Goal: Download file/media

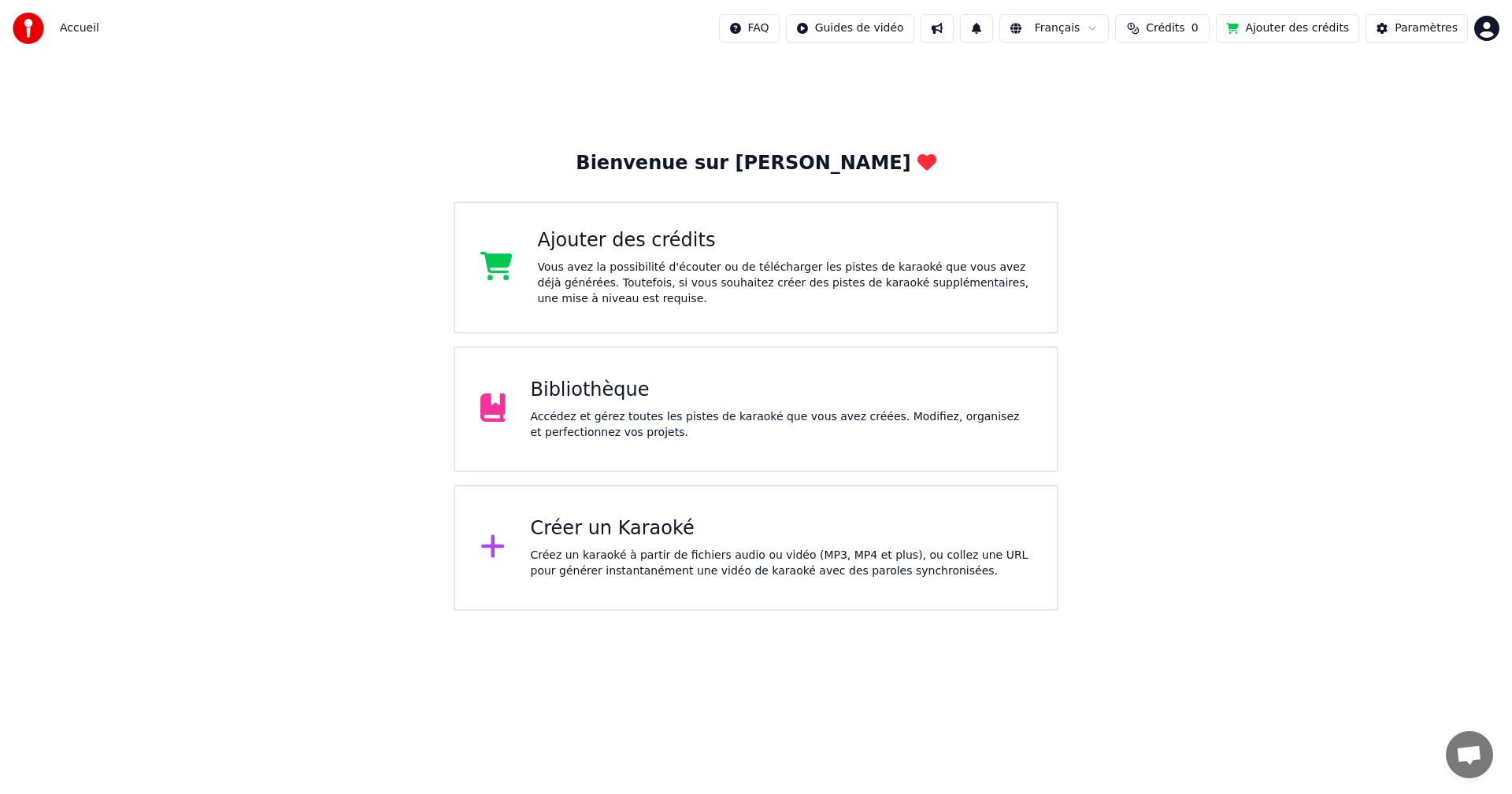
click at [851, 357] on div "Bibliothèque Accédez et gérez toutes les pistes de karaoké que vous avez créées…" at bounding box center [756, 409] width 604 height 126
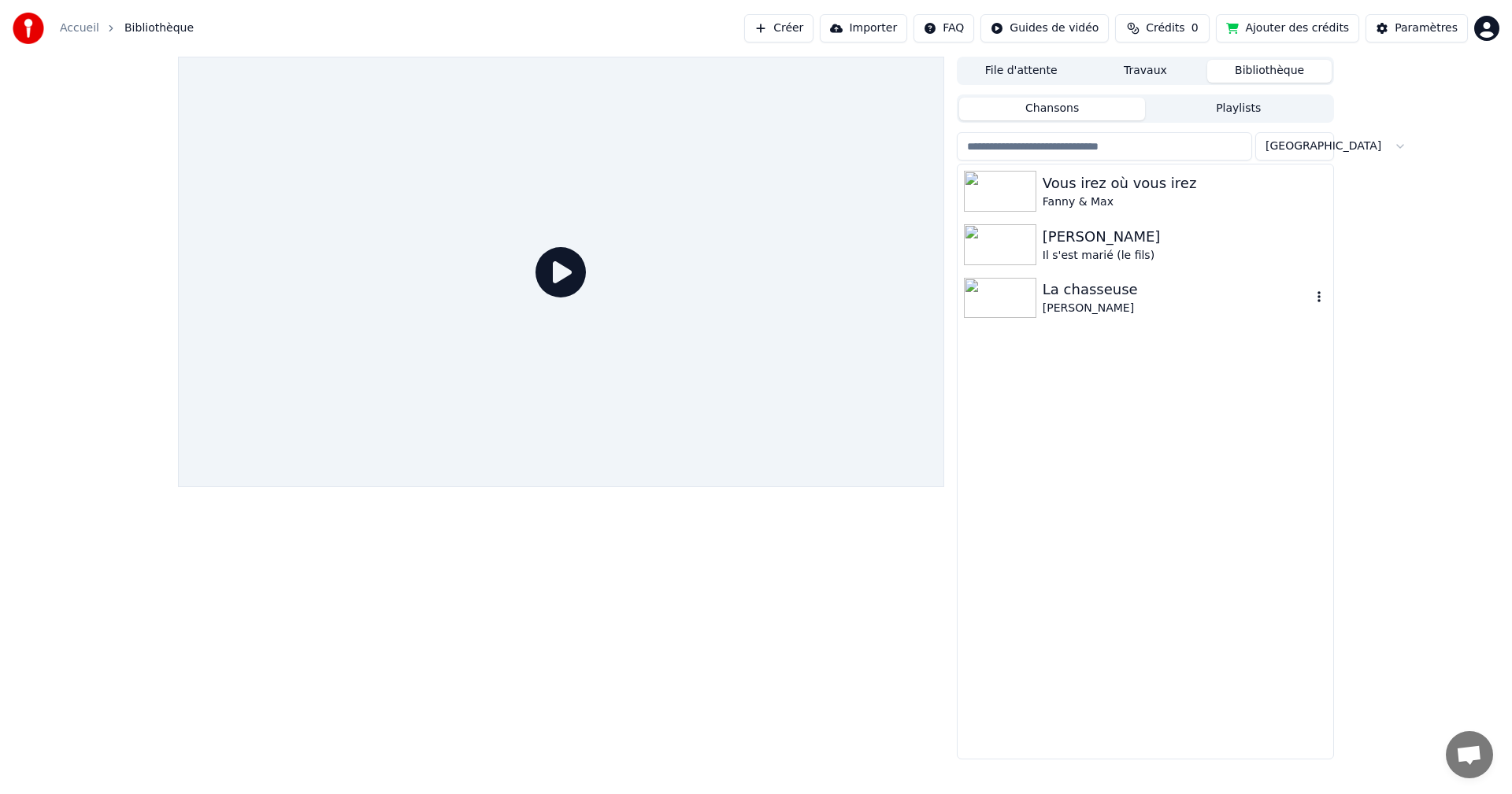
click at [1105, 293] on div "La chasseuse" at bounding box center [1176, 289] width 268 height 22
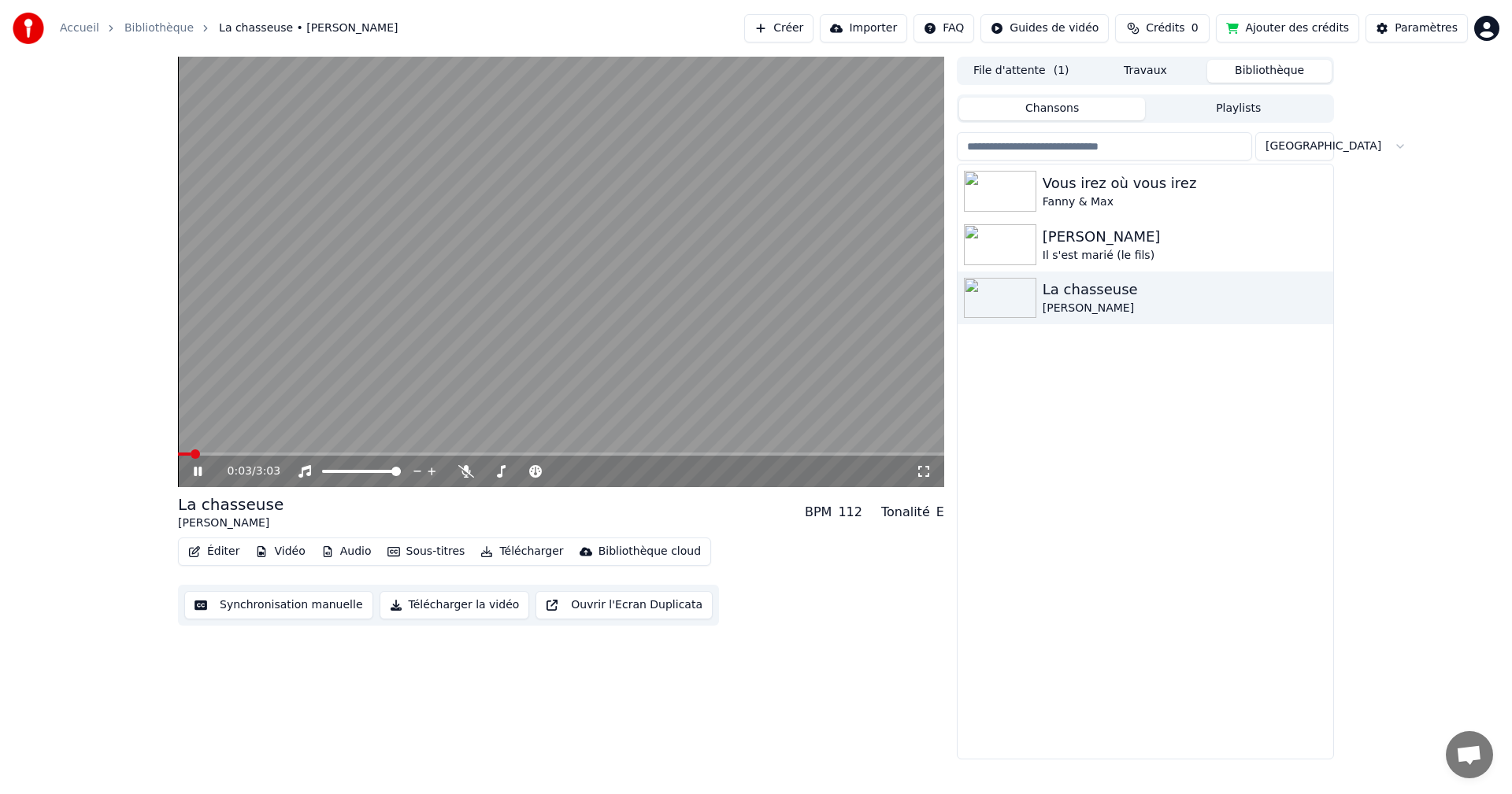
click at [191, 457] on span at bounding box center [195, 454] width 9 height 9
click at [225, 546] on button "Éditer" at bounding box center [214, 552] width 64 height 22
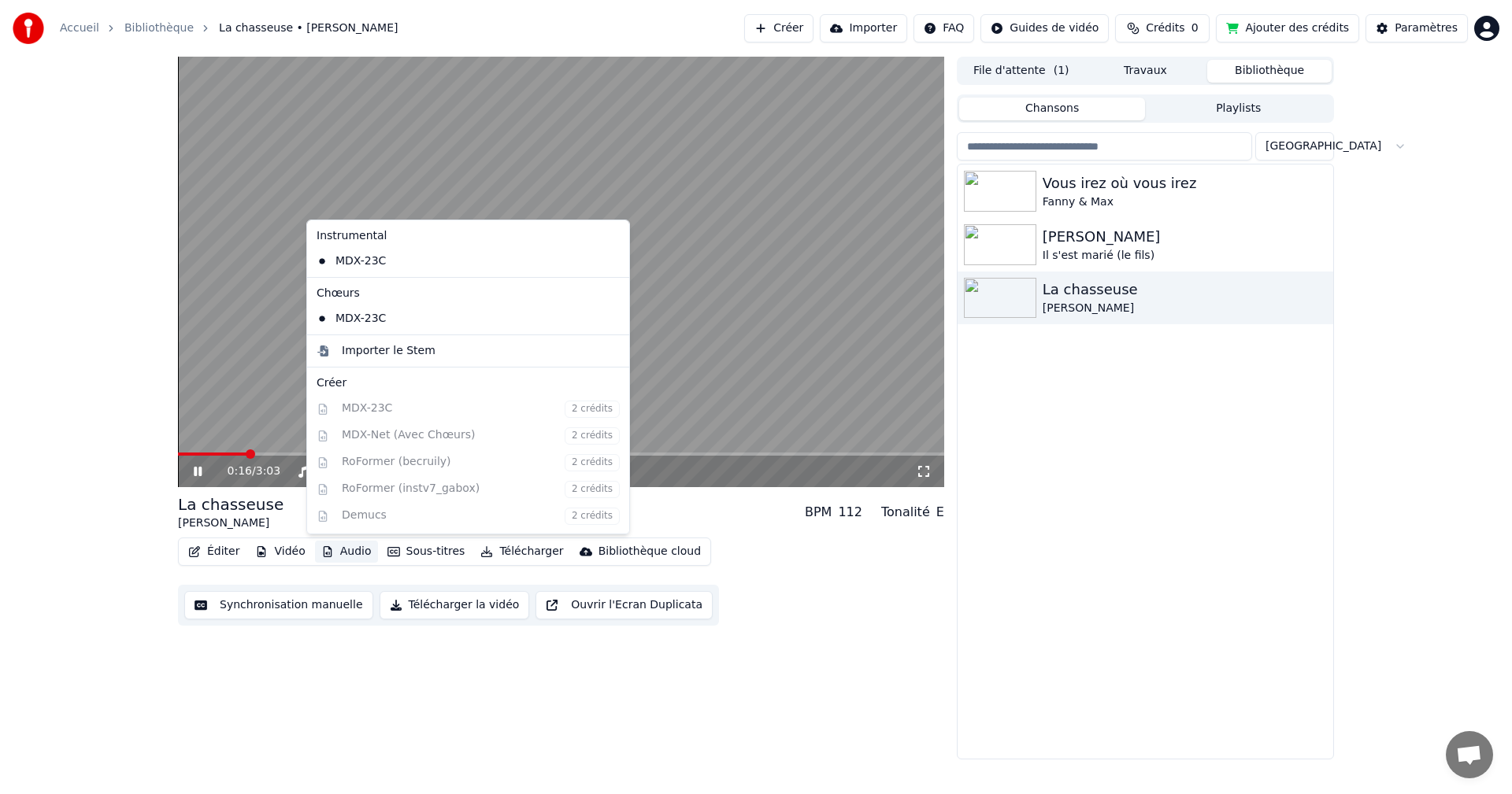
click at [661, 500] on div "La chasseuse [PERSON_NAME] BPM 112 Tonalité E" at bounding box center [561, 512] width 766 height 38
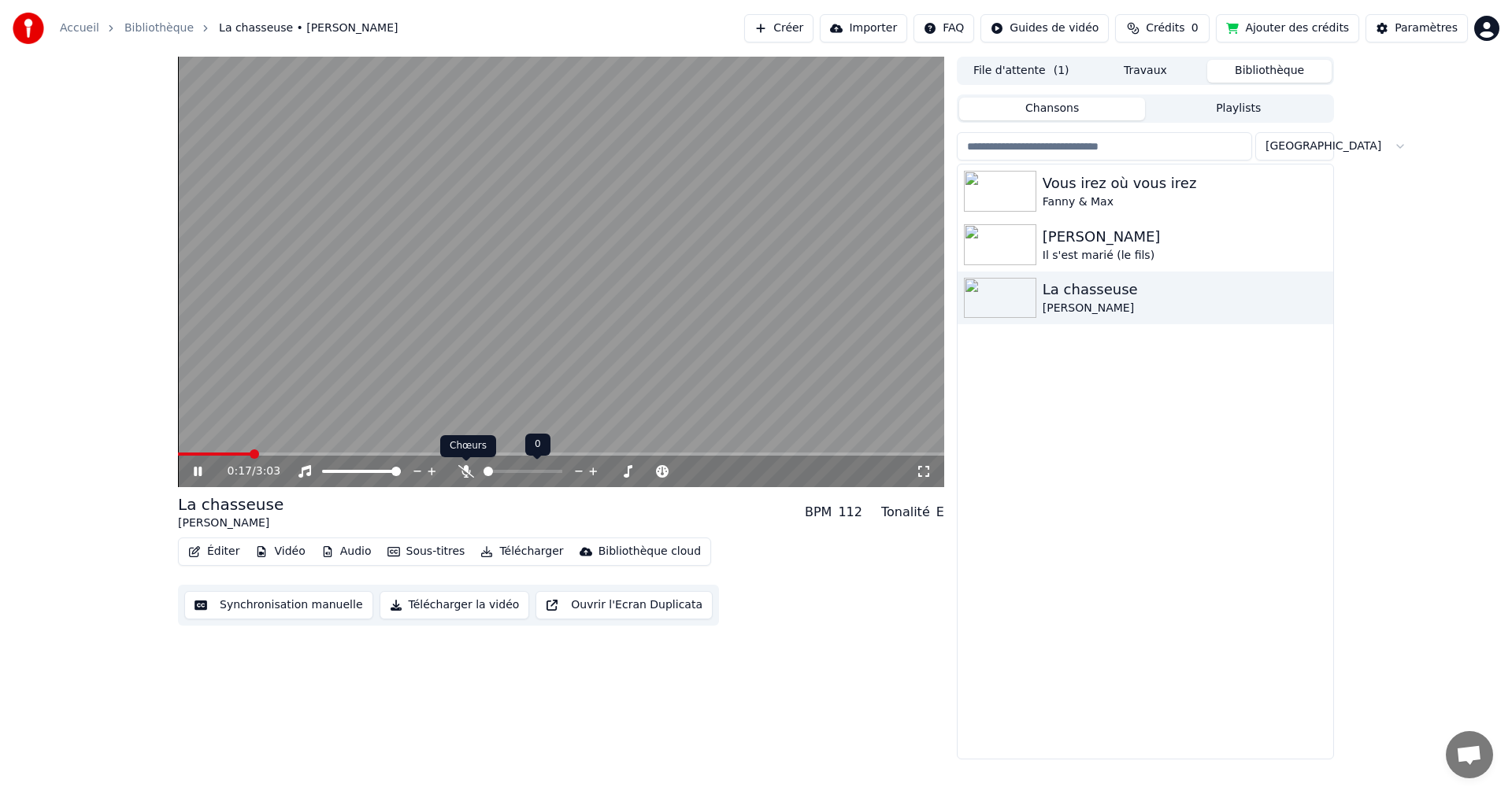
click at [466, 475] on icon at bounding box center [466, 471] width 16 height 13
click at [492, 471] on span at bounding box center [495, 471] width 9 height 9
click at [194, 468] on icon at bounding box center [209, 471] width 37 height 13
click at [202, 471] on icon at bounding box center [198, 471] width 9 height 11
click at [598, 454] on span at bounding box center [561, 454] width 766 height 3
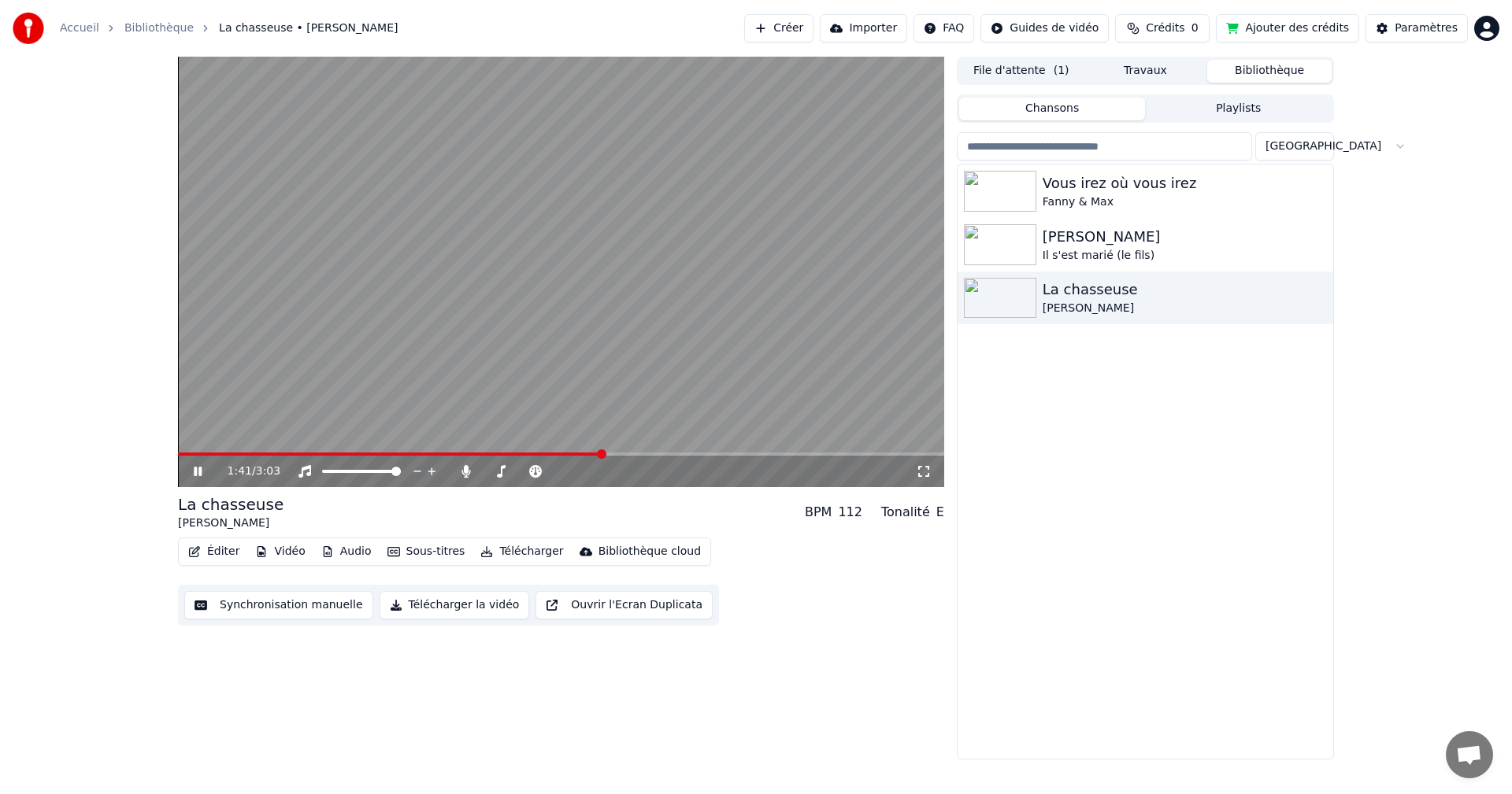
click at [666, 452] on span at bounding box center [561, 454] width 766 height 3
click at [718, 453] on span at bounding box center [561, 454] width 766 height 3
click at [759, 453] on span at bounding box center [561, 454] width 766 height 3
click at [738, 452] on span at bounding box center [470, 454] width 585 height 3
click at [778, 455] on span at bounding box center [561, 454] width 766 height 3
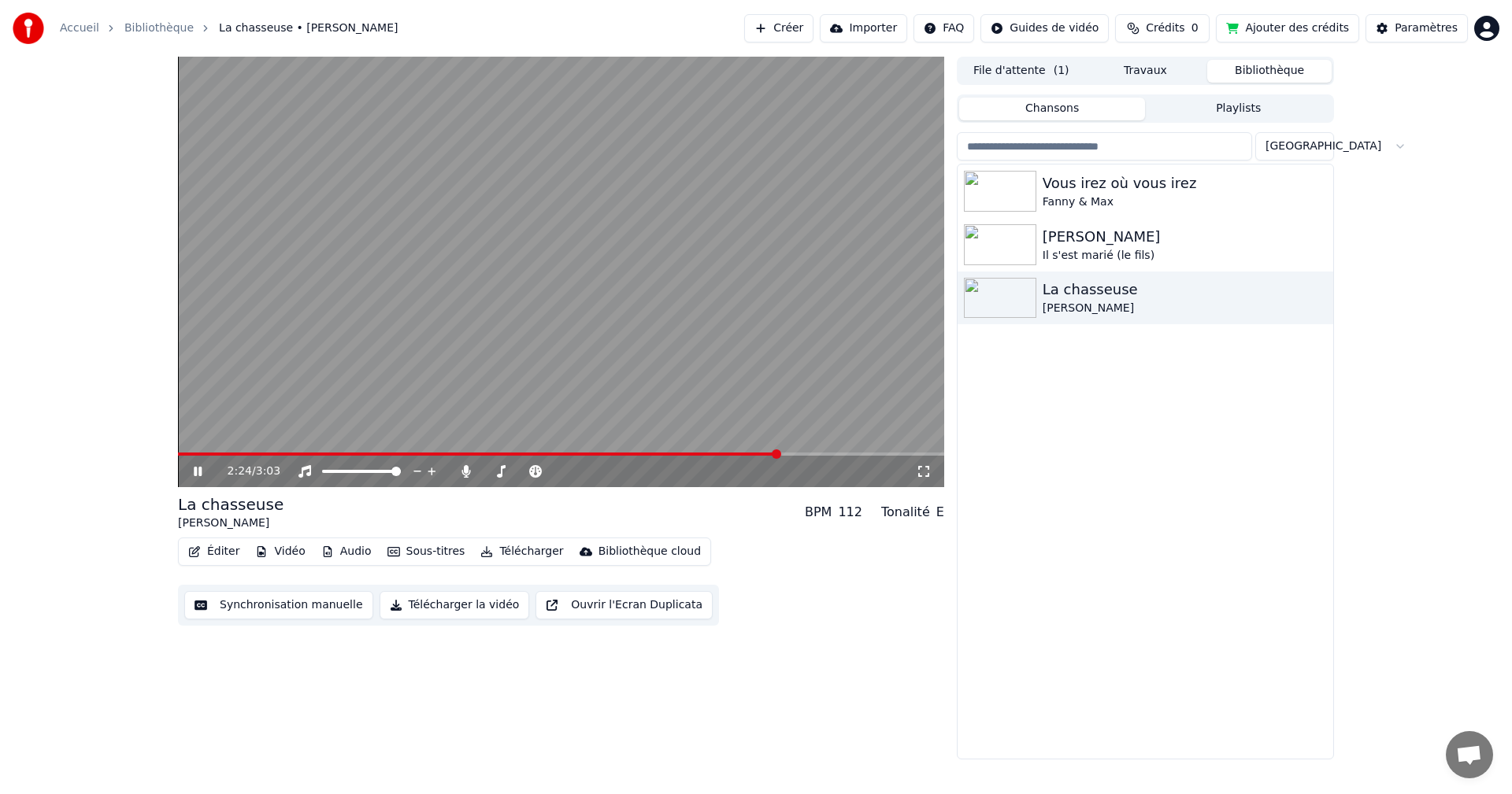
click at [741, 452] on span at bounding box center [478, 454] width 601 height 3
click at [199, 469] on icon at bounding box center [198, 471] width 8 height 9
click at [491, 471] on span at bounding box center [495, 471] width 9 height 9
drag, startPoint x: 193, startPoint y: 451, endPoint x: 177, endPoint y: 456, distance: 16.8
click at [177, 456] on div "2:25 / 3:03 La chasseuse [PERSON_NAME] BPM 112 Tonalité E Éditer Vidéo Audio So…" at bounding box center [756, 408] width 1181 height 703
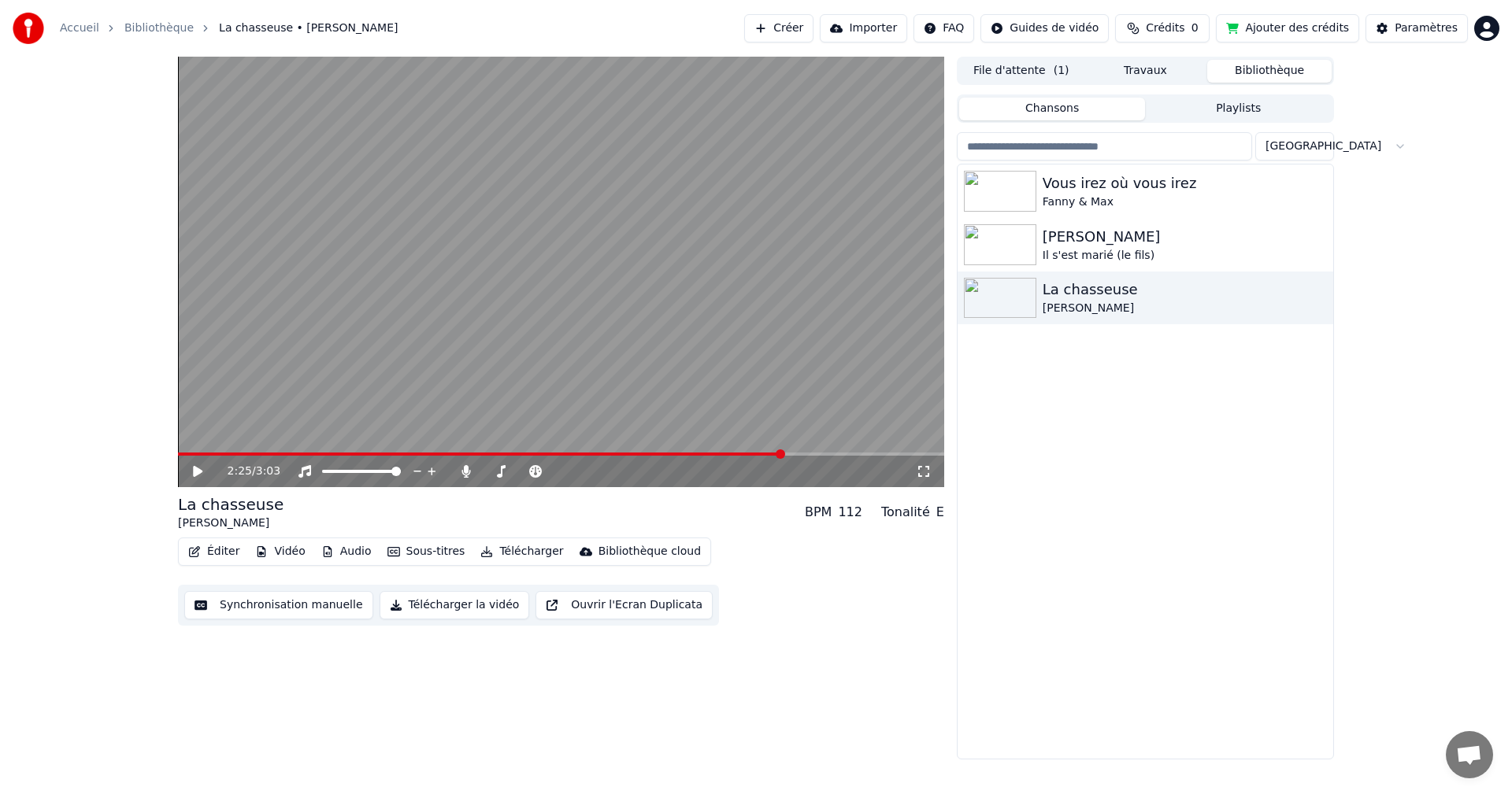
drag, startPoint x: 199, startPoint y: 456, endPoint x: 172, endPoint y: 458, distance: 27.1
click at [172, 458] on div "2:25 / 3:03 La chasseuse [PERSON_NAME] BPM 112 Tonalité E Éditer Vidéo Audio So…" at bounding box center [756, 408] width 1181 height 703
click at [201, 456] on div "2:25 / 3:03" at bounding box center [561, 471] width 766 height 32
click at [181, 455] on span at bounding box center [182, 454] width 9 height 3
click at [204, 465] on icon at bounding box center [209, 471] width 37 height 13
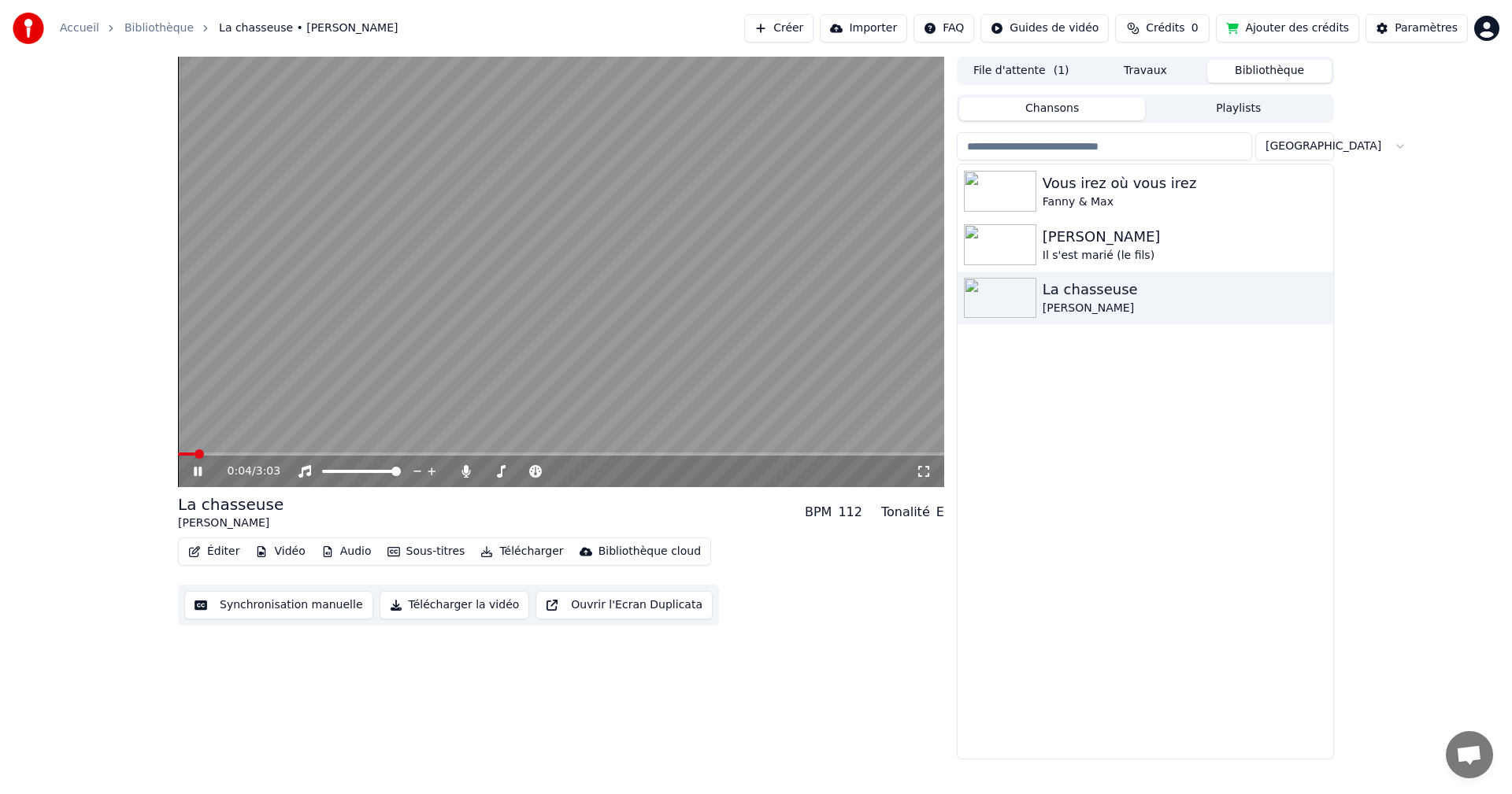
click at [204, 459] on span at bounding box center [199, 454] width 9 height 9
click at [267, 455] on span at bounding box center [561, 454] width 766 height 3
click at [499, 468] on span at bounding box center [502, 471] width 9 height 9
click at [203, 466] on icon at bounding box center [209, 471] width 37 height 13
click at [487, 471] on span at bounding box center [491, 471] width 9 height 9
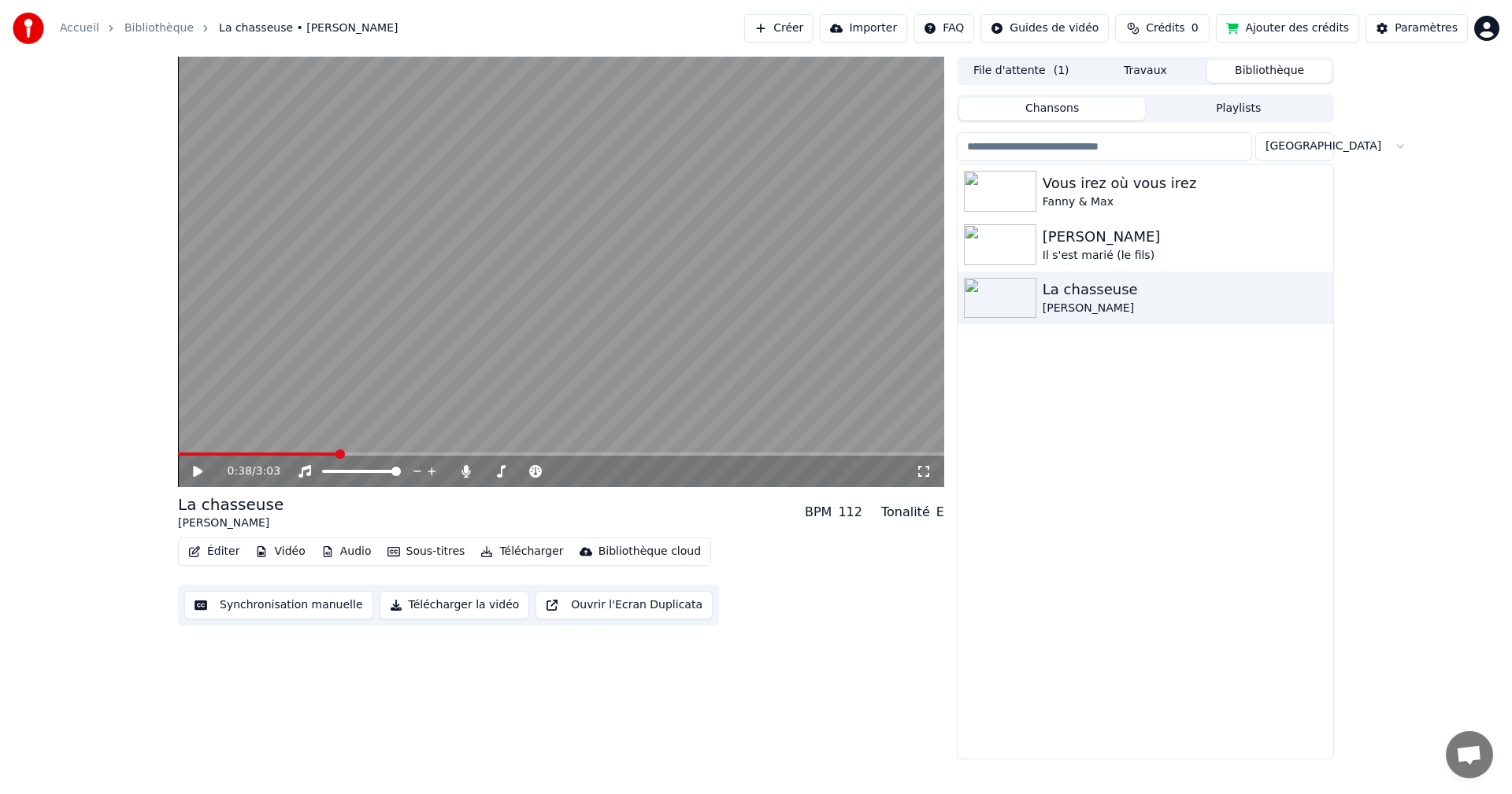
click at [200, 469] on icon at bounding box center [209, 471] width 37 height 13
click at [333, 453] on span at bounding box center [267, 454] width 177 height 3
click at [199, 471] on icon at bounding box center [209, 471] width 37 height 13
click at [196, 472] on icon at bounding box center [198, 471] width 9 height 11
click at [594, 455] on span at bounding box center [561, 454] width 766 height 3
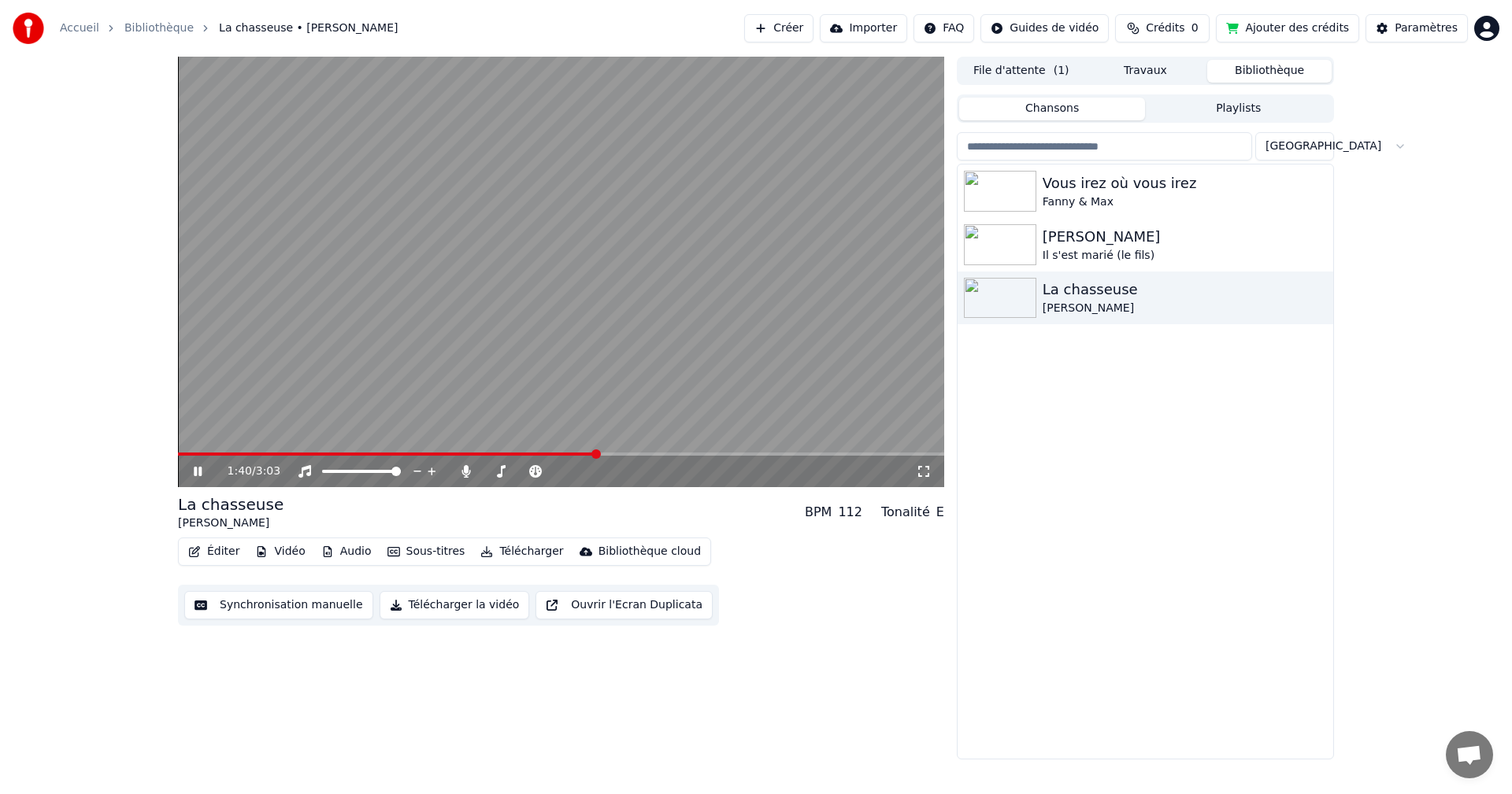
click at [687, 456] on div "1:40 / 3:03" at bounding box center [561, 471] width 766 height 32
click at [698, 453] on span at bounding box center [561, 454] width 766 height 3
click at [718, 453] on span at bounding box center [561, 454] width 766 height 3
click at [738, 453] on span at bounding box center [561, 454] width 766 height 3
click at [729, 455] on span at bounding box center [734, 454] width 9 height 9
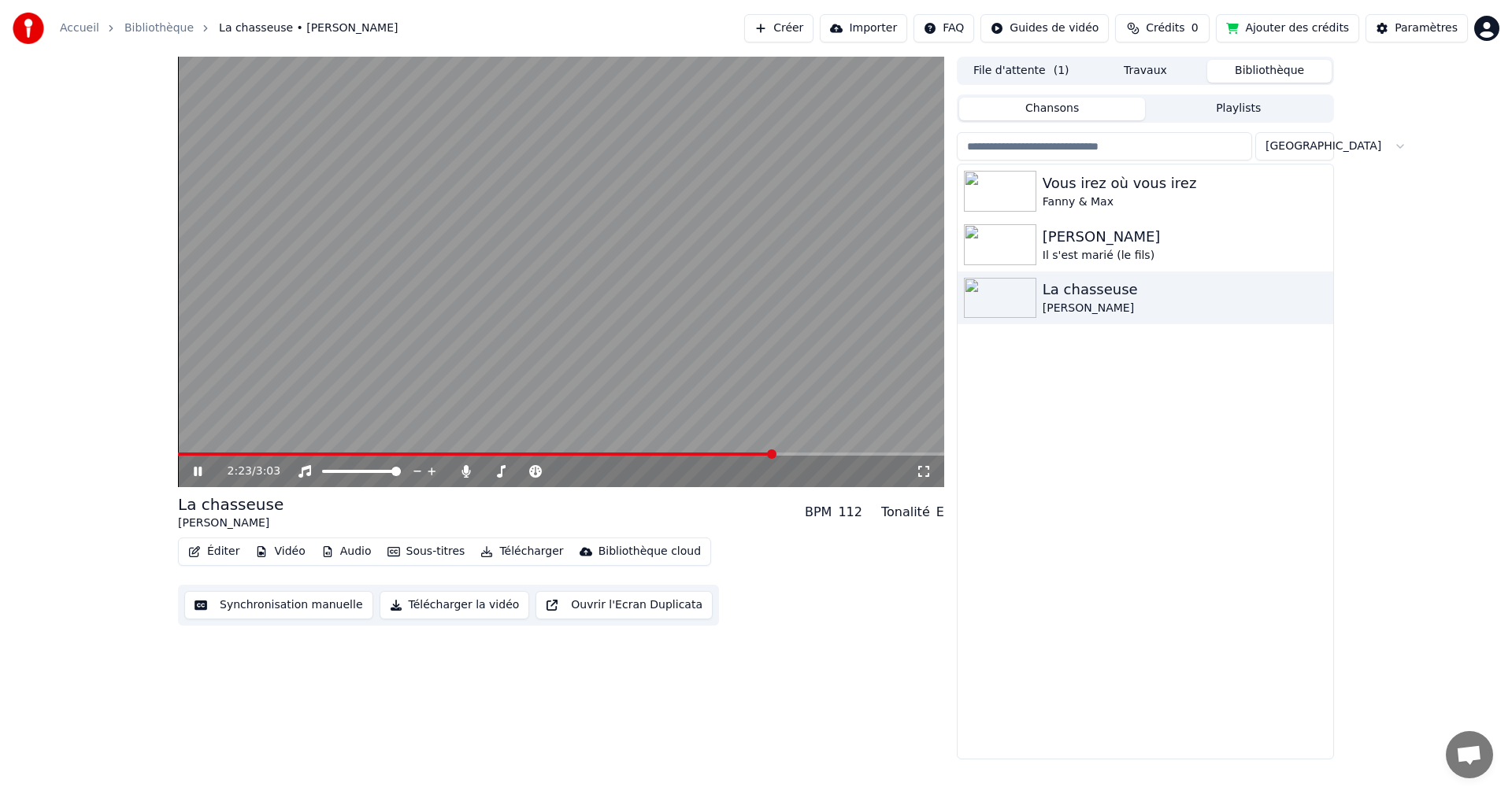
click at [199, 470] on icon at bounding box center [209, 471] width 37 height 13
click at [189, 472] on div "2:23 / 3:03" at bounding box center [561, 471] width 753 height 16
click at [751, 452] on span at bounding box center [465, 454] width 575 height 3
click at [198, 473] on icon at bounding box center [198, 471] width 9 height 11
click at [739, 454] on span at bounding box center [472, 454] width 587 height 3
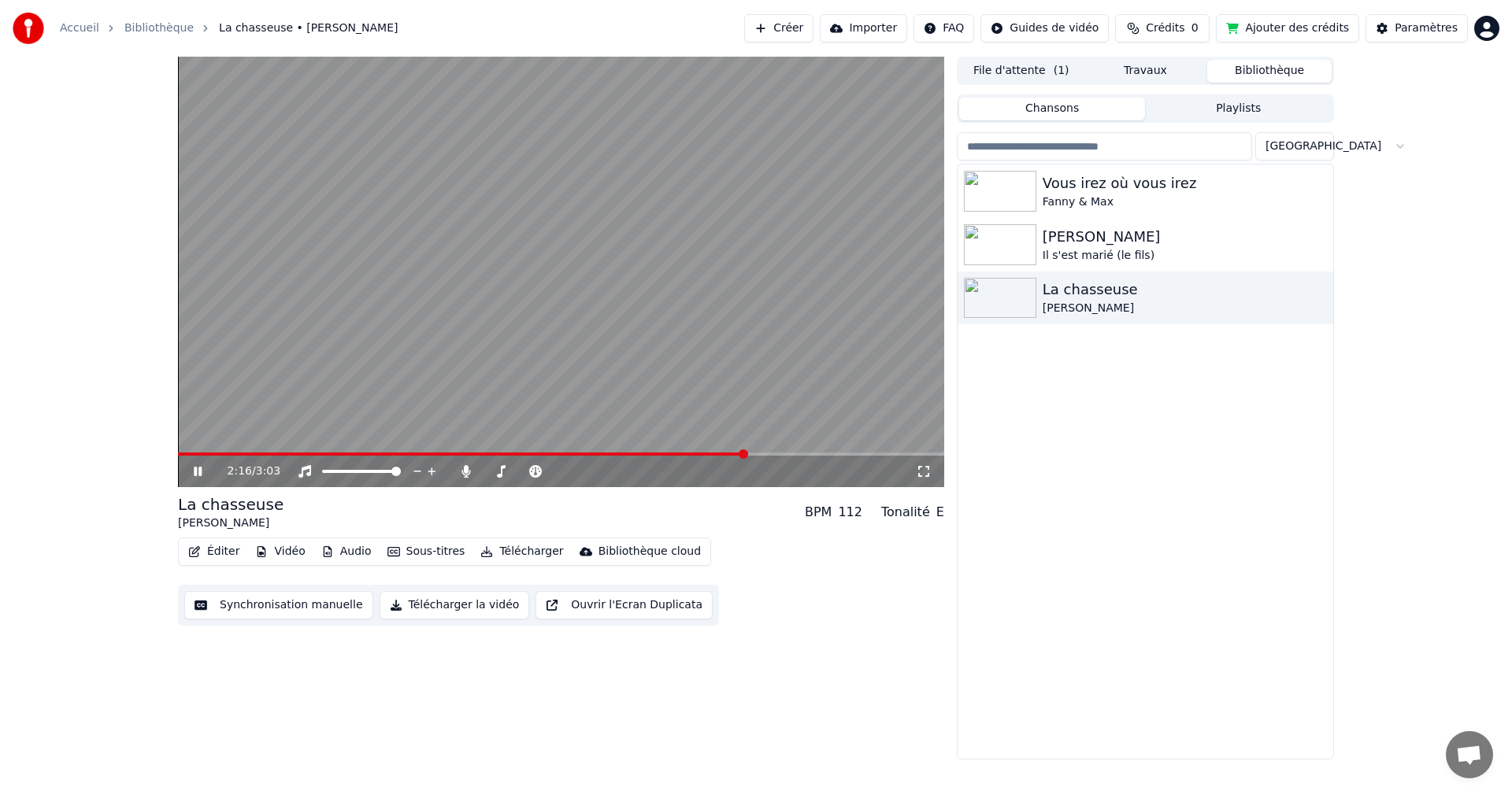
click at [195, 471] on icon at bounding box center [198, 471] width 8 height 9
click at [178, 456] on span at bounding box center [178, 454] width 0 height 3
click at [633, 453] on span at bounding box center [561, 454] width 766 height 3
click at [661, 452] on span at bounding box center [561, 454] width 766 height 3
click at [683, 451] on video at bounding box center [561, 272] width 766 height 430
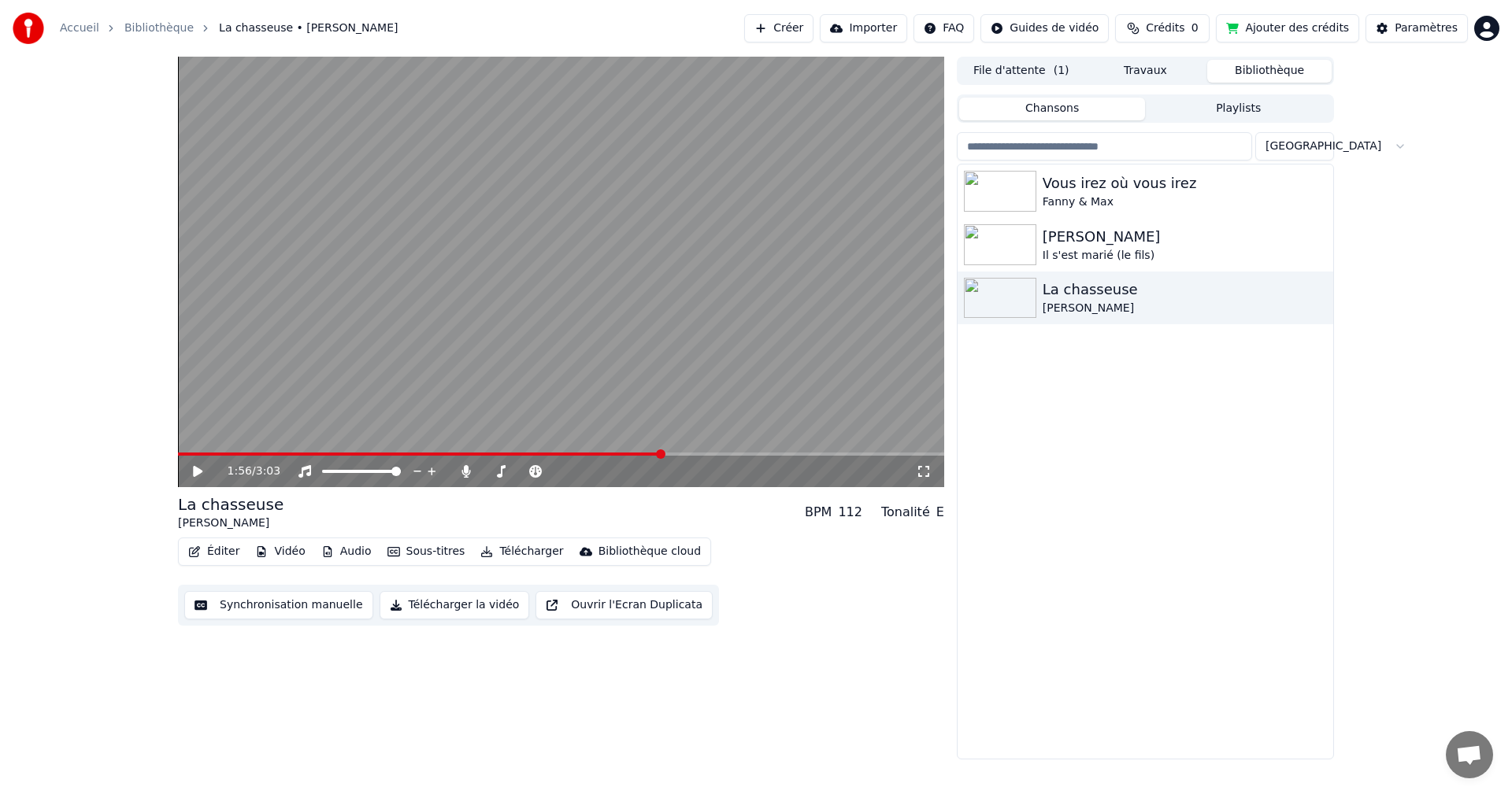
click at [707, 452] on video at bounding box center [561, 272] width 766 height 430
click at [665, 457] on span at bounding box center [661, 454] width 9 height 9
click at [703, 405] on video at bounding box center [561, 272] width 766 height 430
click at [735, 455] on span at bounding box center [561, 454] width 766 height 3
click at [195, 466] on icon at bounding box center [209, 471] width 37 height 13
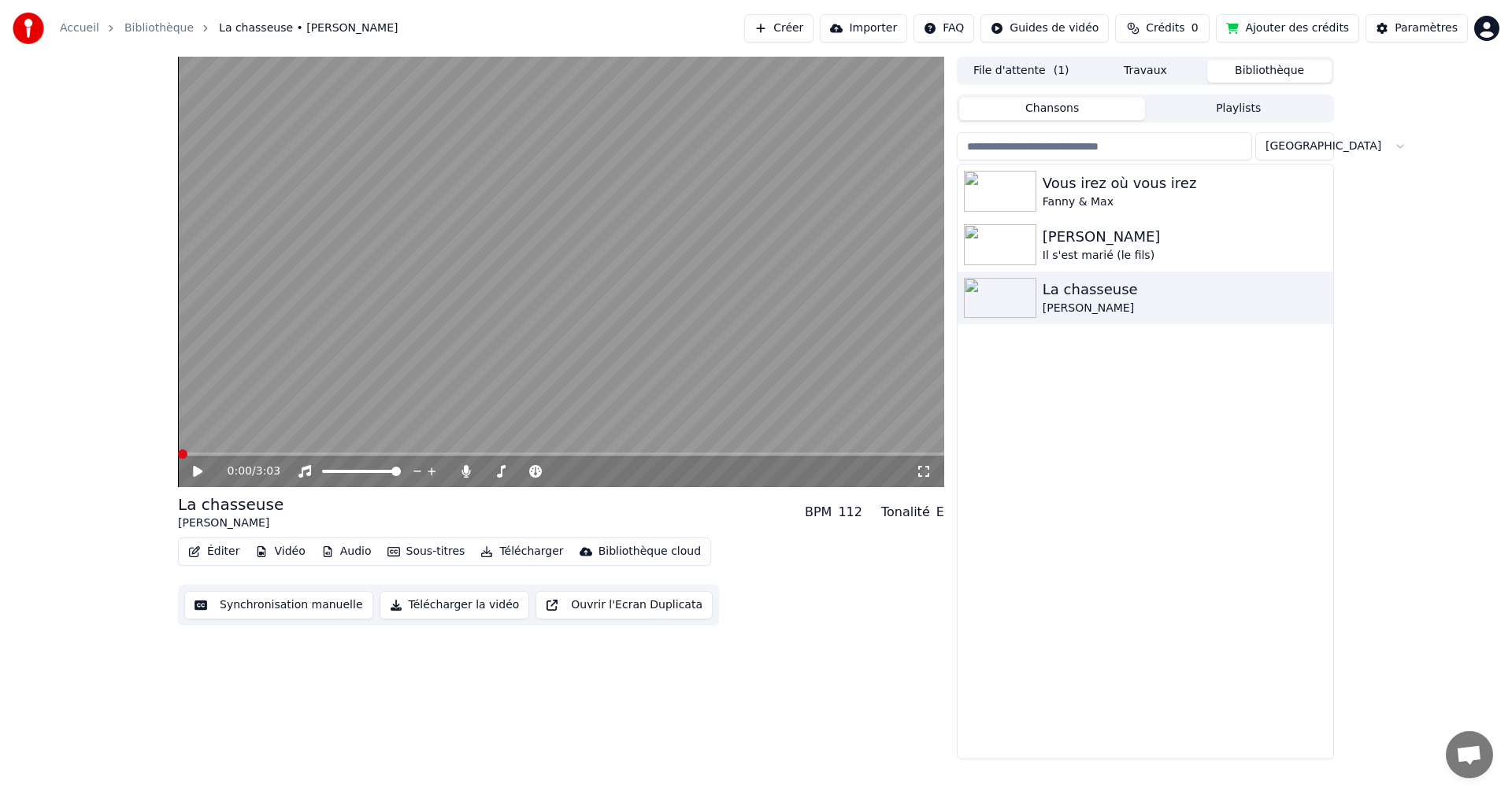
click at [178, 454] on span at bounding box center [178, 454] width 0 height 3
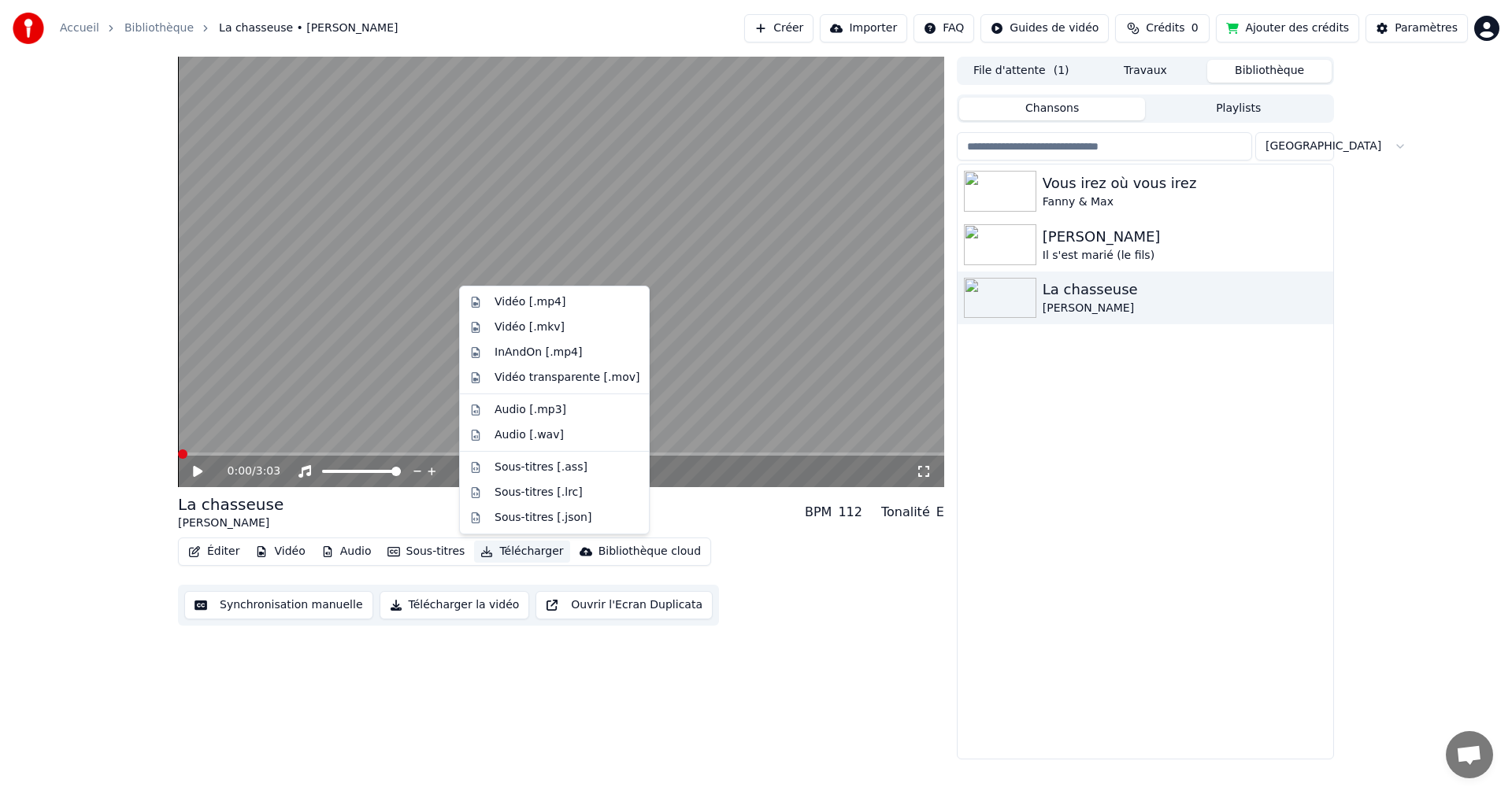
click at [500, 551] on button "Télécharger" at bounding box center [521, 552] width 95 height 22
click at [546, 300] on div "Vidéo [.mp4]" at bounding box center [530, 302] width 71 height 16
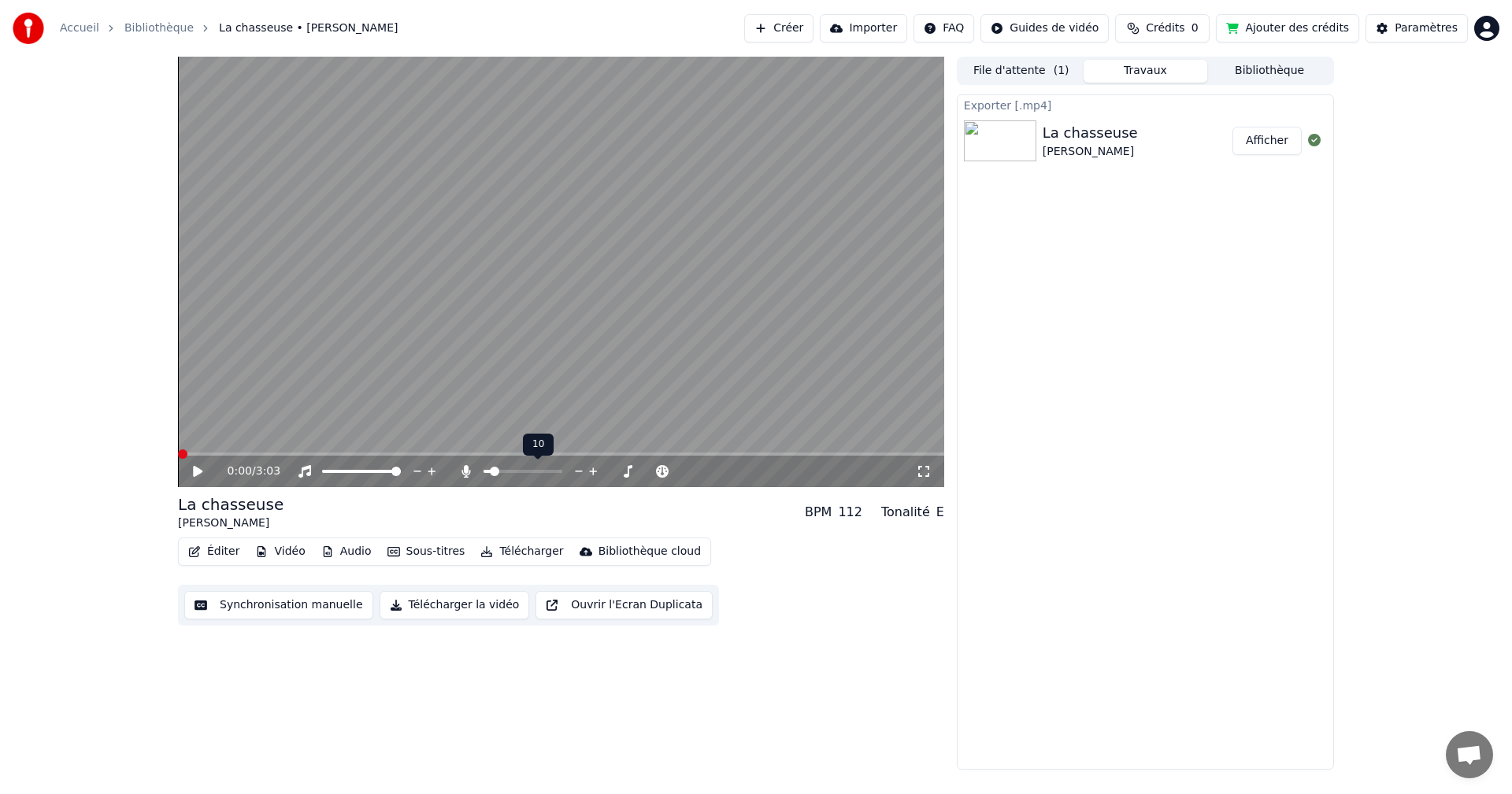
click at [491, 471] on span at bounding box center [495, 471] width 9 height 9
click at [503, 555] on button "Télécharger" at bounding box center [521, 552] width 95 height 22
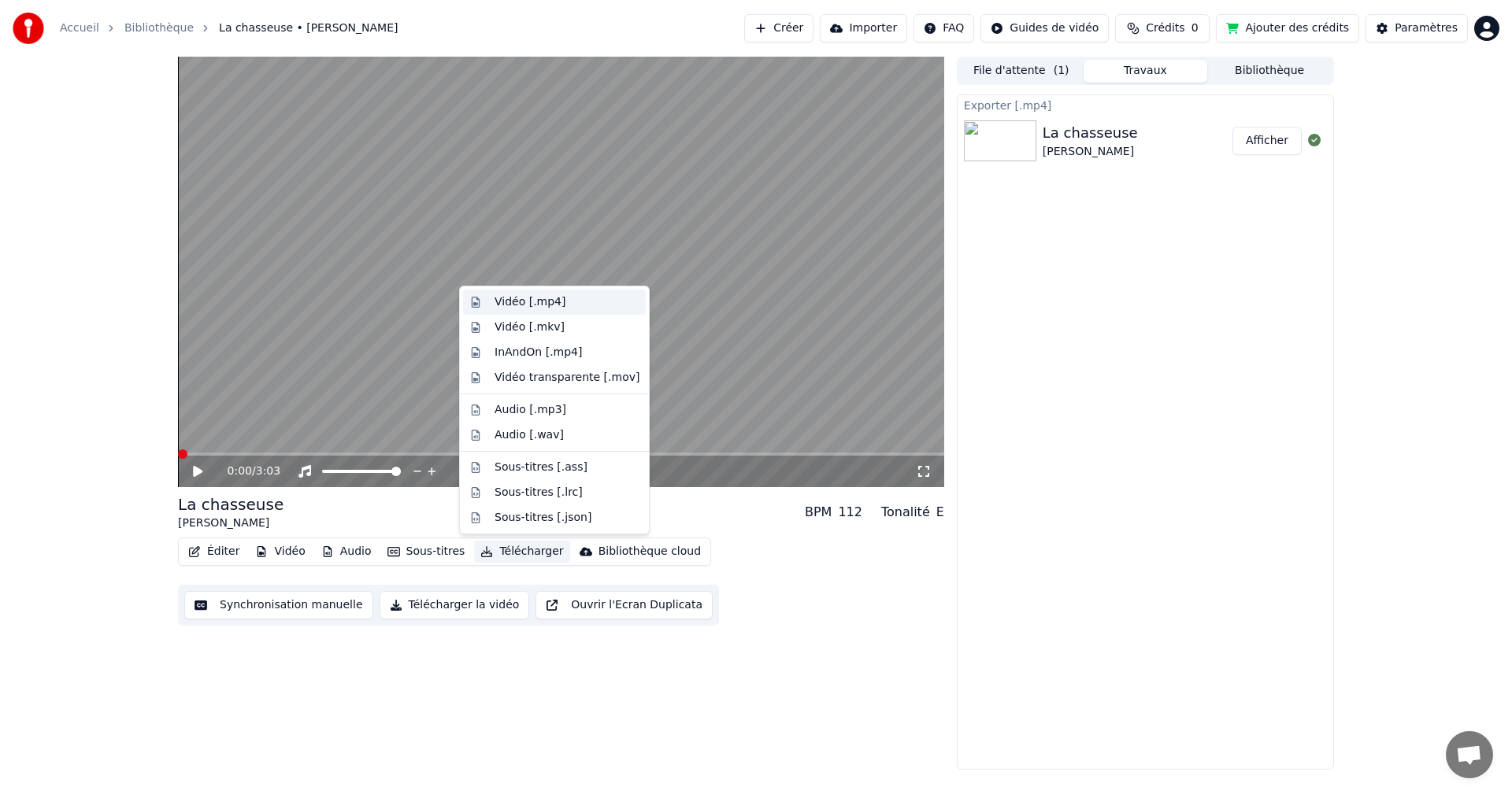
click at [548, 298] on div "Vidéo [.mp4]" at bounding box center [530, 302] width 71 height 16
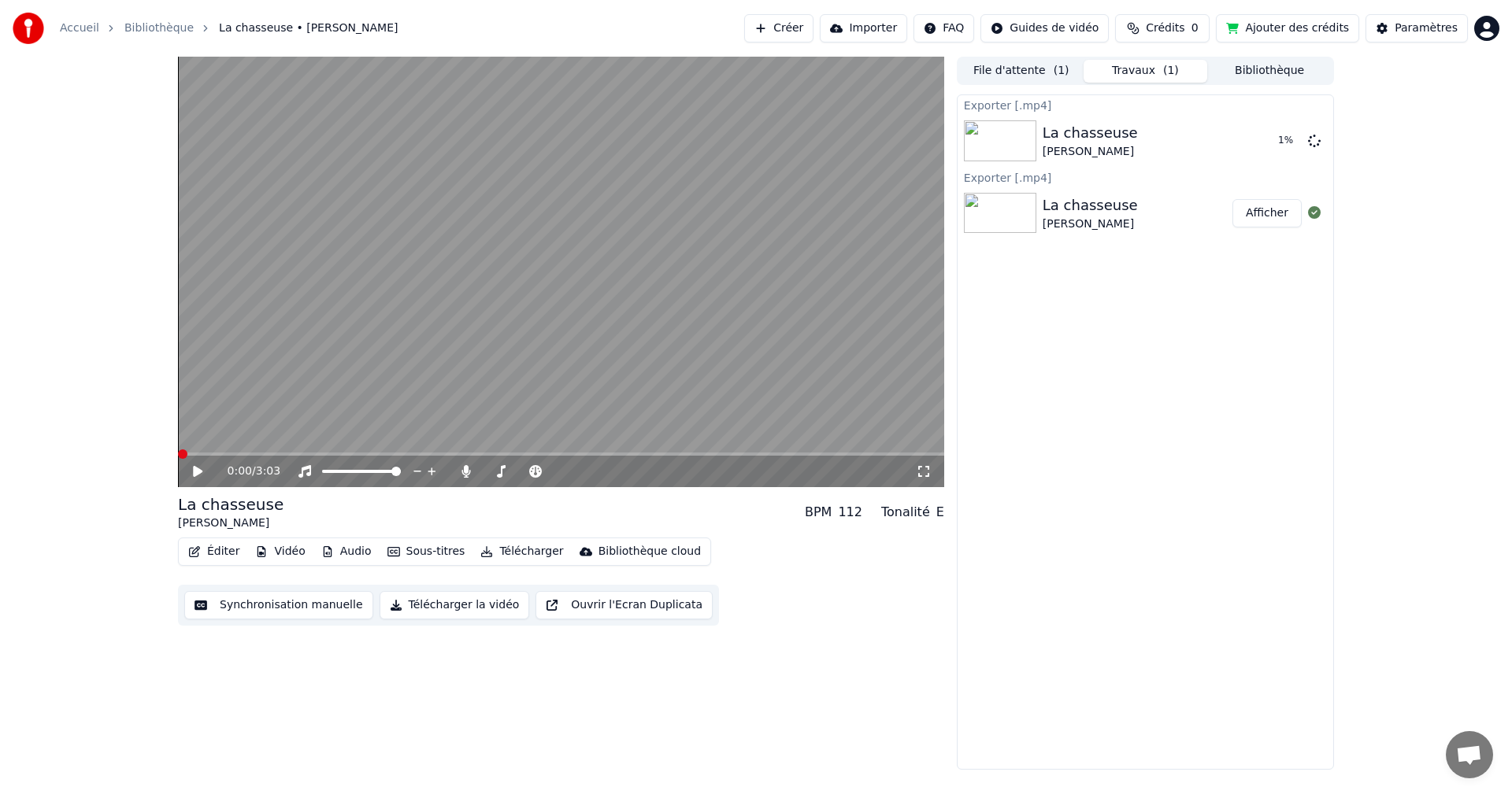
click at [1276, 221] on button "Afficher" at bounding box center [1267, 214] width 70 height 28
click at [633, 9] on div "Accueil Bibliothèque La chasseuse • [PERSON_NAME] Créer Importer FAQ Guides de …" at bounding box center [756, 28] width 1512 height 57
click at [495, 471] on span at bounding box center [498, 471] width 9 height 9
click at [498, 550] on button "Télécharger" at bounding box center [521, 552] width 95 height 22
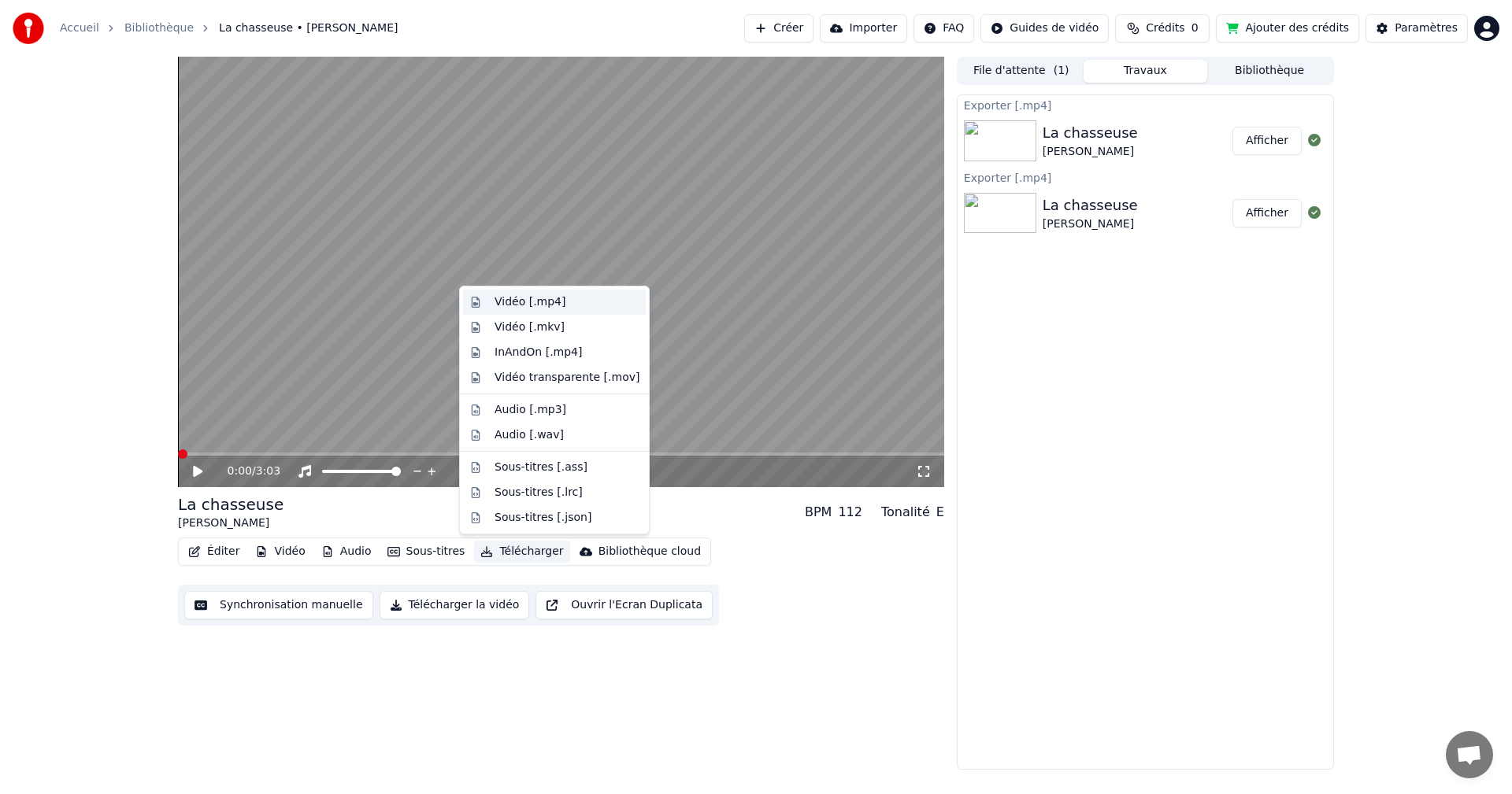
click at [549, 303] on div "Vidéo [.mp4]" at bounding box center [530, 302] width 71 height 16
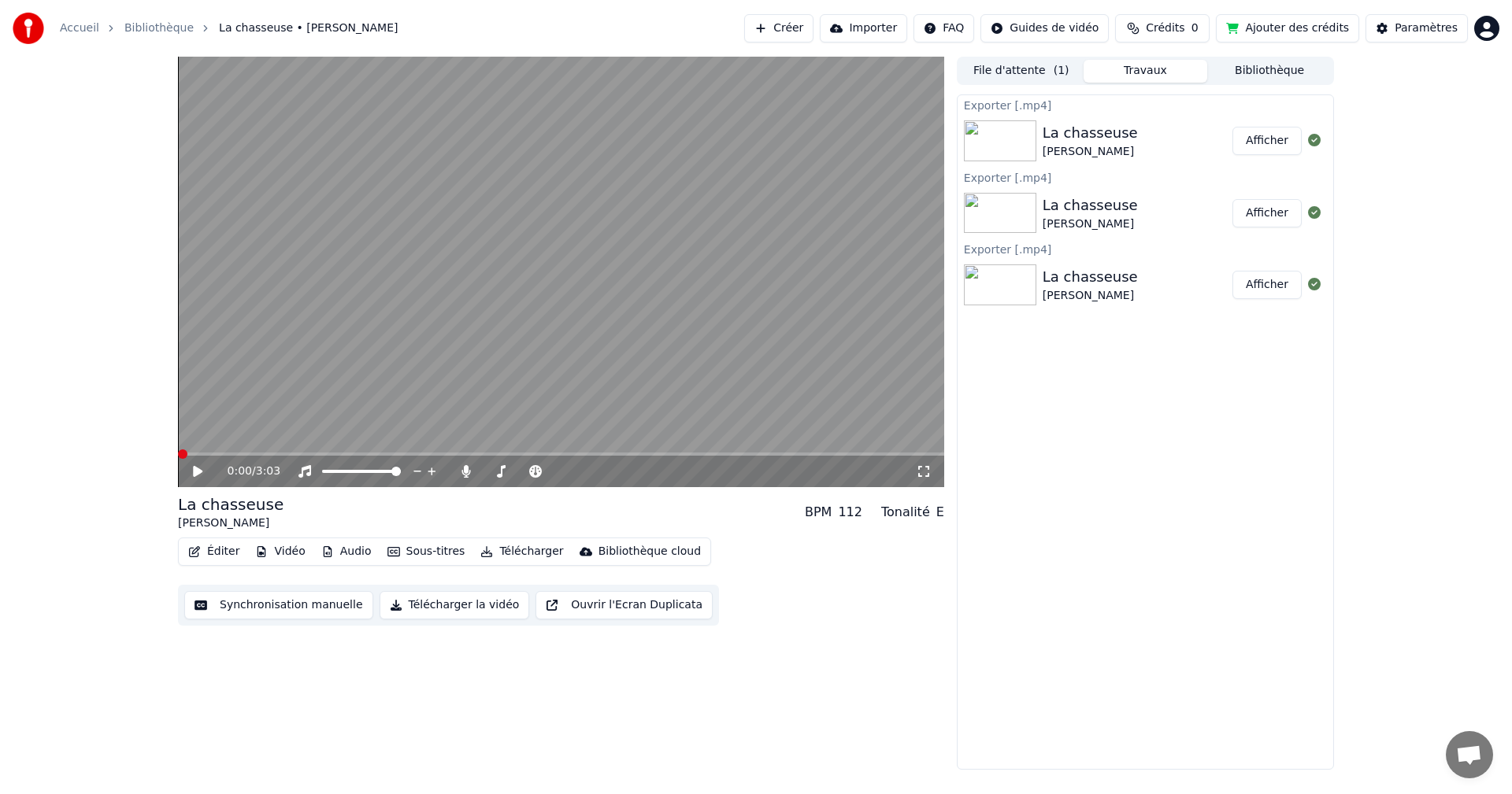
click at [484, 36] on div "Accueil Bibliothèque La chasseuse • [PERSON_NAME] Créer Importer FAQ Guides de …" at bounding box center [756, 28] width 1512 height 57
click at [499, 474] on span at bounding box center [502, 471] width 9 height 9
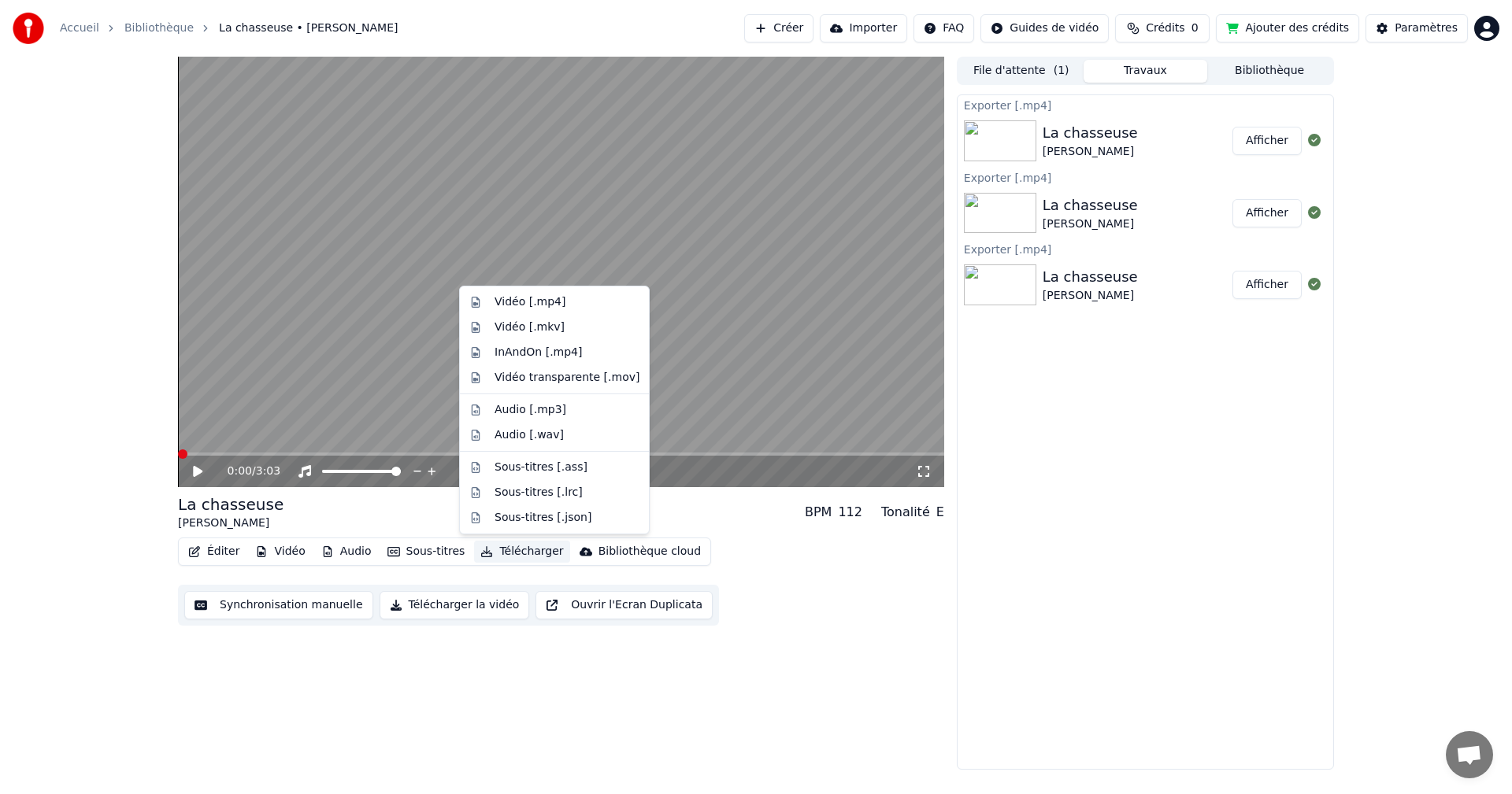
click at [501, 552] on button "Télécharger" at bounding box center [521, 552] width 95 height 22
click at [555, 305] on div "Vidéo [.mp4]" at bounding box center [530, 302] width 71 height 16
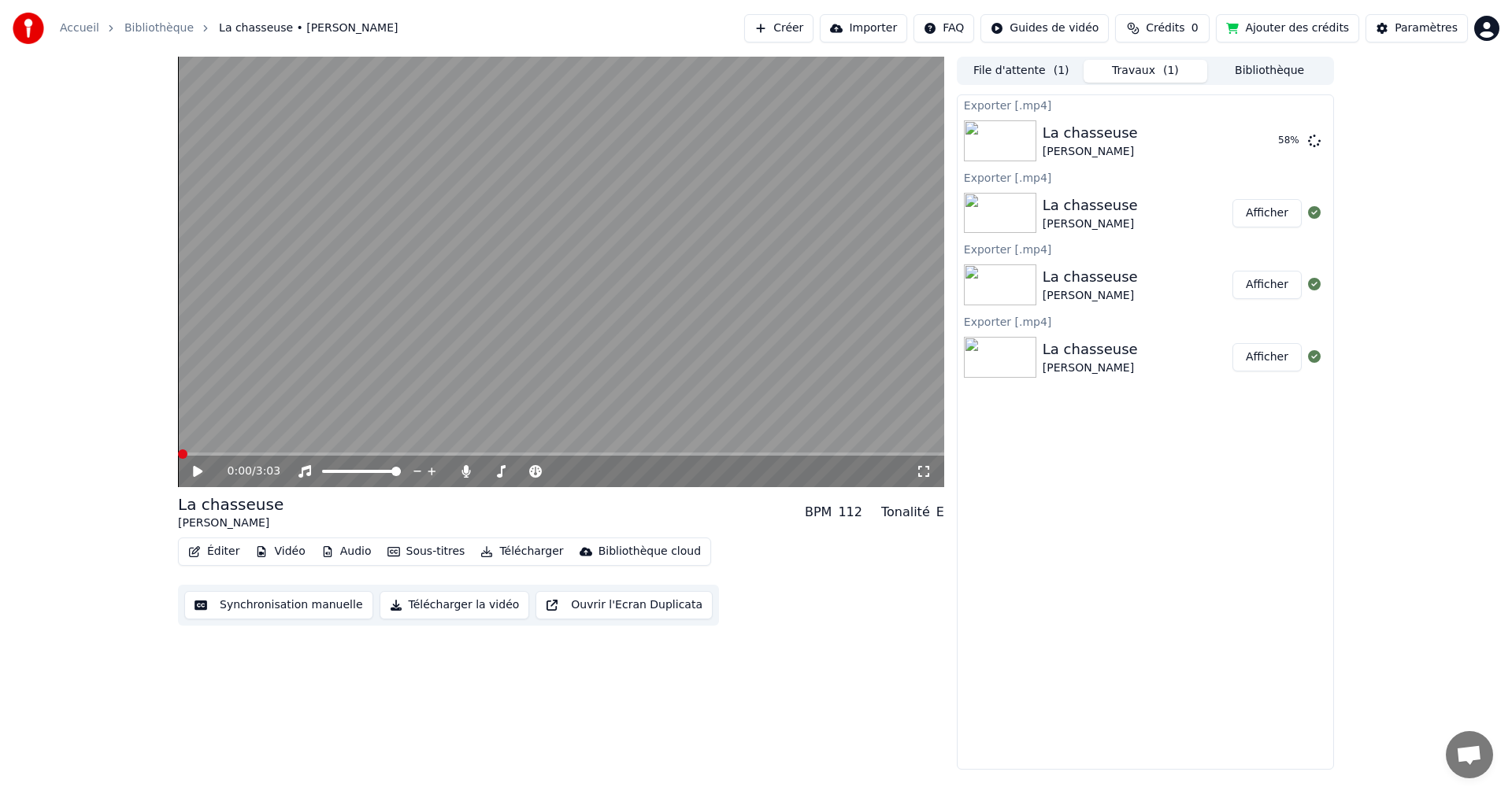
click at [131, 176] on div "0:00 / 3:03 La chasseuse [PERSON_NAME] BPM 112 Tonalité E Éditer Vidéo Audio So…" at bounding box center [756, 414] width 1512 height 713
click at [404, 386] on video at bounding box center [561, 272] width 766 height 430
click at [233, 456] on span at bounding box center [561, 454] width 766 height 3
click at [491, 474] on span at bounding box center [495, 471] width 9 height 9
click at [199, 472] on icon at bounding box center [209, 471] width 37 height 13
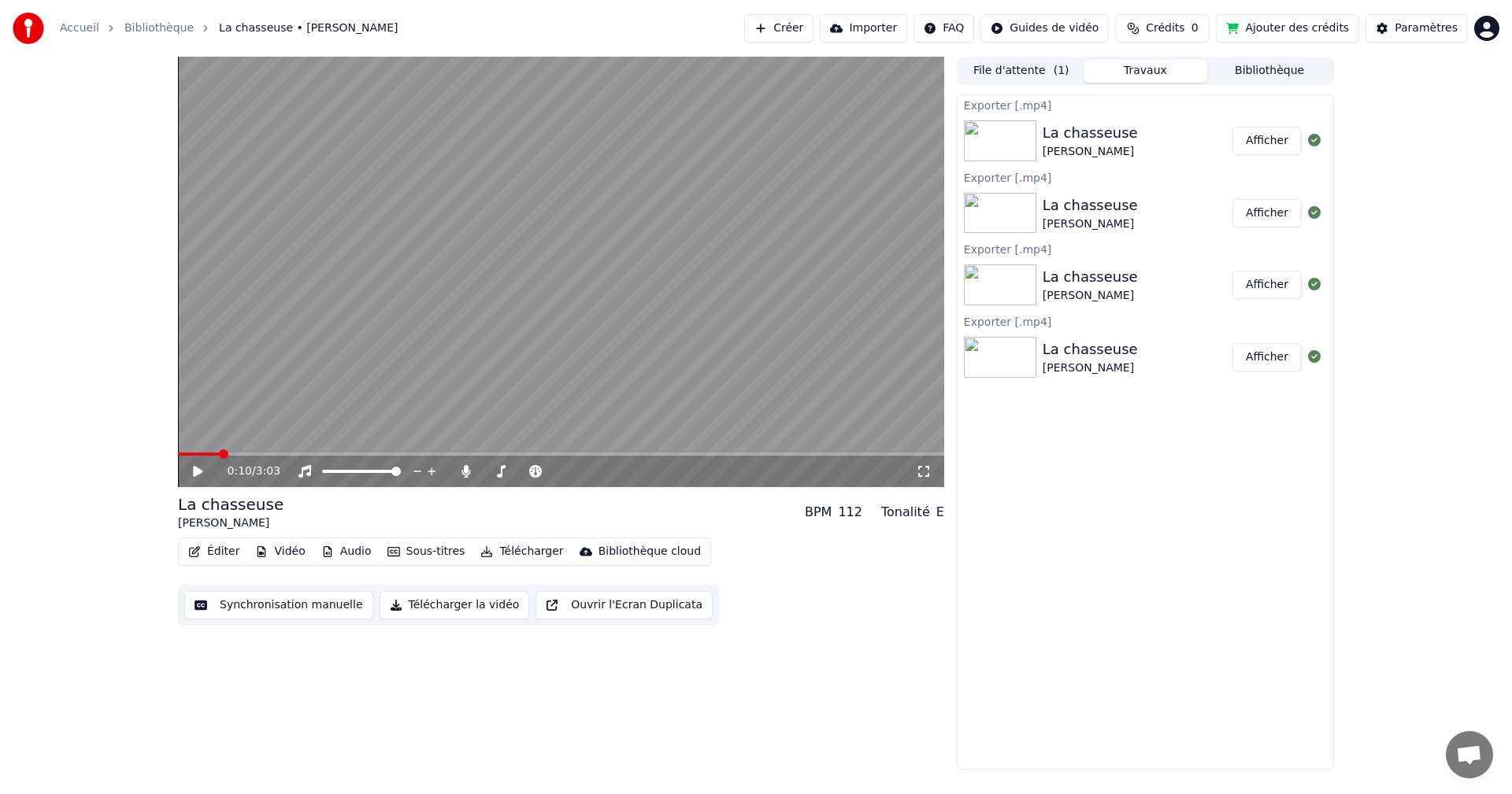
click at [219, 458] on span at bounding box center [224, 454] width 9 height 9
click at [677, 16] on div "Accueil Bibliothèque La chasseuse • [PERSON_NAME] Créer Importer FAQ Guides de …" at bounding box center [756, 28] width 1512 height 57
click at [161, 22] on link "Bibliothèque" at bounding box center [159, 28] width 70 height 16
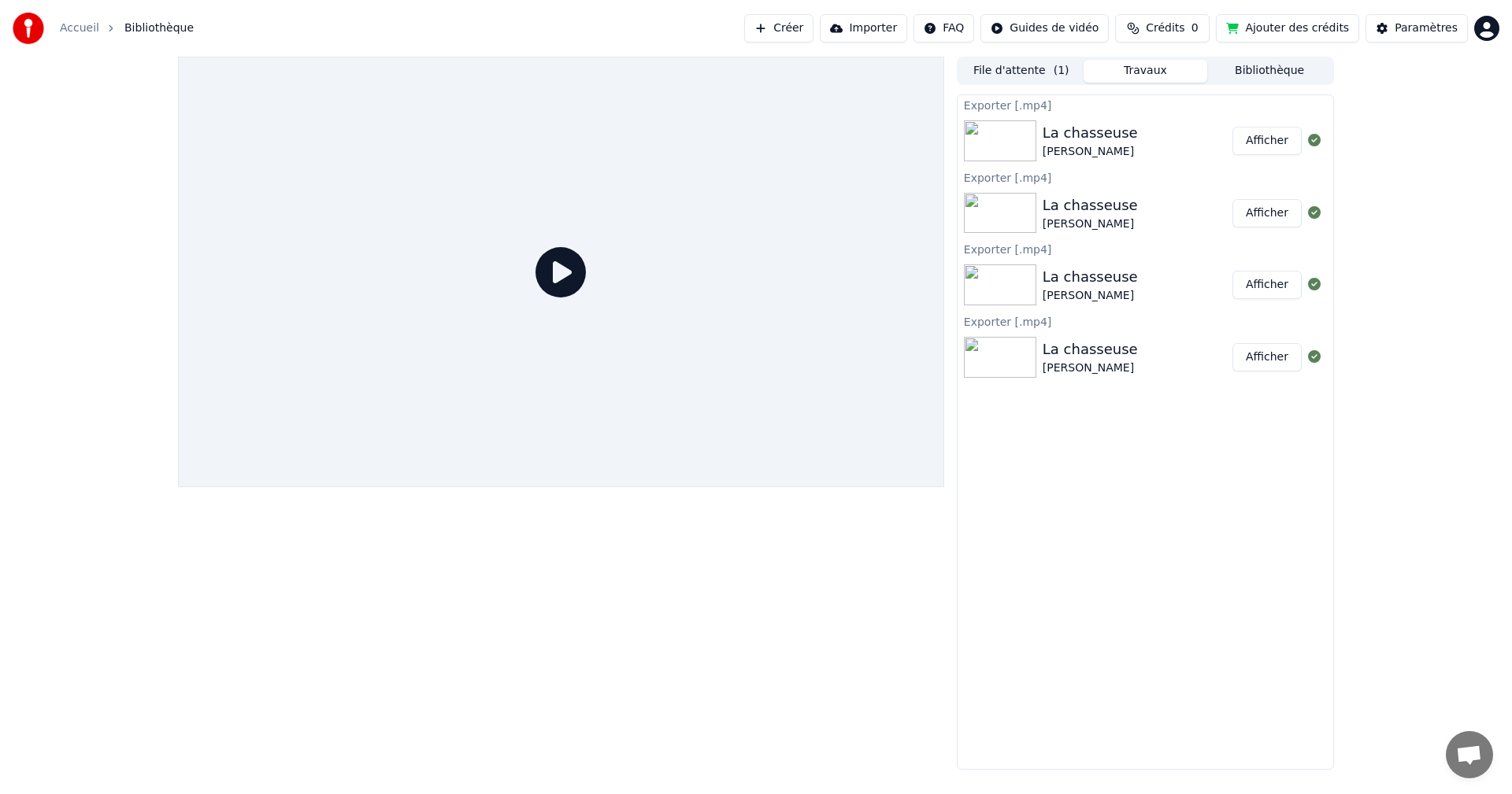
click at [84, 29] on link "Accueil" at bounding box center [80, 28] width 40 height 16
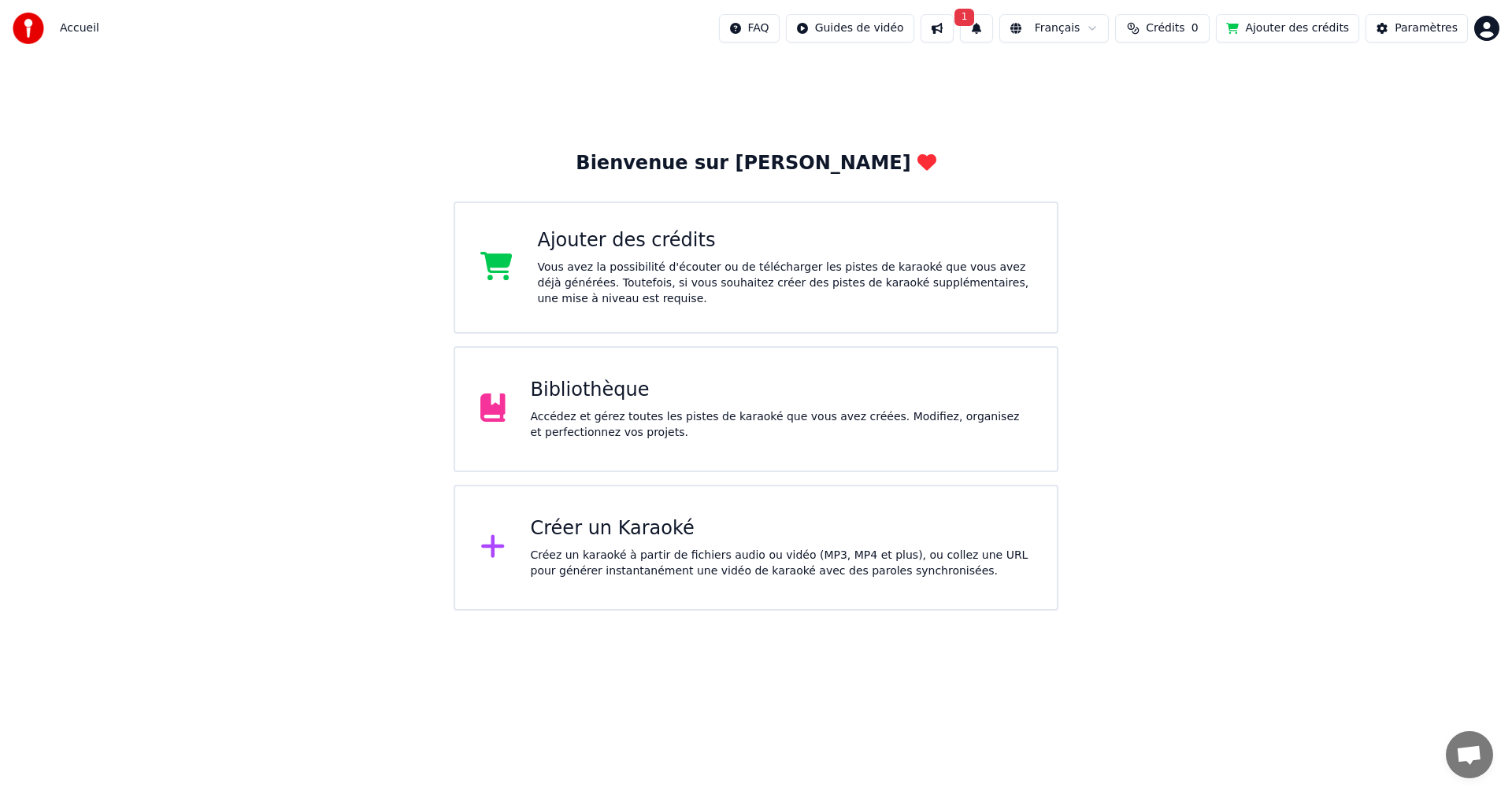
click at [729, 401] on div "Bibliothèque" at bounding box center [782, 391] width 502 height 25
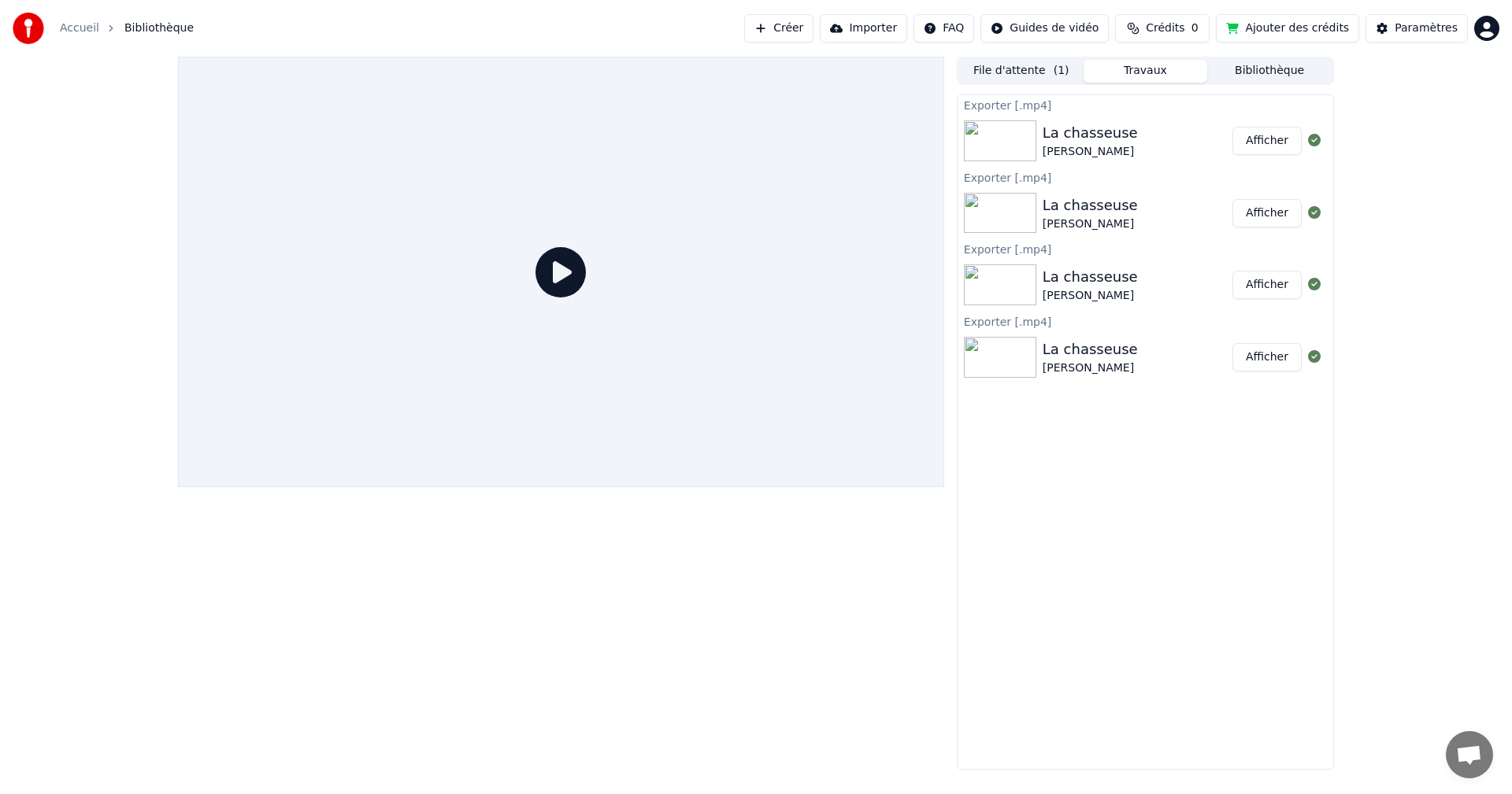
click at [1015, 74] on button "File d'attente ( 1 )" at bounding box center [1021, 71] width 124 height 23
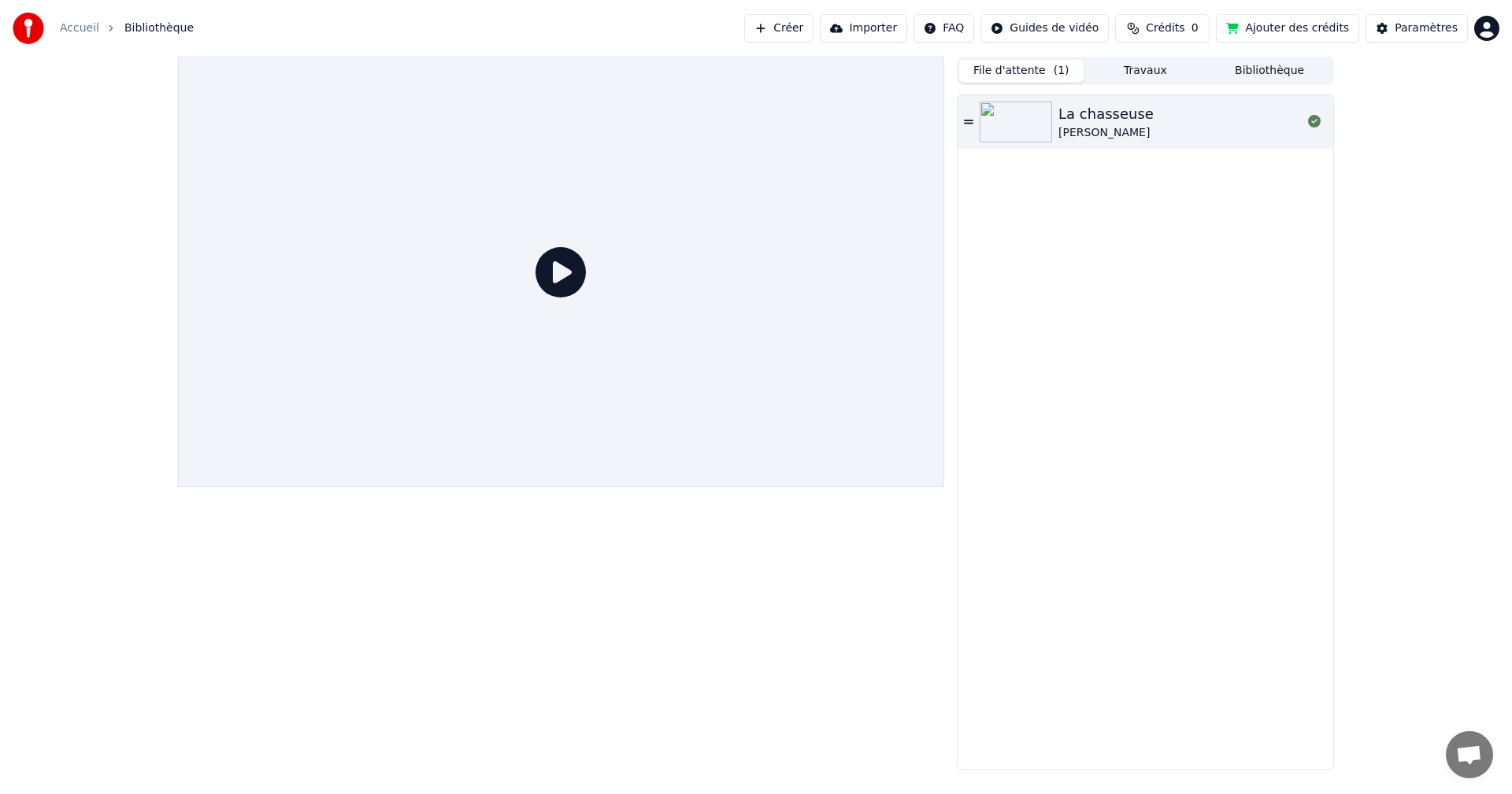
click at [1263, 73] on button "Bibliothèque" at bounding box center [1268, 71] width 124 height 23
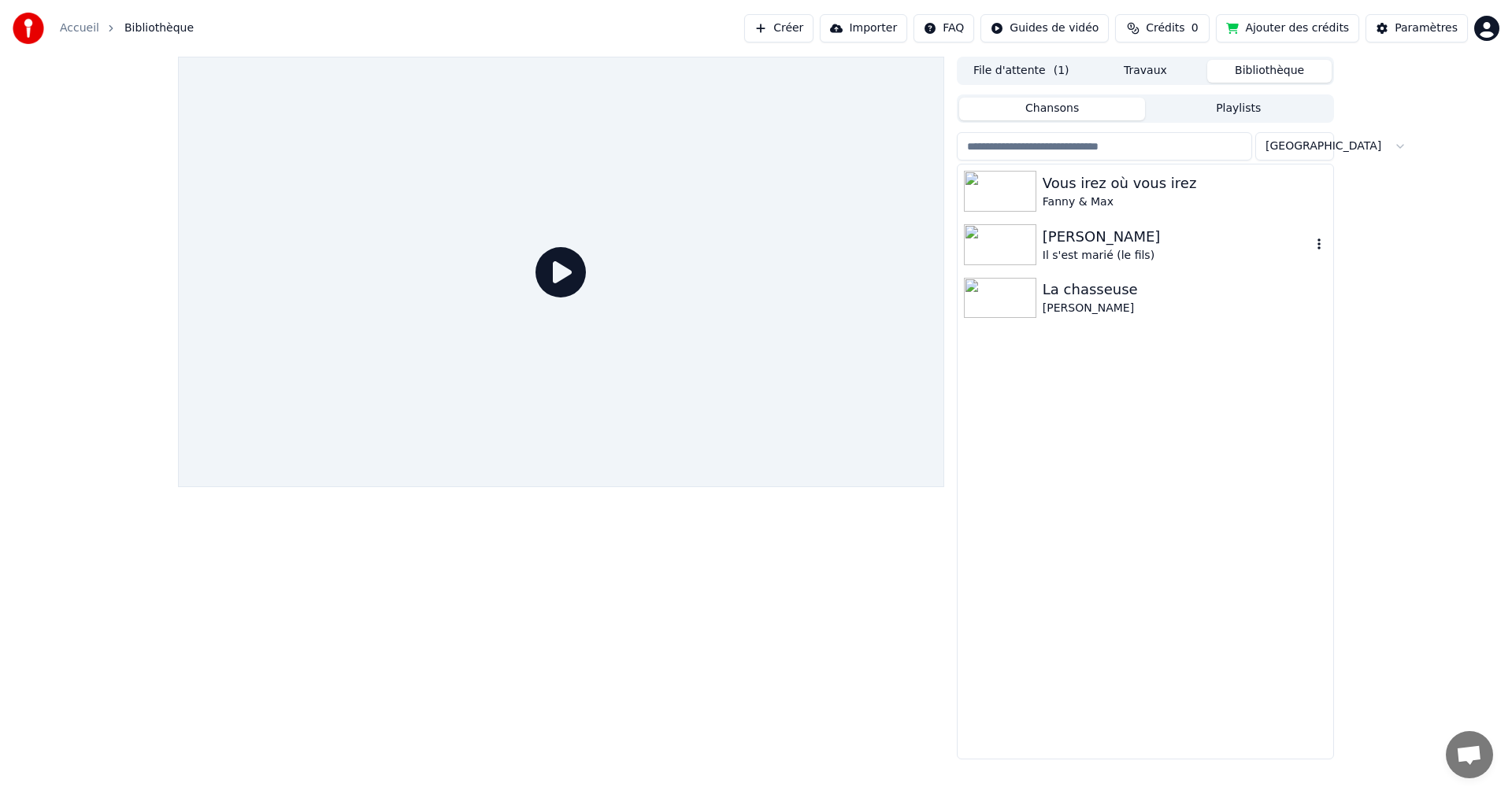
click at [1105, 251] on div "Il s'est marié (le fils)" at bounding box center [1176, 255] width 268 height 16
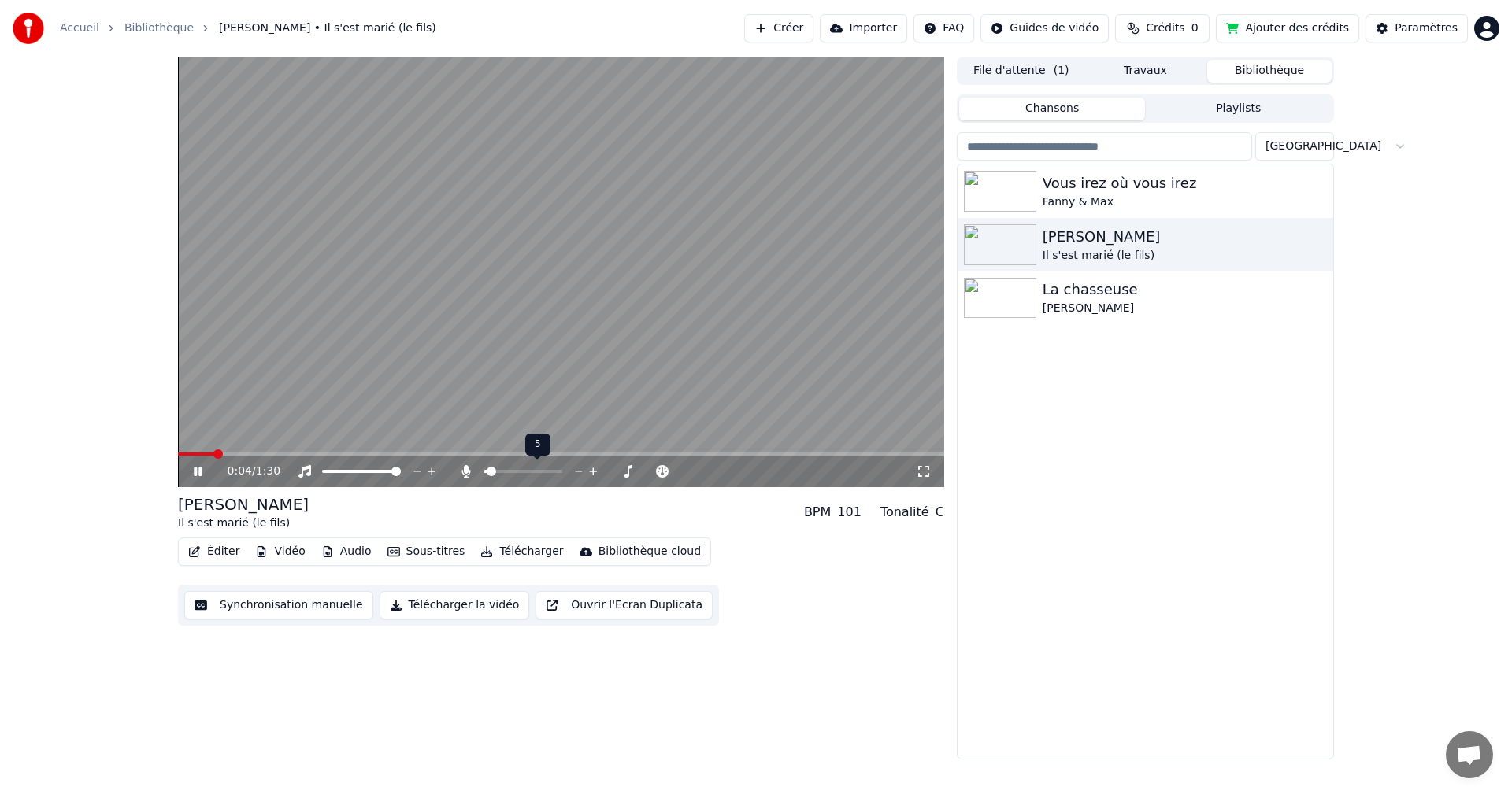
click at [487, 471] on span at bounding box center [491, 471] width 9 height 9
click at [256, 451] on video at bounding box center [561, 272] width 766 height 430
click at [258, 456] on span at bounding box center [561, 454] width 766 height 3
click at [195, 467] on icon at bounding box center [209, 471] width 37 height 13
click at [200, 472] on icon at bounding box center [198, 471] width 8 height 9
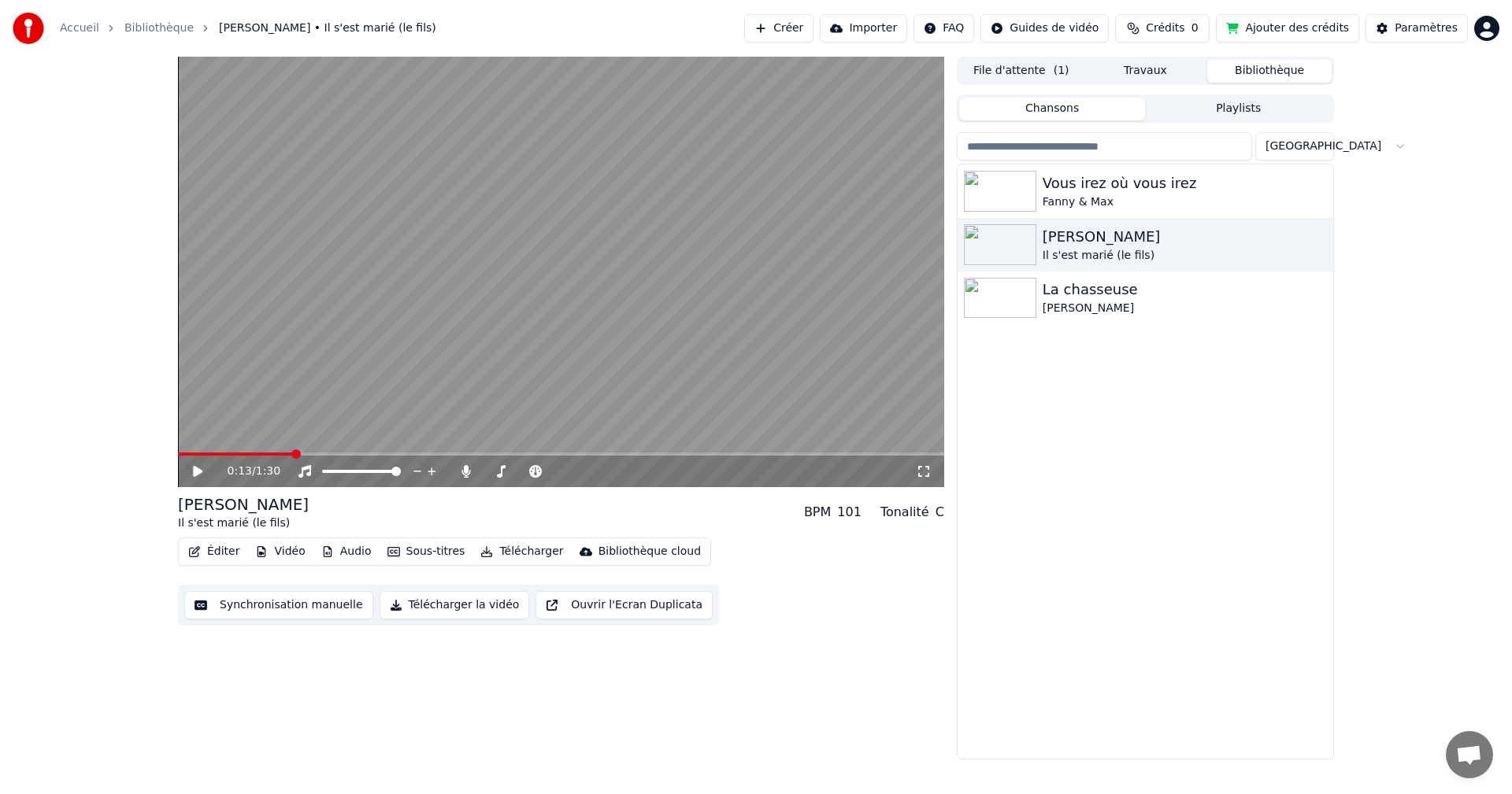
click at [521, 558] on button "Télécharger" at bounding box center [521, 552] width 95 height 22
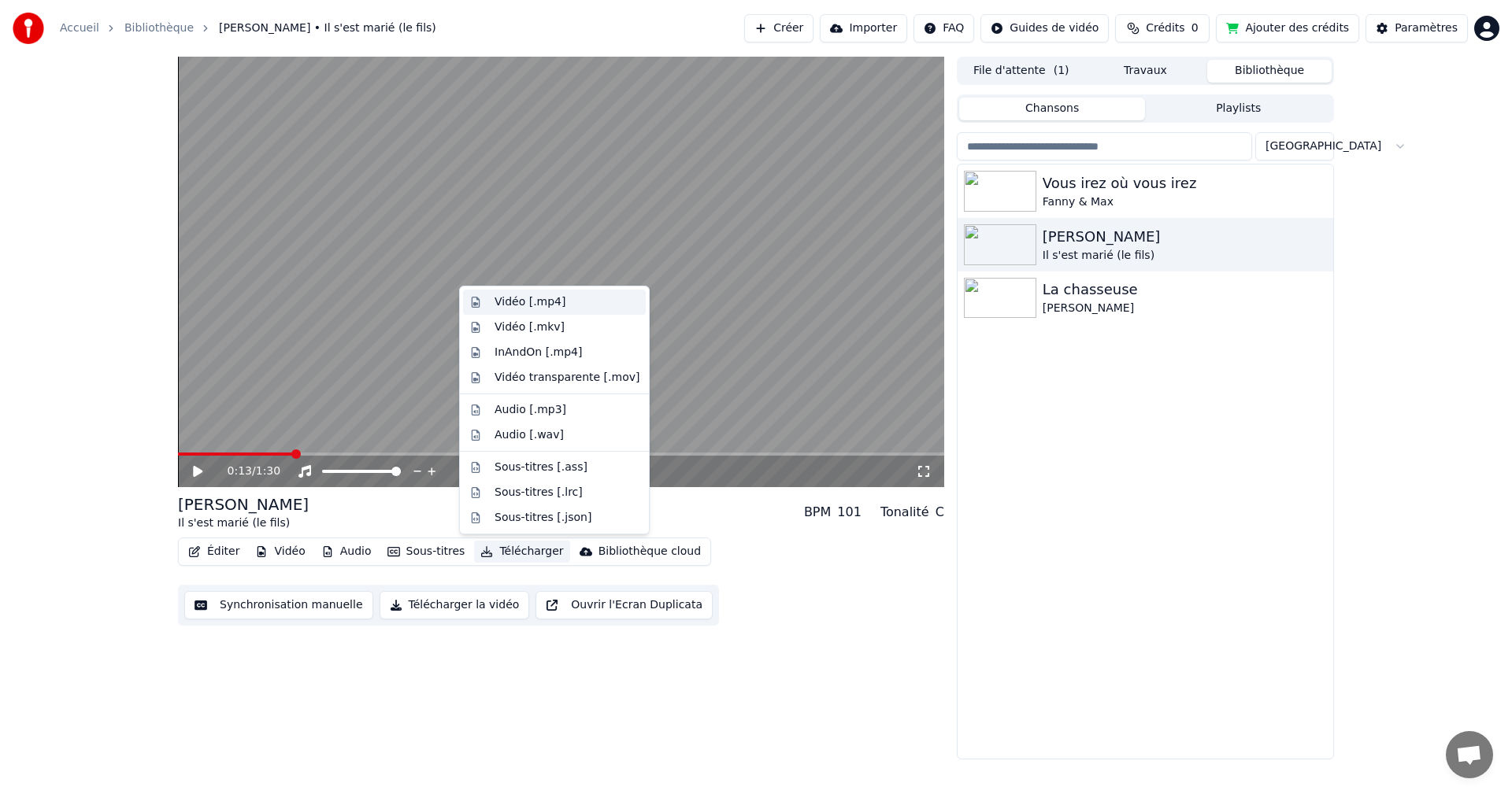
click at [554, 297] on div "Vidéo [.mp4]" at bounding box center [530, 302] width 71 height 16
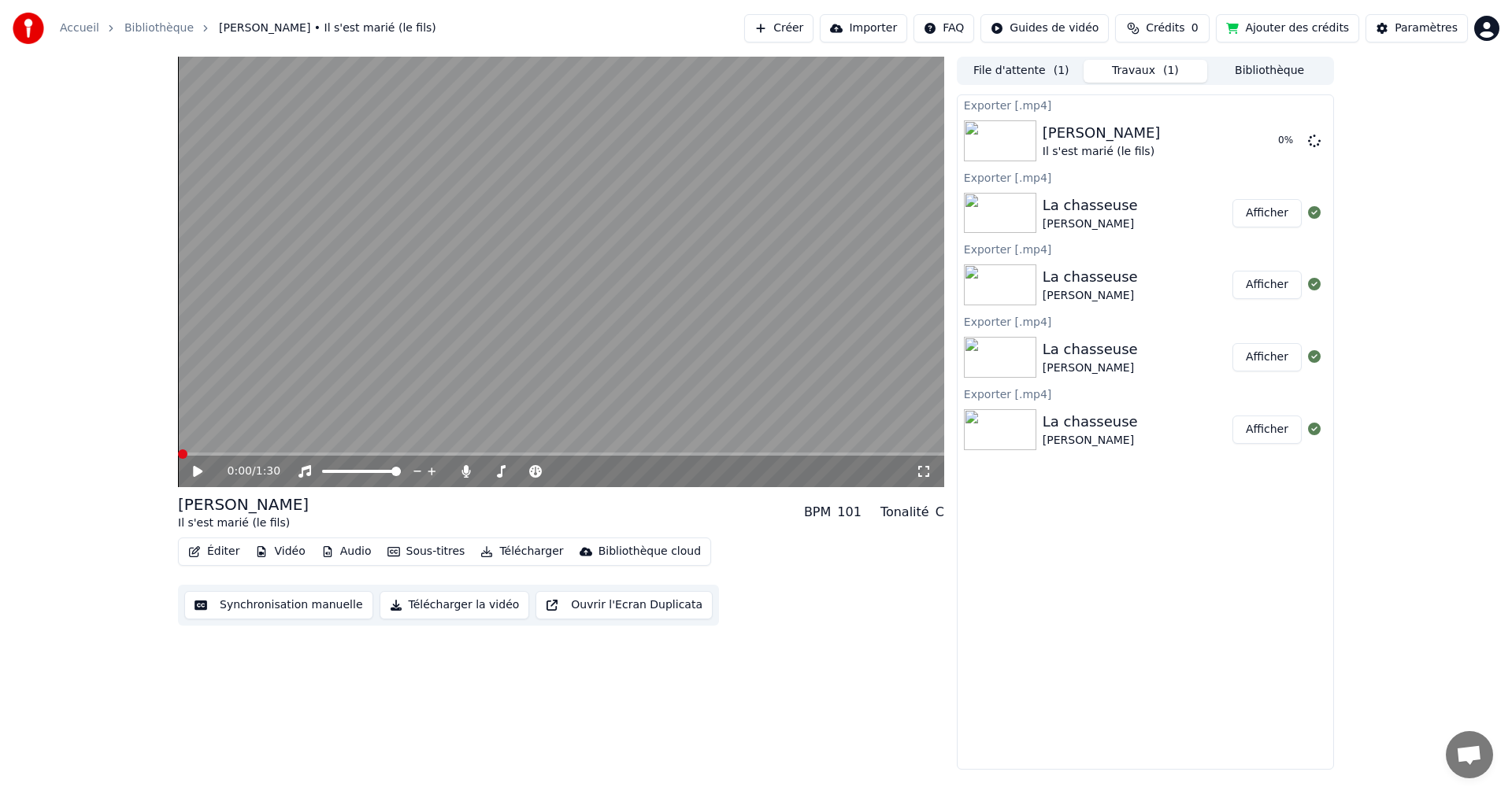
click at [178, 456] on span at bounding box center [183, 454] width 9 height 9
click at [545, 36] on div "Accueil Bibliothèque [PERSON_NAME] • Il s'est marié (le fils) [PERSON_NAME] FAQ…" at bounding box center [756, 28] width 1512 height 57
click at [491, 472] on span at bounding box center [495, 471] width 9 height 9
click at [513, 556] on button "Télécharger" at bounding box center [521, 552] width 95 height 22
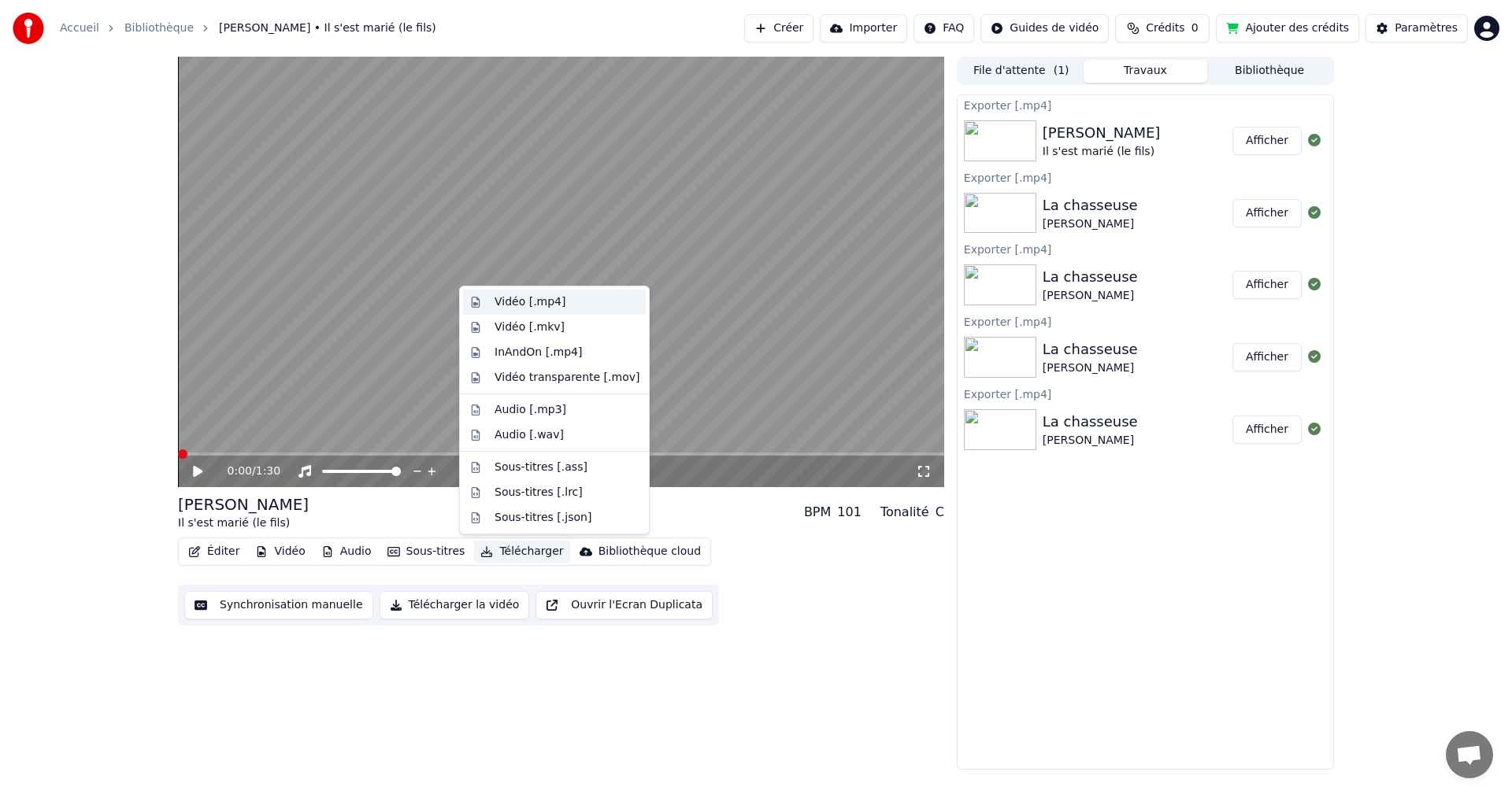
click at [541, 299] on div "Vidéo [.mp4]" at bounding box center [530, 302] width 71 height 16
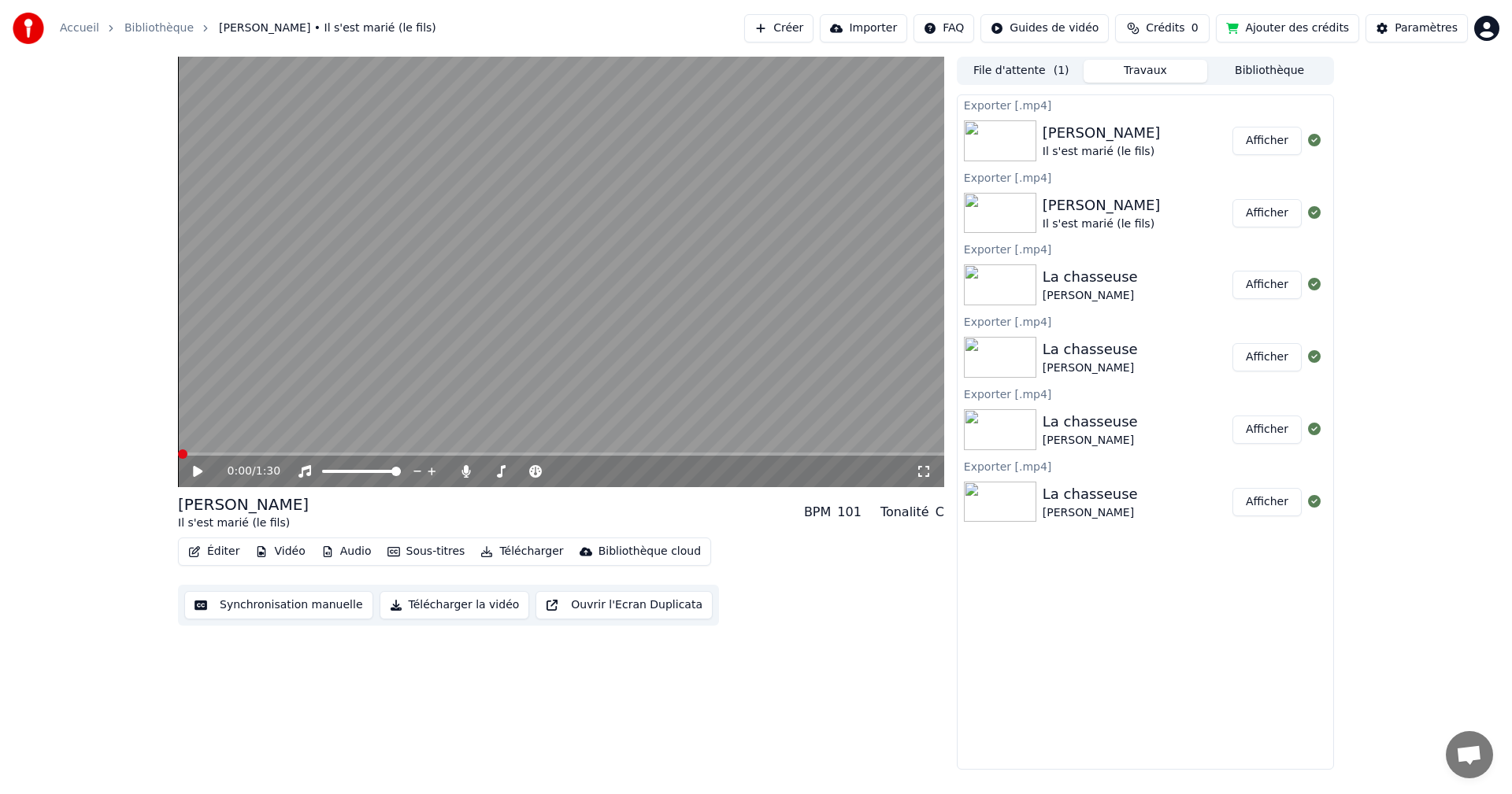
click at [119, 168] on div "0:00 / 1:30 [PERSON_NAME] Il s'est marié (le fils) BPM 101 Tonalité C Éditer Vi…" at bounding box center [756, 414] width 1512 height 713
click at [495, 471] on span at bounding box center [498, 471] width 9 height 9
click at [511, 554] on button "Télécharger" at bounding box center [521, 552] width 95 height 22
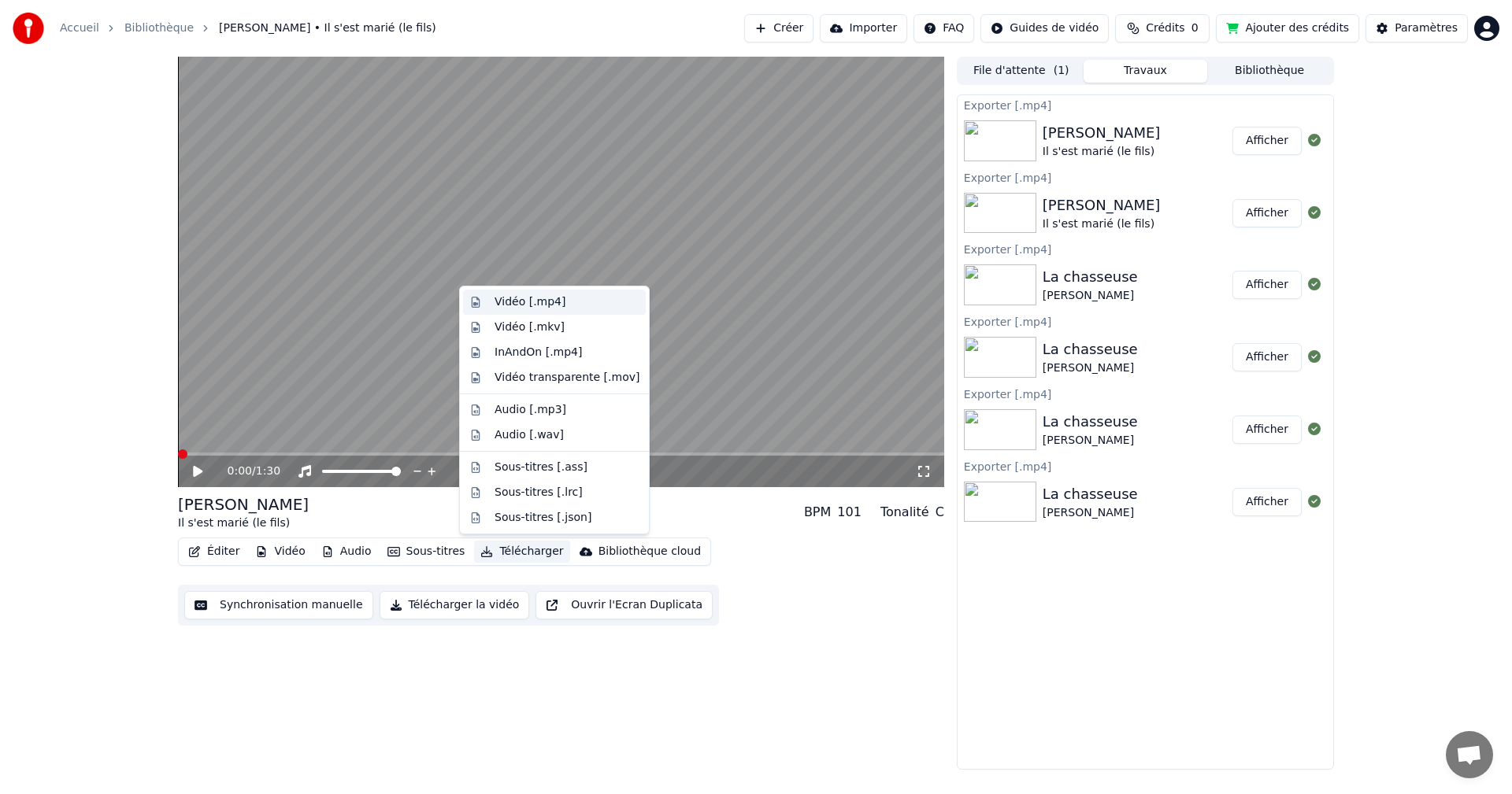
click at [553, 304] on div "Vidéo [.mp4]" at bounding box center [530, 302] width 71 height 16
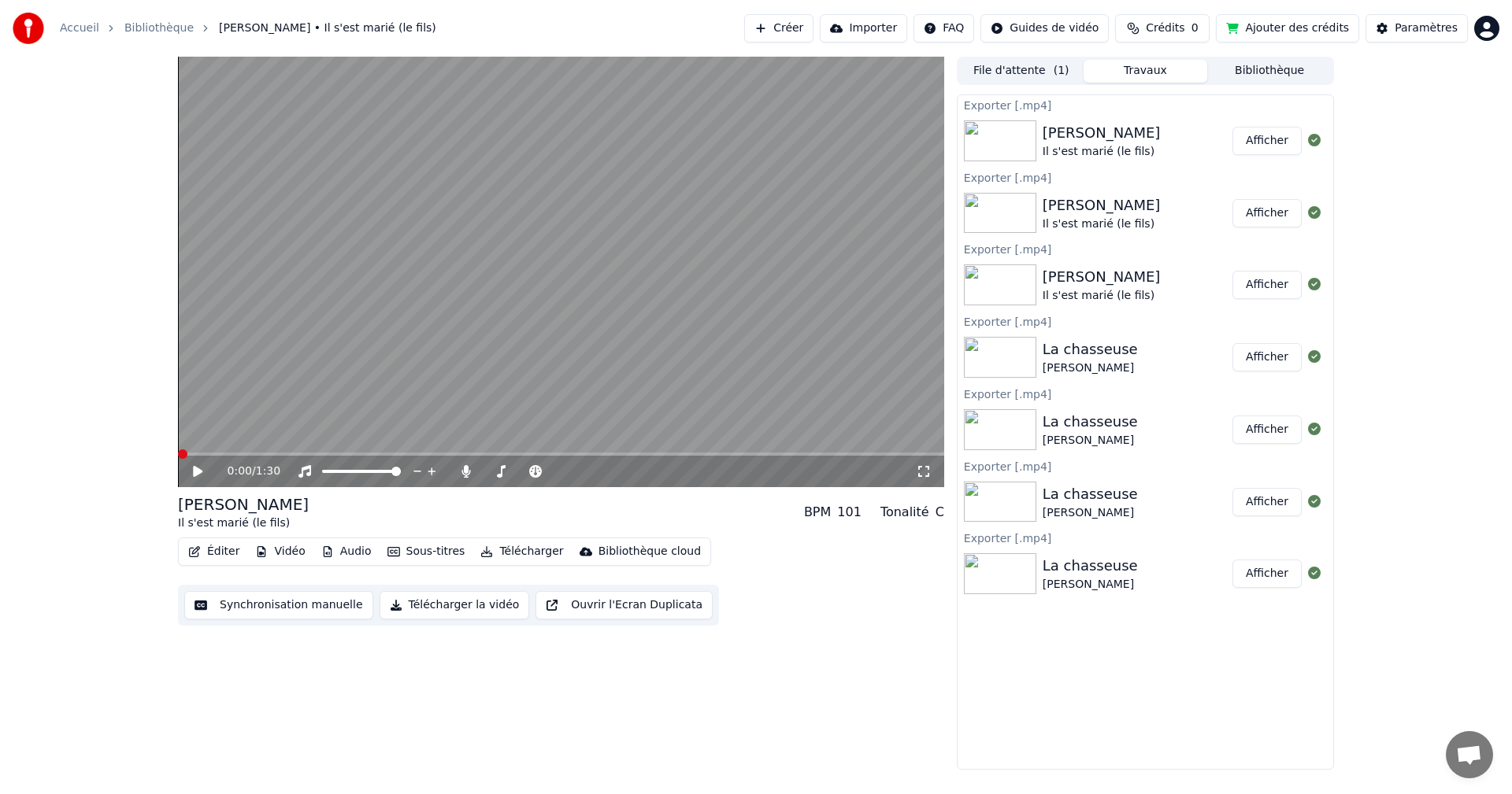
click at [130, 166] on div "0:00 / 1:30 [PERSON_NAME] Il s'est marié (le fils) BPM 101 Tonalité C Éditer Vi…" at bounding box center [756, 414] width 1512 height 713
click at [326, 370] on video at bounding box center [561, 272] width 766 height 430
click at [499, 471] on span at bounding box center [502, 471] width 9 height 9
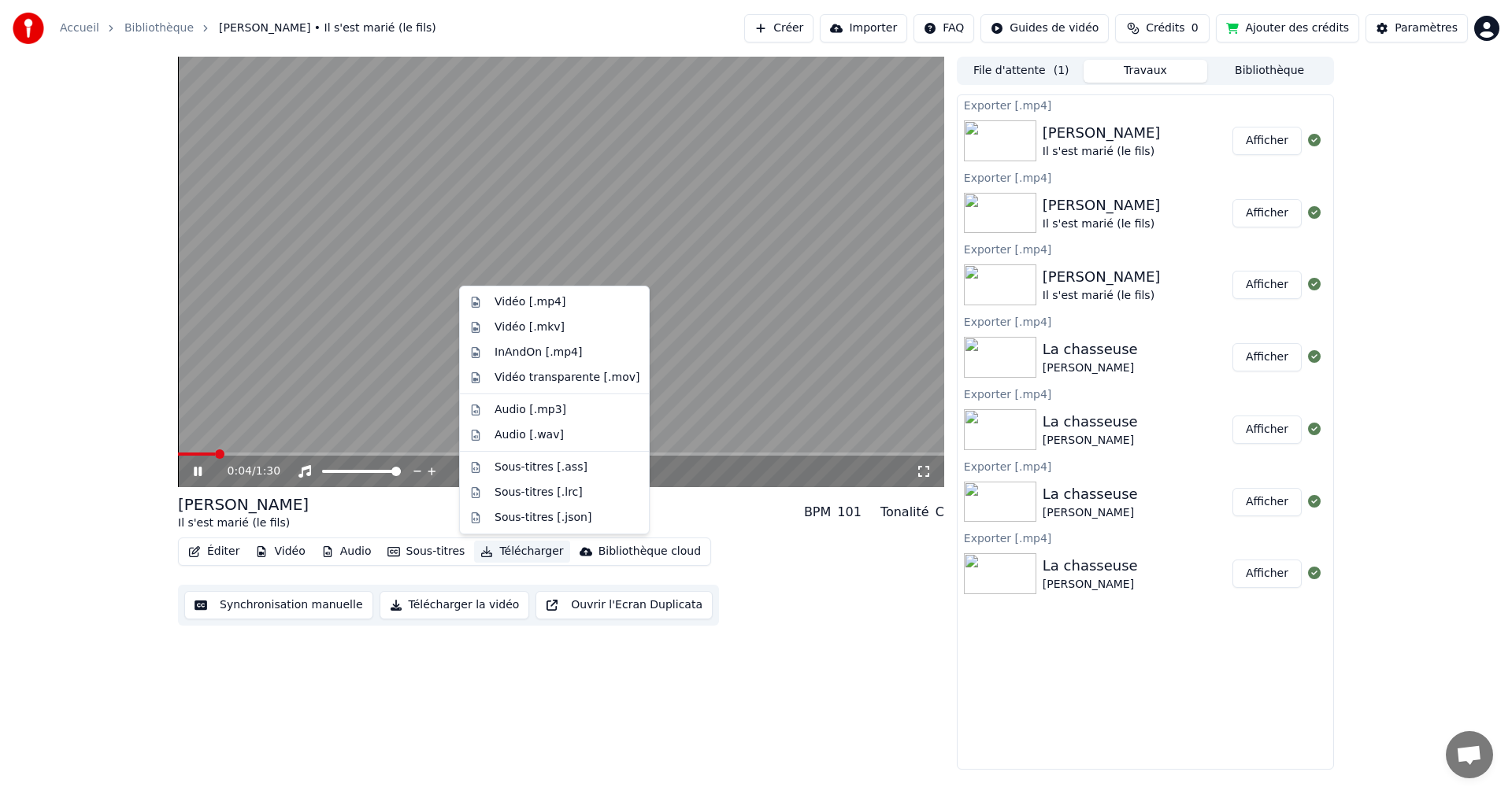
click at [510, 545] on button "Télécharger" at bounding box center [521, 552] width 95 height 22
click at [532, 304] on div "Vidéo [.mp4]" at bounding box center [530, 302] width 71 height 16
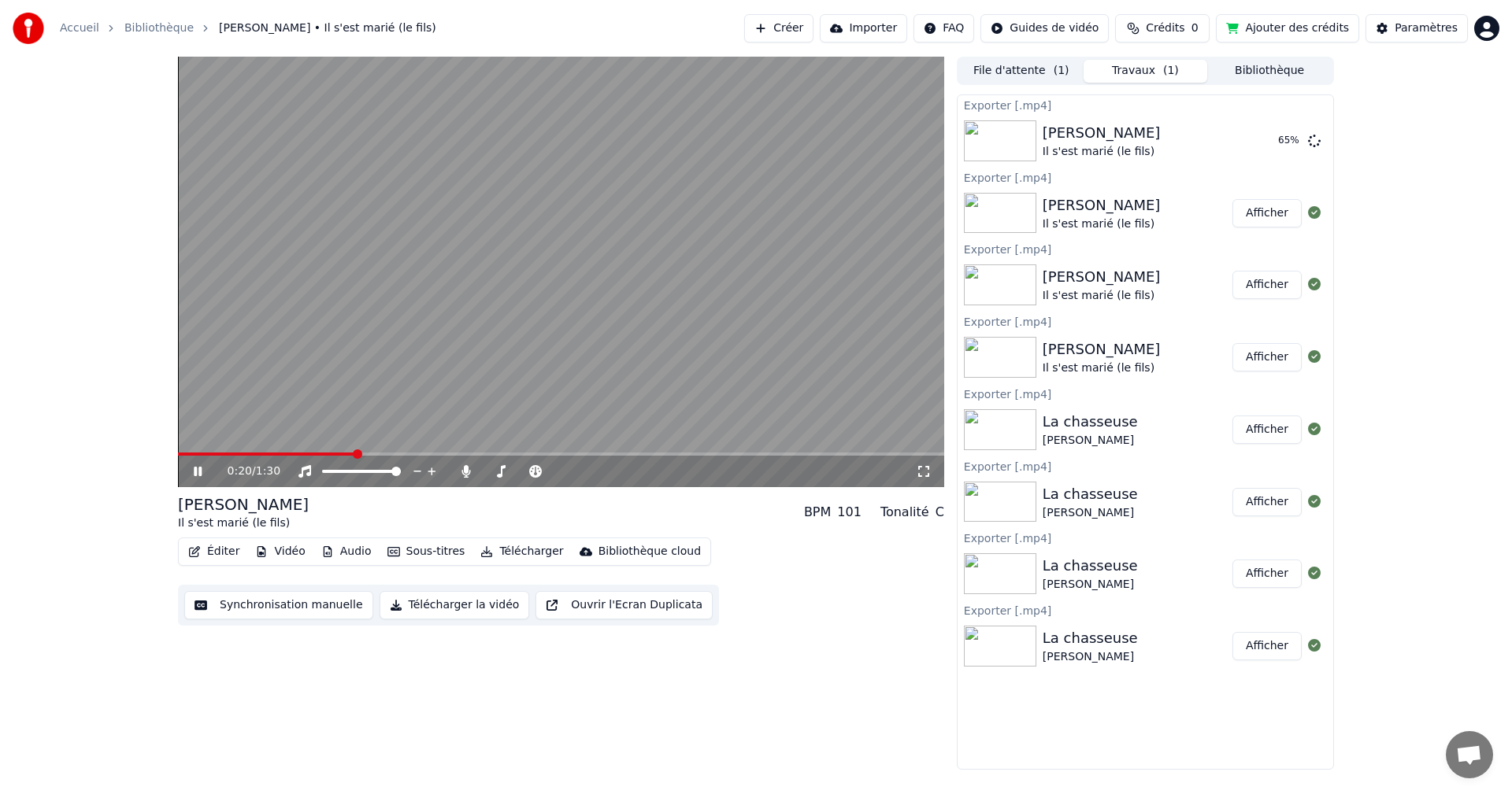
click at [121, 159] on div "0:20 / 1:30 [PERSON_NAME] Il s'est marié (le fils) BPM 101 Tonalité C Éditer Vi…" at bounding box center [756, 414] width 1512 height 713
click at [202, 472] on icon at bounding box center [198, 471] width 8 height 9
click at [202, 472] on icon at bounding box center [198, 471] width 9 height 11
click at [202, 472] on icon at bounding box center [198, 471] width 8 height 9
click at [120, 155] on div "0:30 / 1:30 [PERSON_NAME] Il s'est marié (le fils) BPM 101 Tonalité C Éditer Vi…" at bounding box center [756, 414] width 1512 height 713
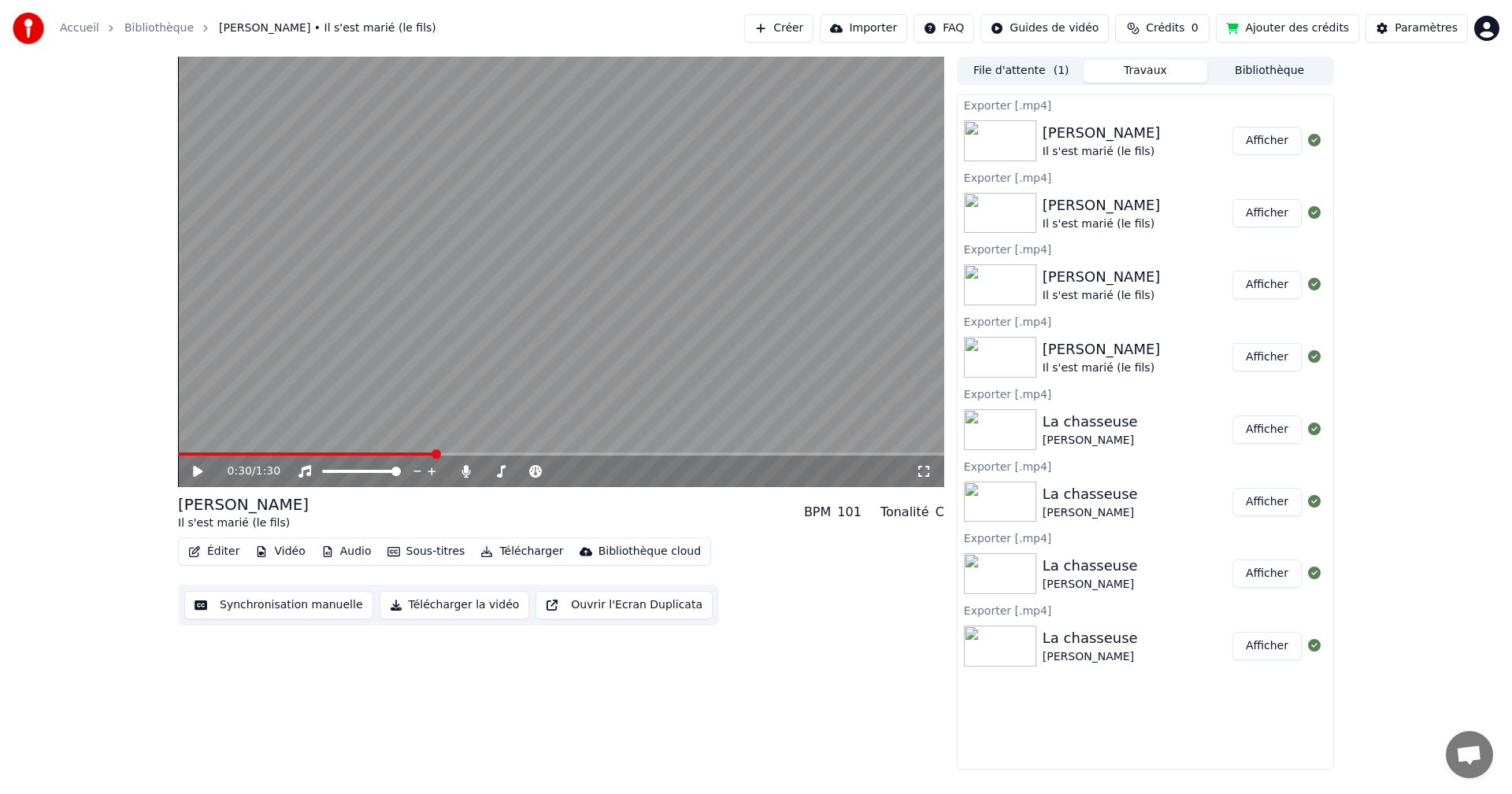
click at [81, 28] on link "Accueil" at bounding box center [80, 28] width 40 height 16
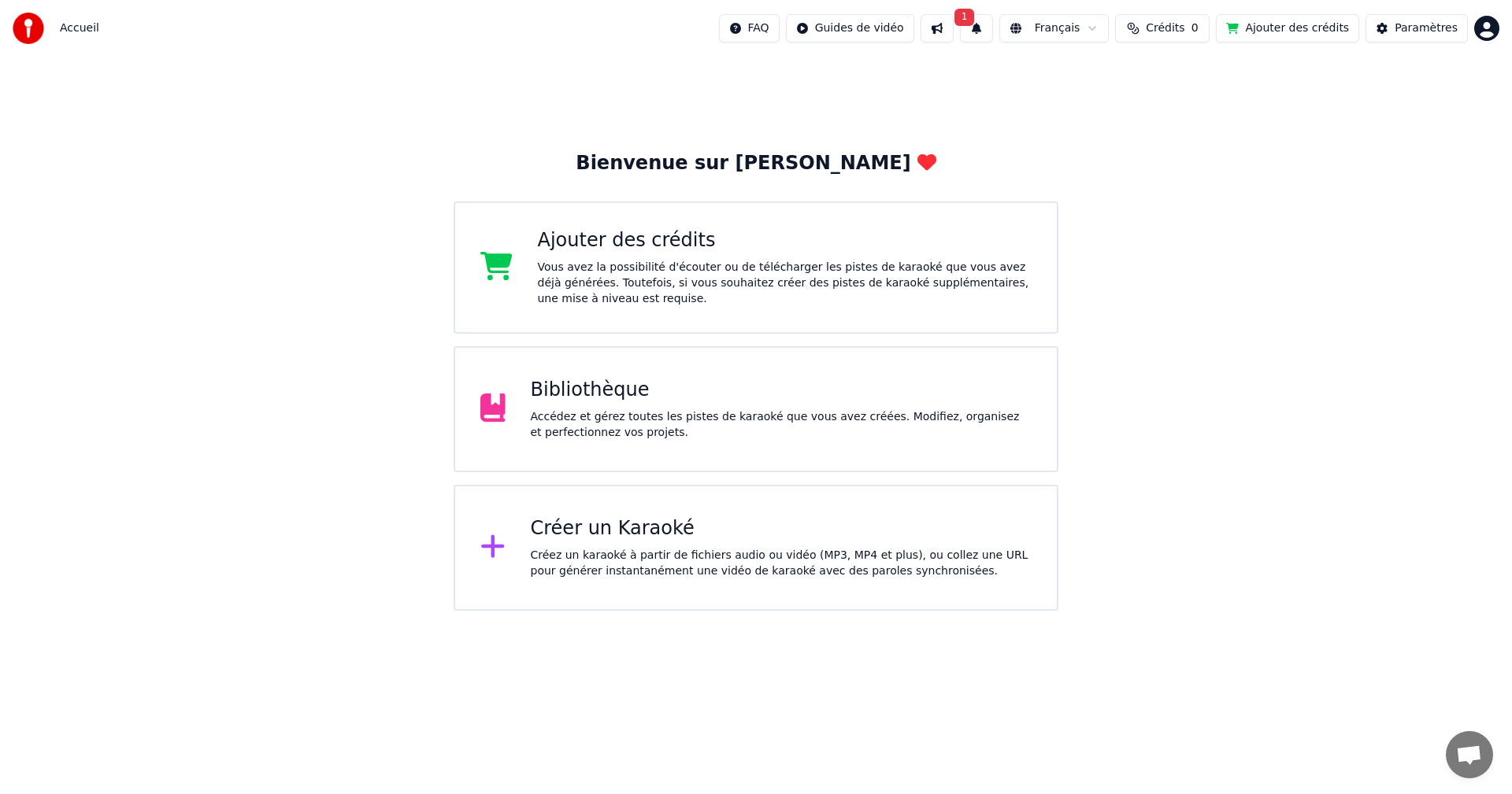
click at [607, 369] on div "Bibliothèque Accédez et gérez toutes les pistes de karaoké que vous avez créées…" at bounding box center [756, 409] width 604 height 126
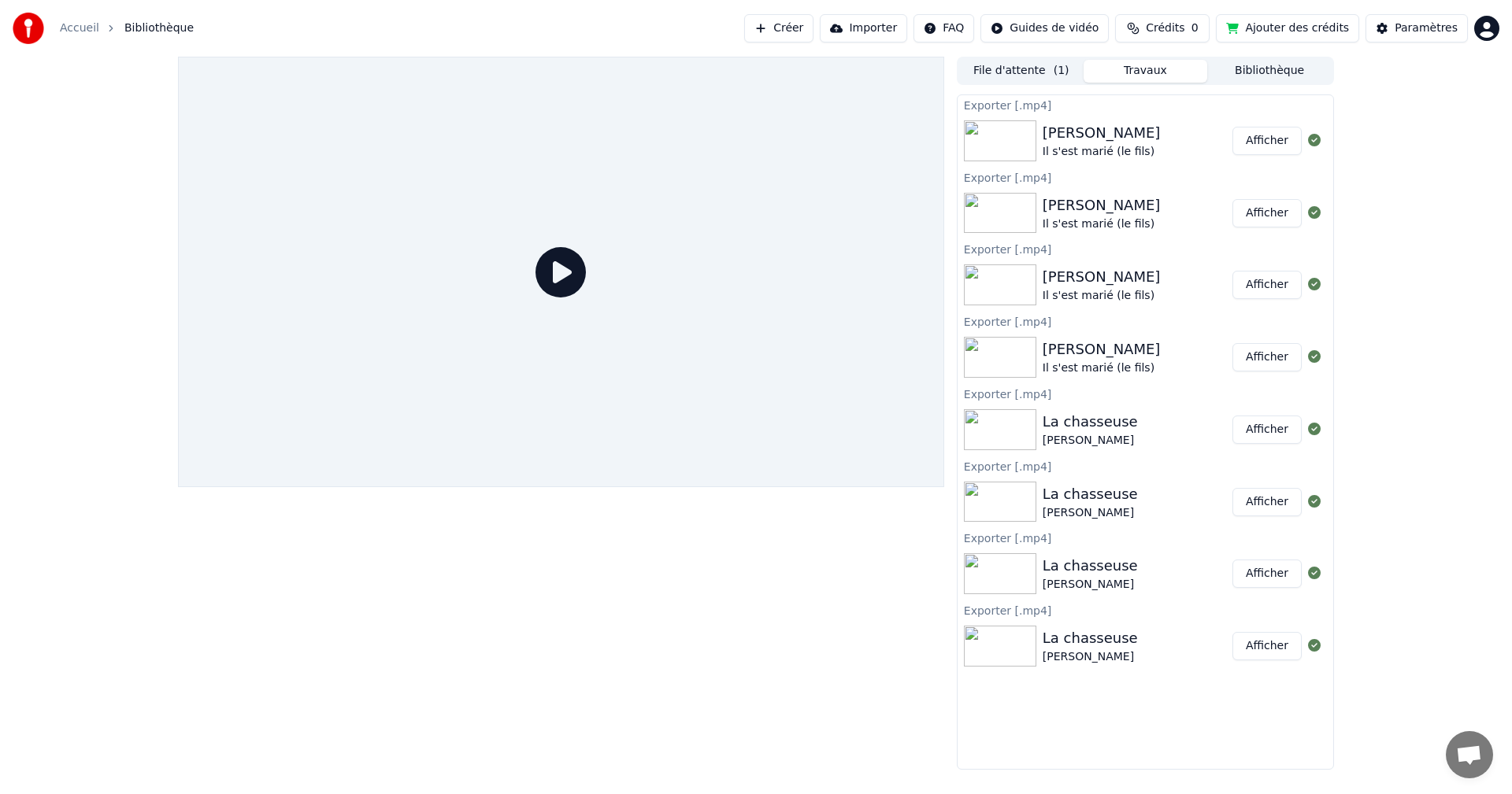
click at [1266, 86] on div "File d'attente ( 1 ) Travaux Bibliothèque Exporter [.mp4] [PERSON_NAME] Il s'es…" at bounding box center [1145, 414] width 377 height 713
click at [1264, 79] on button "Bibliothèque" at bounding box center [1268, 71] width 124 height 23
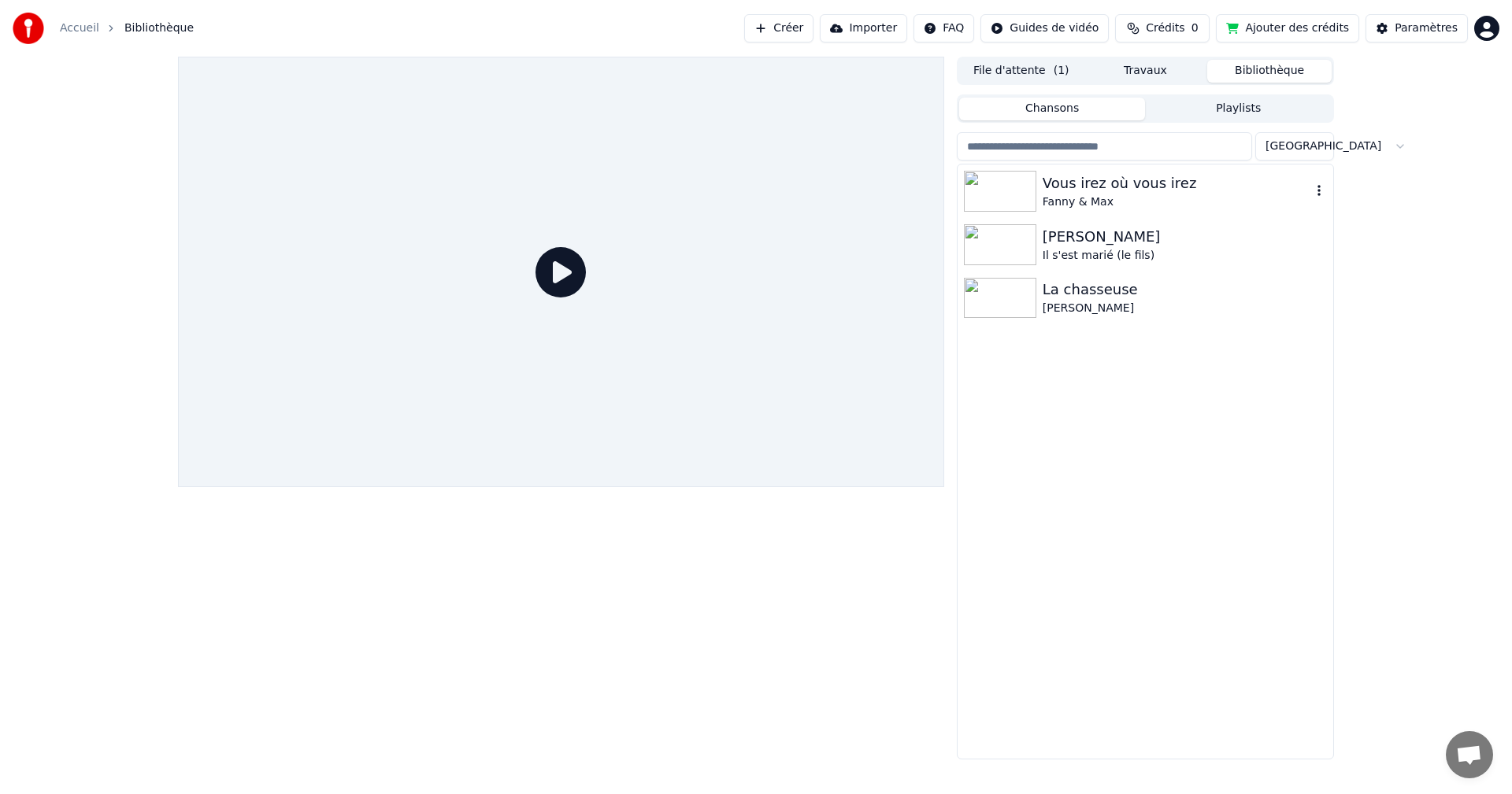
click at [1116, 198] on div "Fanny & Max" at bounding box center [1176, 202] width 268 height 16
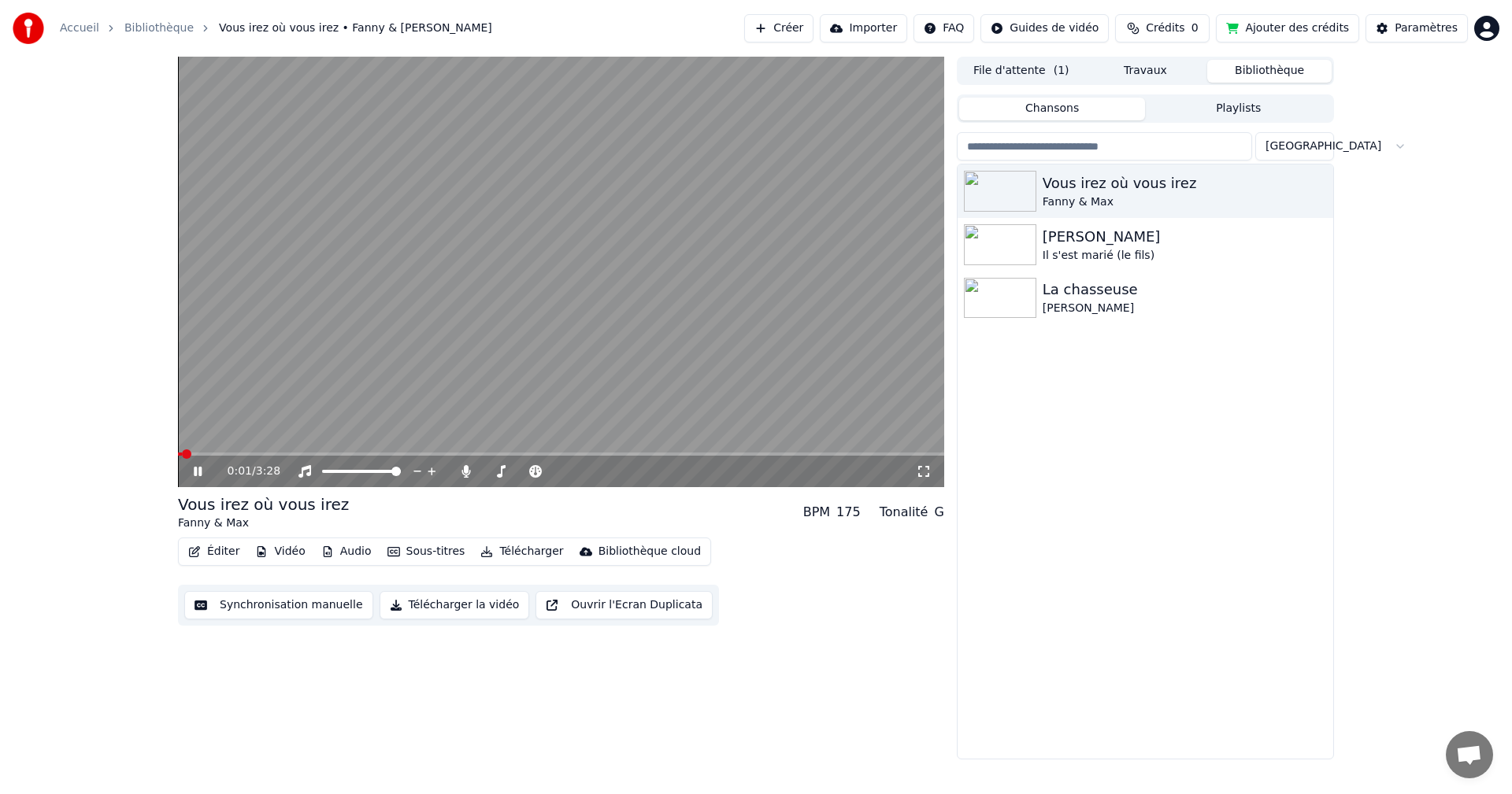
click at [200, 469] on icon at bounding box center [198, 471] width 8 height 9
click at [487, 472] on span at bounding box center [491, 471] width 9 height 9
click at [290, 605] on button "Synchronisation manuelle" at bounding box center [279, 605] width 189 height 28
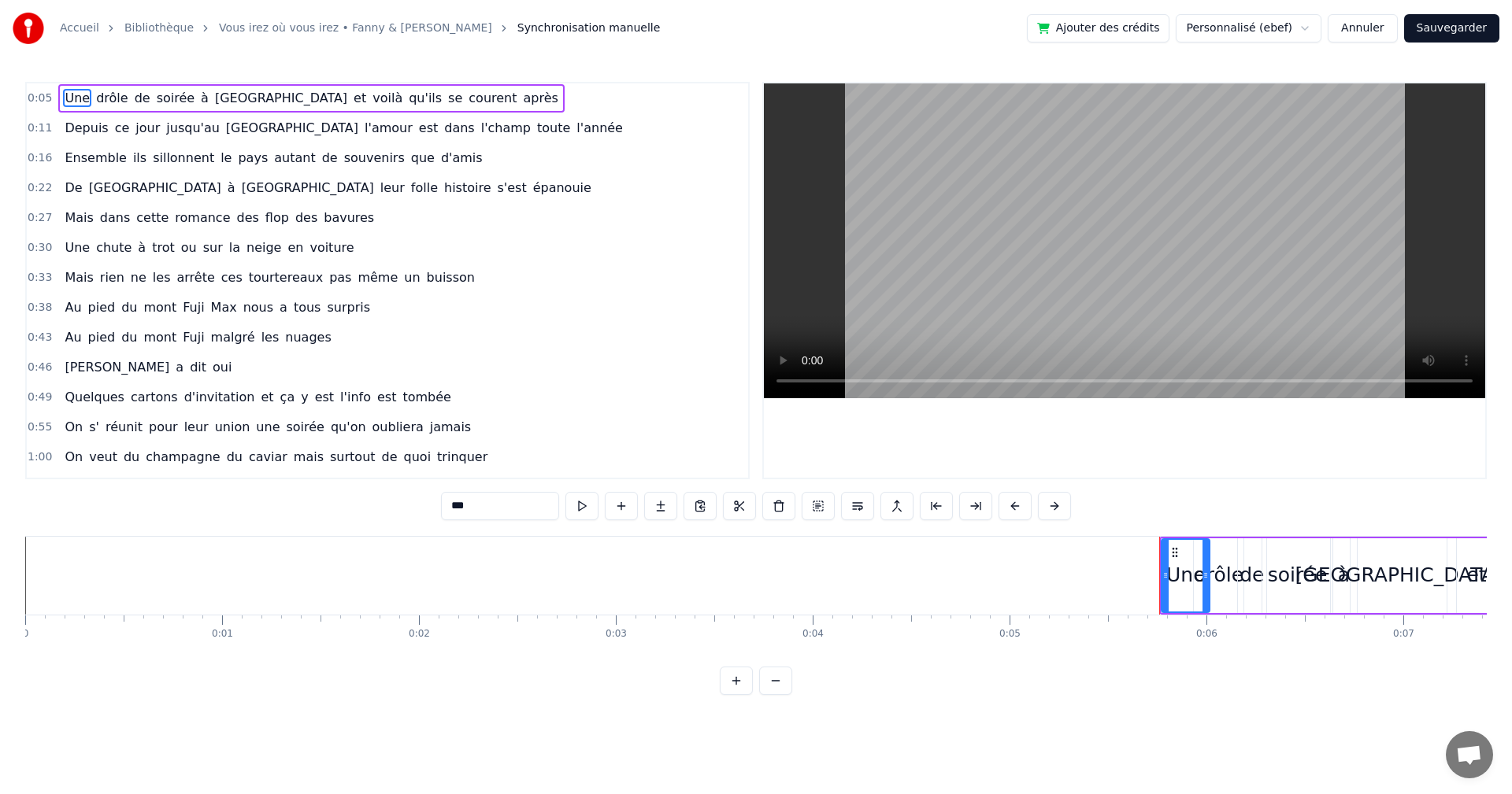
click at [160, 250] on span "trot" at bounding box center [163, 248] width 26 height 18
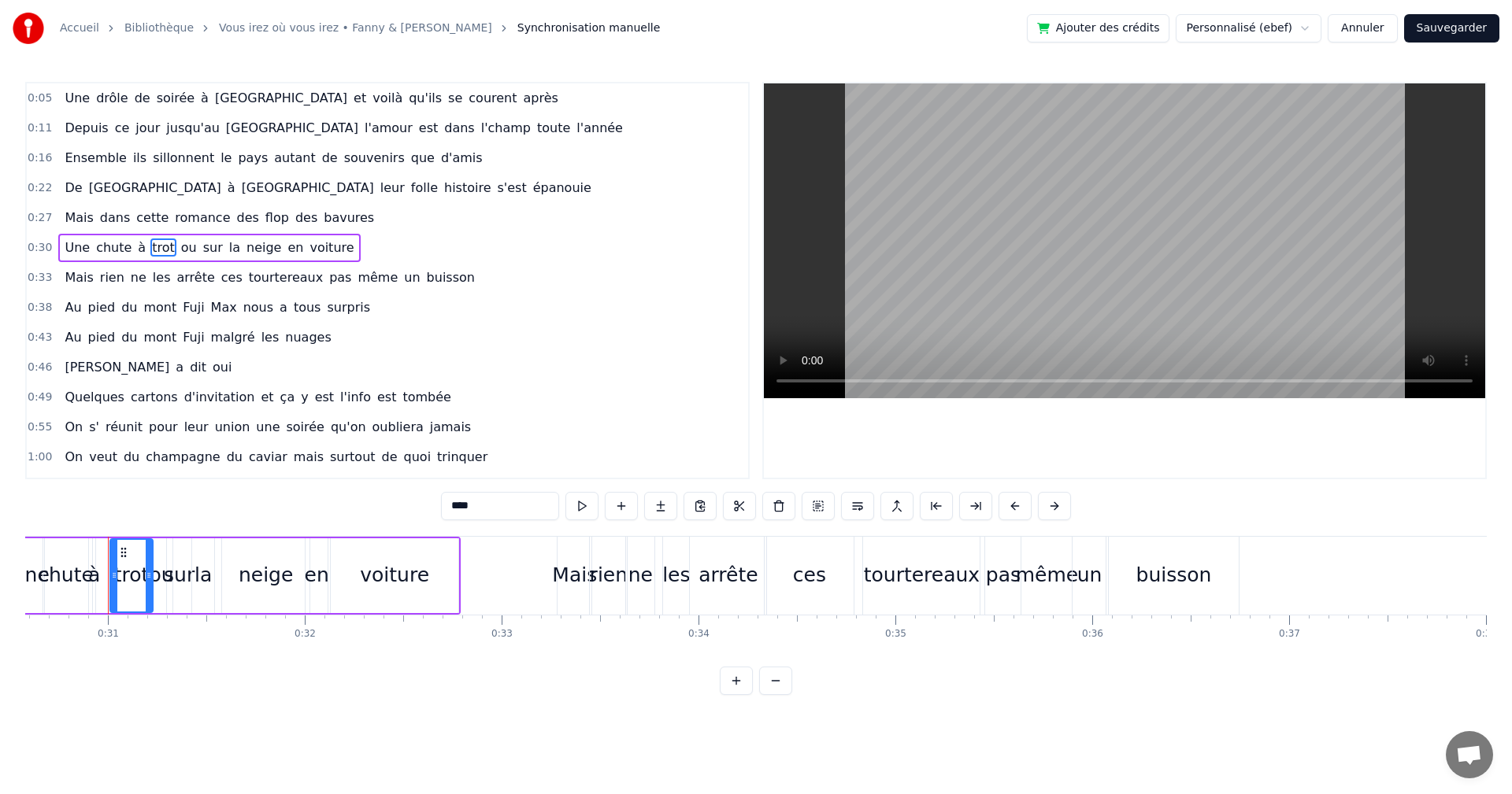
scroll to position [0, 6023]
click at [486, 505] on input "****" at bounding box center [499, 506] width 118 height 28
type input "*****"
click at [1455, 28] on button "Sauvegarder" at bounding box center [1451, 28] width 95 height 28
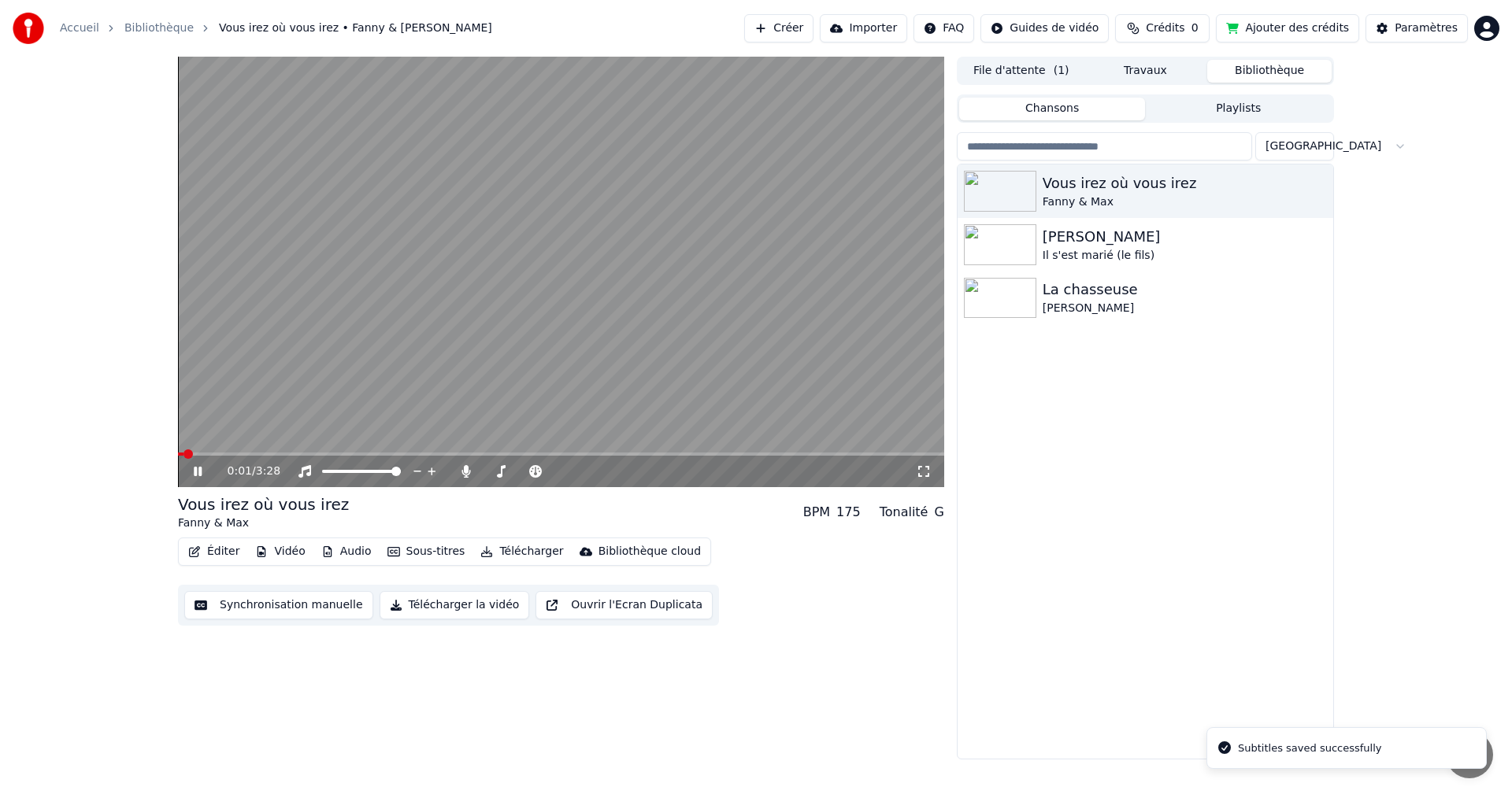
click at [195, 471] on icon at bounding box center [198, 471] width 8 height 9
click at [184, 455] on span at bounding box center [189, 454] width 9 height 9
click at [268, 603] on button "Synchronisation manuelle" at bounding box center [279, 605] width 189 height 28
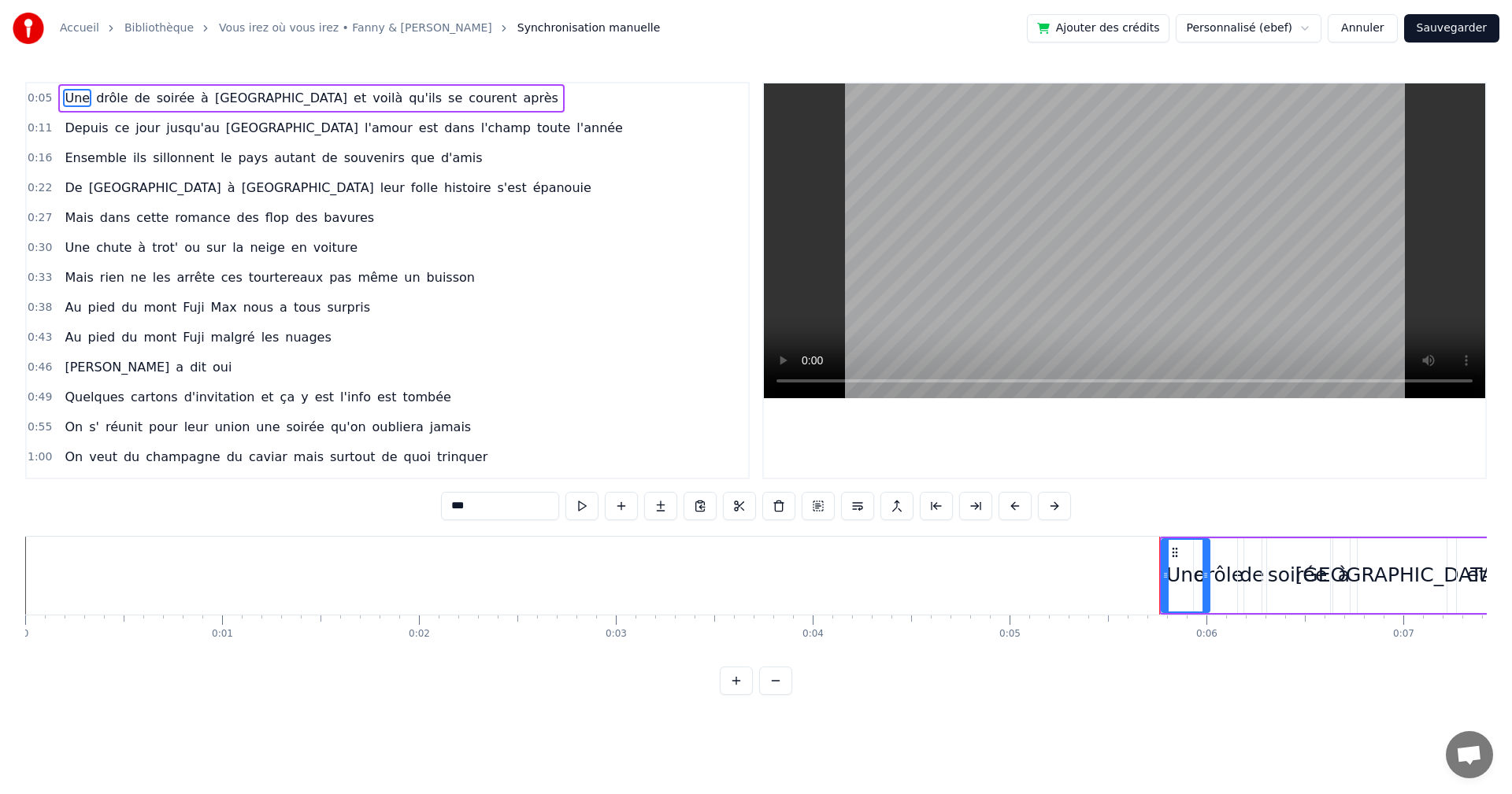
click at [1450, 32] on button "Sauvegarder" at bounding box center [1451, 28] width 95 height 28
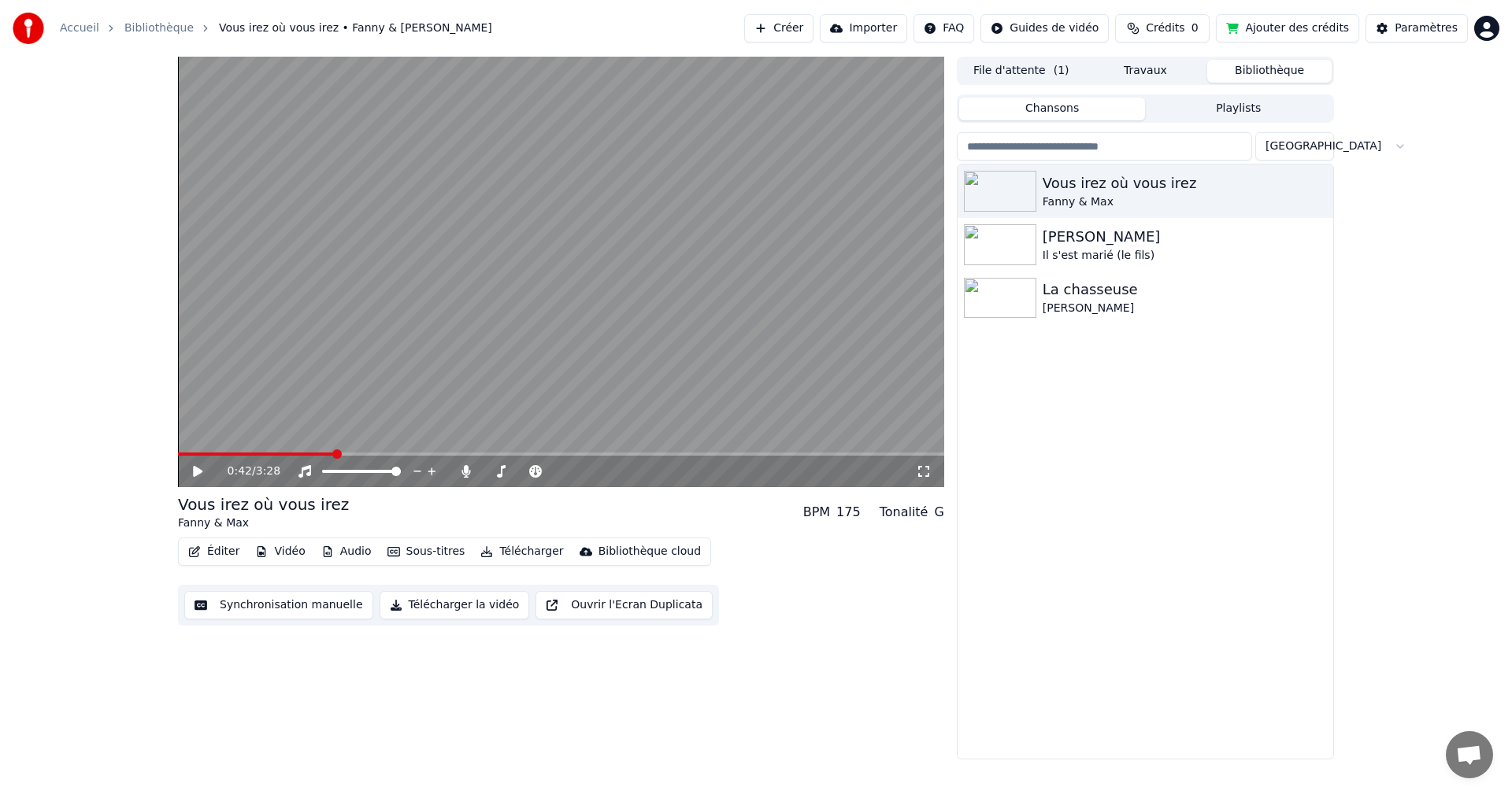
click at [525, 559] on button "Télécharger" at bounding box center [521, 552] width 95 height 22
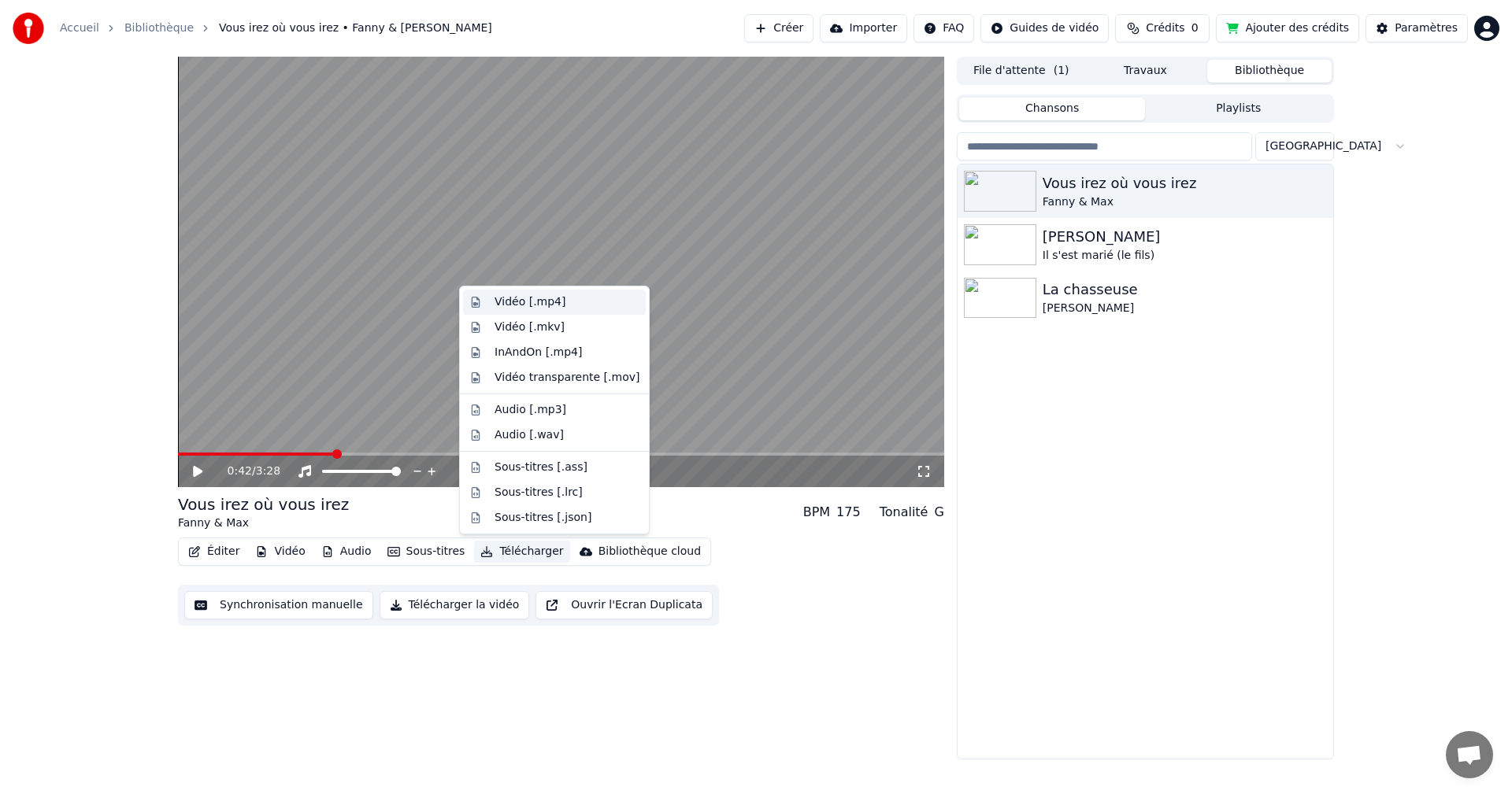
click at [525, 301] on div "Vidéo [.mp4]" at bounding box center [530, 302] width 71 height 16
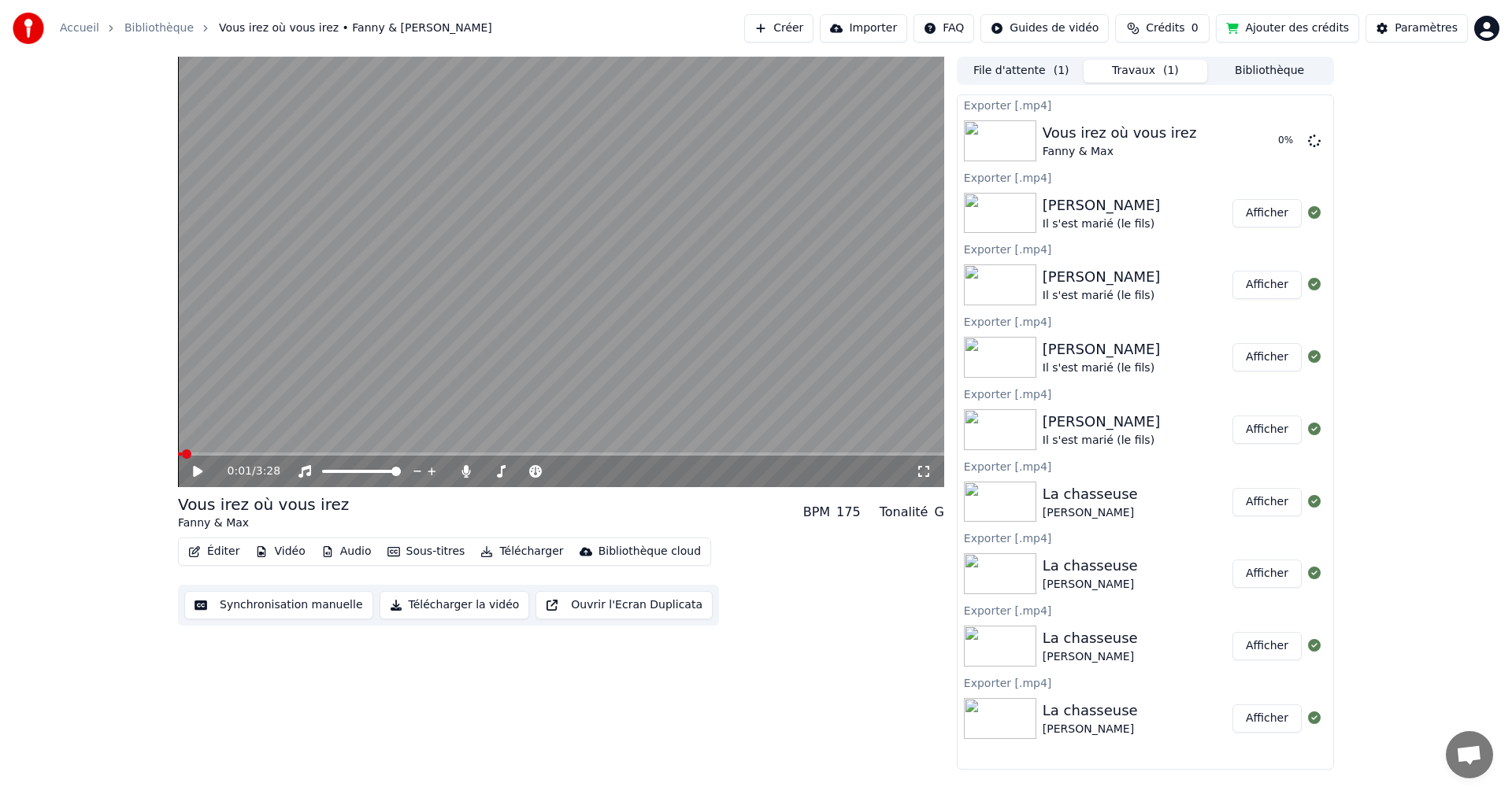
click at [182, 459] on span at bounding box center [187, 454] width 9 height 9
click at [111, 407] on div "0:00 / 3:28 Vous irez où vous [PERSON_NAME] & Max BPM 175 Tonalité G Éditer Vid…" at bounding box center [756, 414] width 1512 height 713
click at [360, 693] on div "0:00 / 3:28 Vous irez où vous irez [PERSON_NAME] & [PERSON_NAME] BPM 175 Tonali…" at bounding box center [561, 414] width 766 height 713
click at [491, 472] on span at bounding box center [495, 471] width 9 height 9
click at [511, 558] on button "Télécharger" at bounding box center [521, 552] width 95 height 22
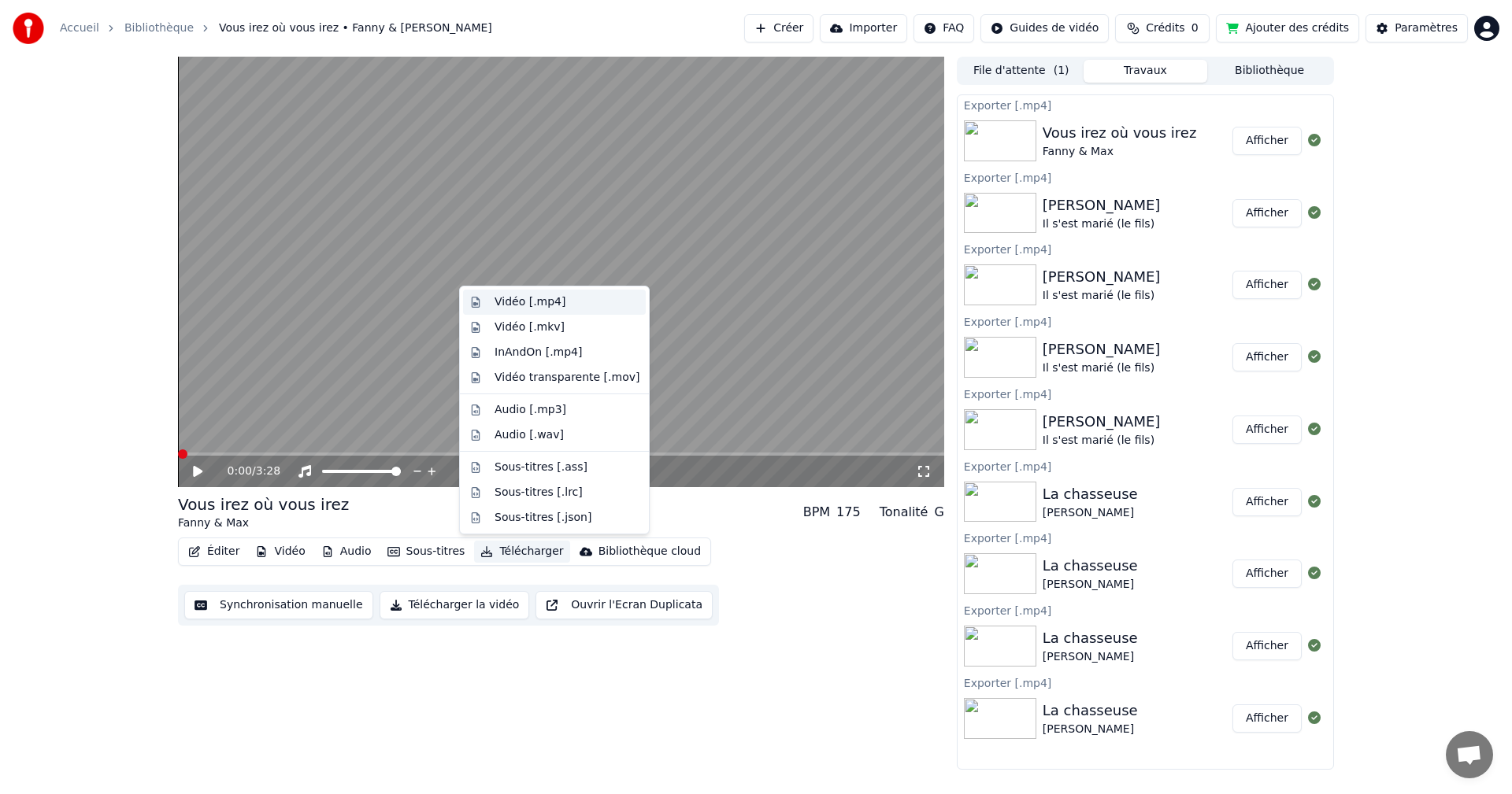
click at [555, 302] on div "Vidéo [.mp4]" at bounding box center [530, 302] width 71 height 16
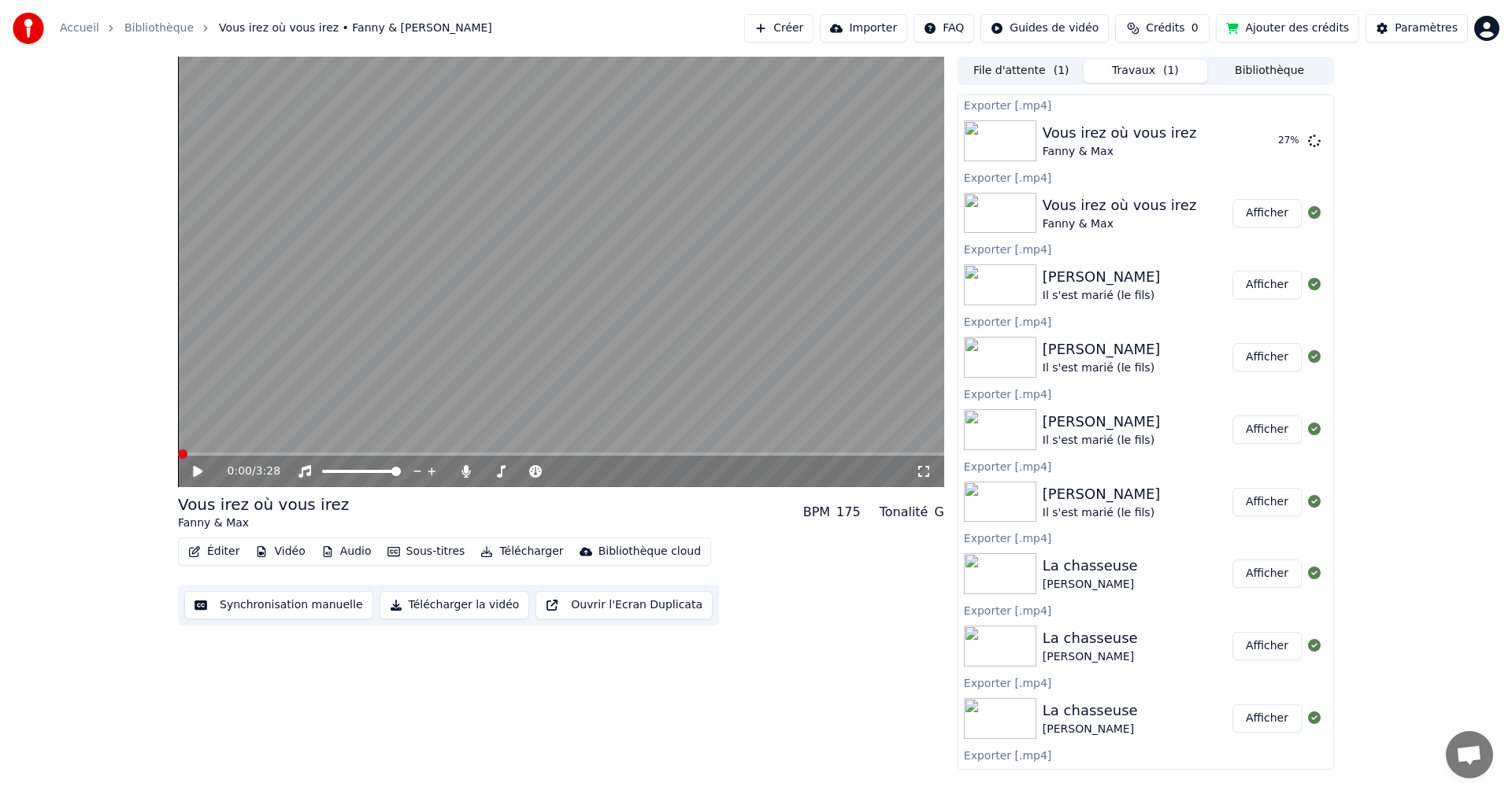
click at [142, 164] on div "0:00 / 3:28 Vous irez où vous [PERSON_NAME] & Max BPM 175 Tonalité G Éditer Vid…" at bounding box center [756, 414] width 1512 height 713
click at [570, 723] on div "0:00 / 3:28 Vous irez où vous irez [PERSON_NAME] & [PERSON_NAME] BPM 175 Tonali…" at bounding box center [561, 414] width 766 height 713
click at [495, 472] on span at bounding box center [498, 471] width 9 height 9
click at [519, 550] on button "Télécharger" at bounding box center [521, 552] width 95 height 22
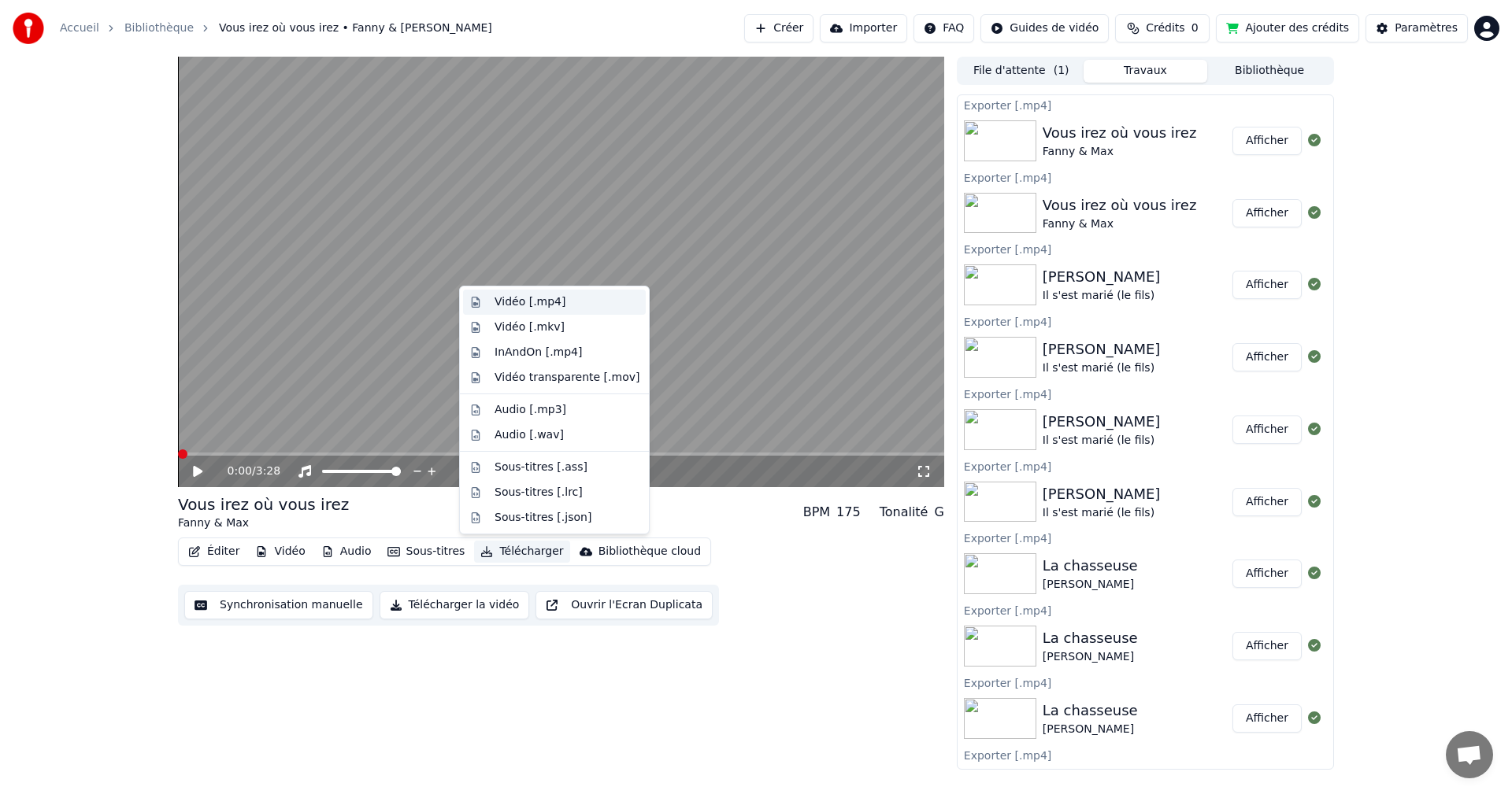
click at [544, 306] on div "Vidéo [.mp4]" at bounding box center [530, 302] width 71 height 16
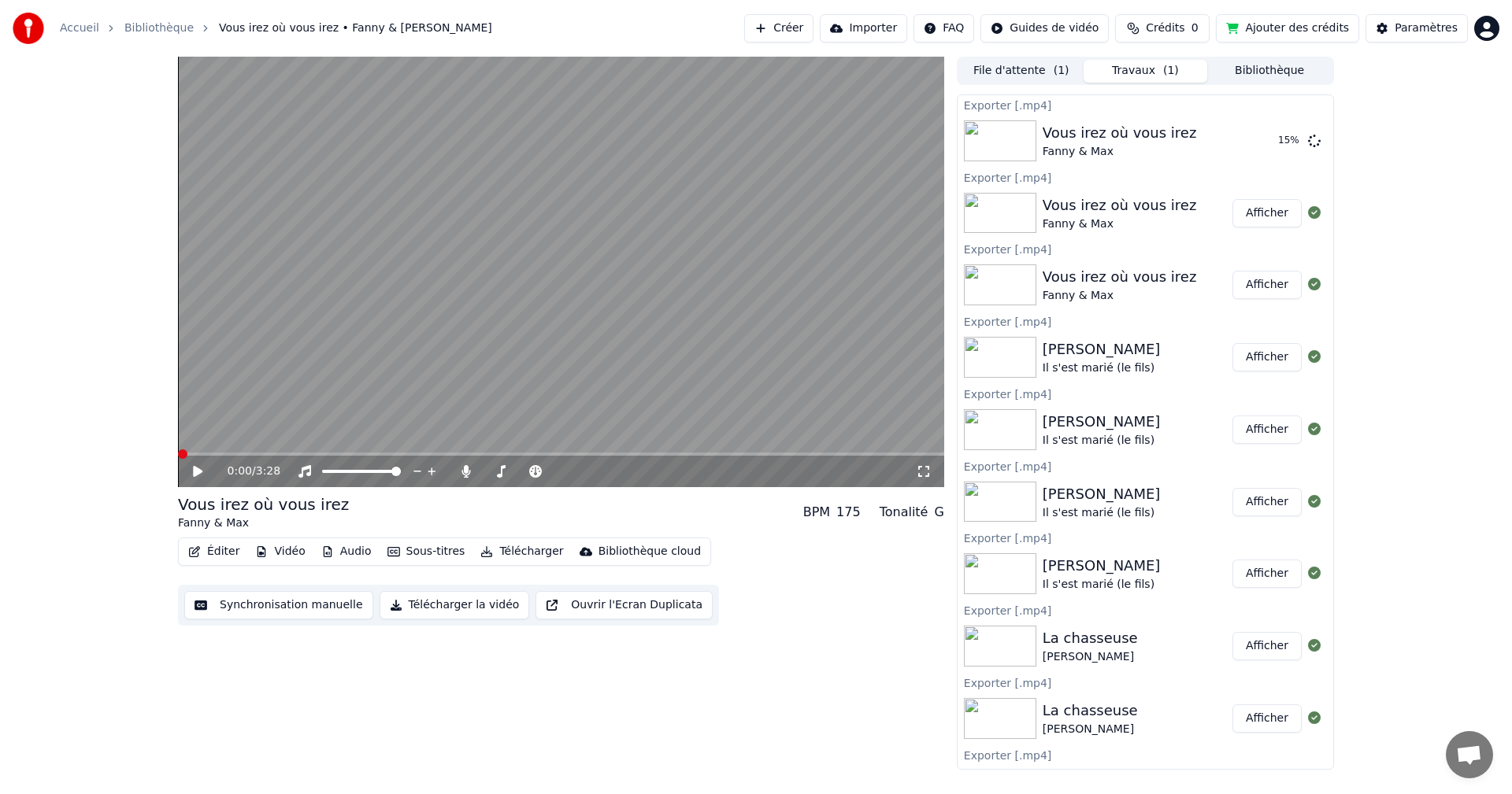
click at [131, 153] on div "0:00 / 3:28 Vous irez où vous [PERSON_NAME] & Max BPM 175 Tonalité G Éditer Vid…" at bounding box center [756, 414] width 1512 height 713
click at [559, 453] on span at bounding box center [561, 454] width 766 height 3
click at [196, 471] on icon at bounding box center [198, 471] width 9 height 11
click at [498, 449] on video at bounding box center [561, 272] width 766 height 430
click at [497, 452] on video at bounding box center [561, 272] width 766 height 430
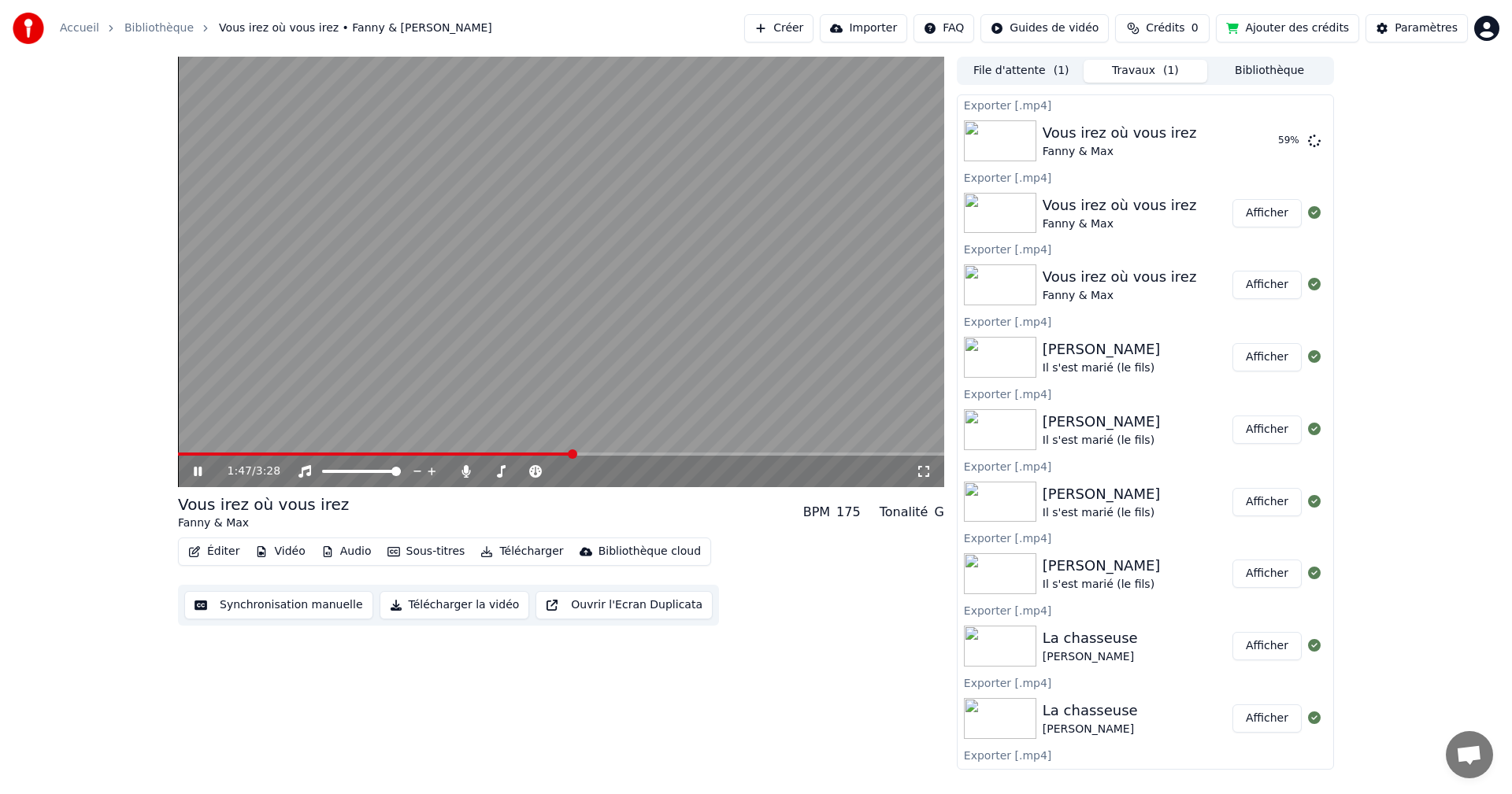
click at [497, 452] on span at bounding box center [375, 454] width 395 height 3
click at [424, 453] on span at bounding box center [337, 454] width 319 height 3
click at [450, 452] on span at bounding box center [561, 454] width 766 height 3
click at [479, 456] on div "1:16 / 3:28" at bounding box center [561, 471] width 766 height 32
click at [483, 455] on span at bounding box center [561, 454] width 766 height 3
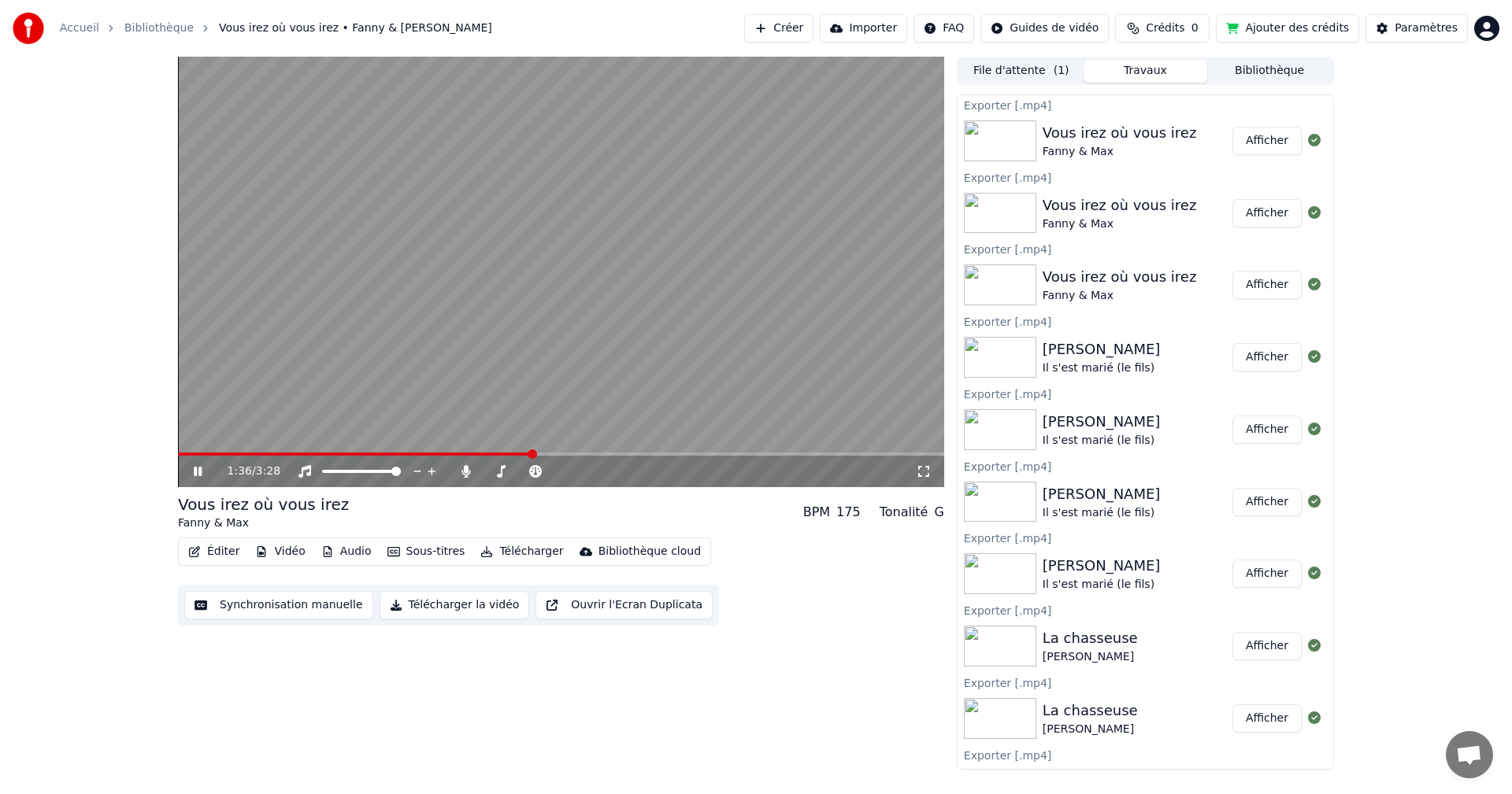
click at [195, 472] on icon at bounding box center [198, 471] width 8 height 9
click at [498, 471] on span at bounding box center [501, 471] width 9 height 9
click at [499, 471] on span at bounding box center [502, 471] width 9 height 9
click at [517, 554] on button "Télécharger" at bounding box center [521, 552] width 95 height 22
click at [178, 456] on span at bounding box center [178, 454] width 0 height 3
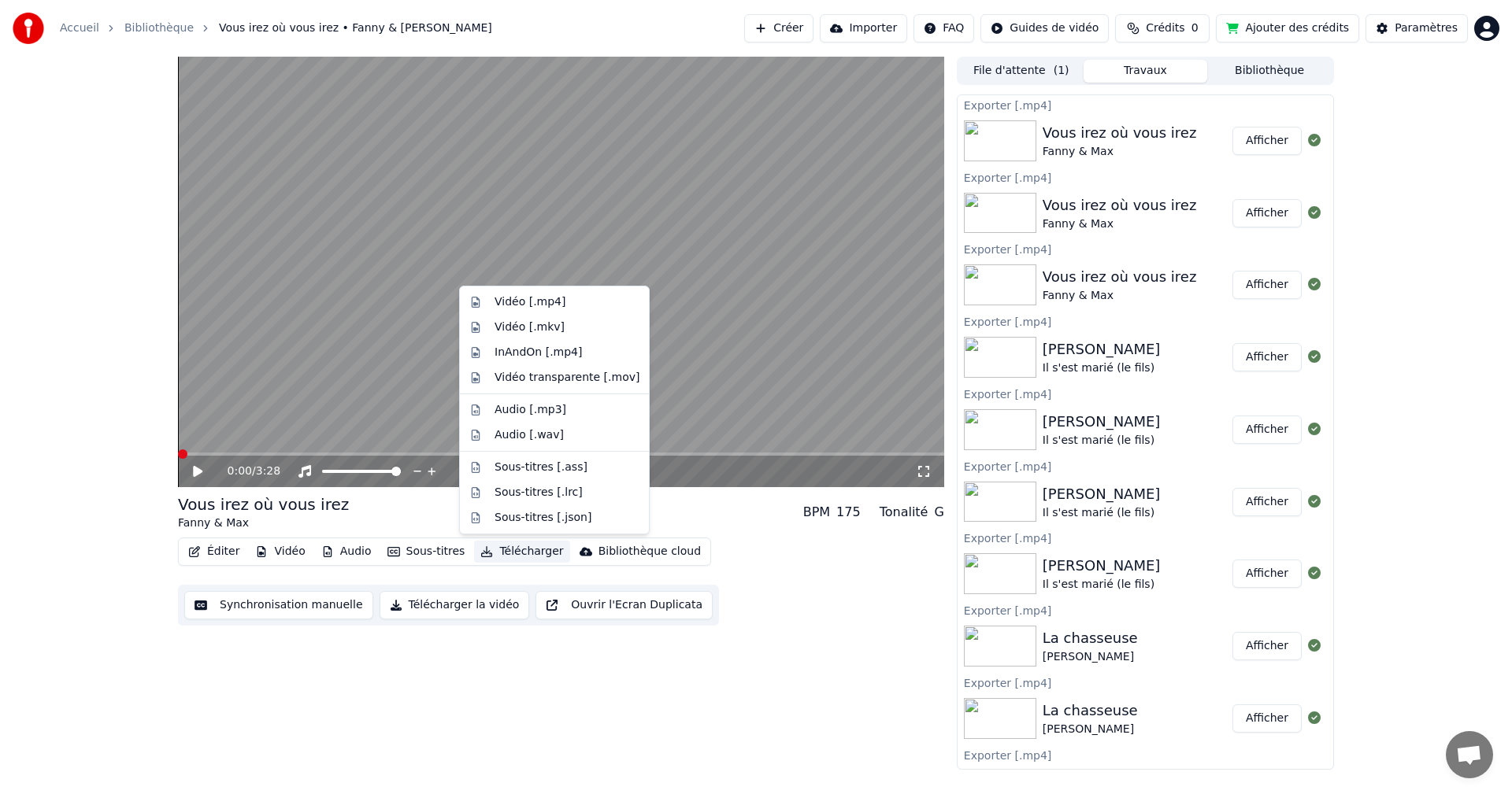
click at [516, 547] on button "Télécharger" at bounding box center [521, 552] width 95 height 22
click at [548, 296] on div "Vidéo [.mp4]" at bounding box center [530, 302] width 71 height 16
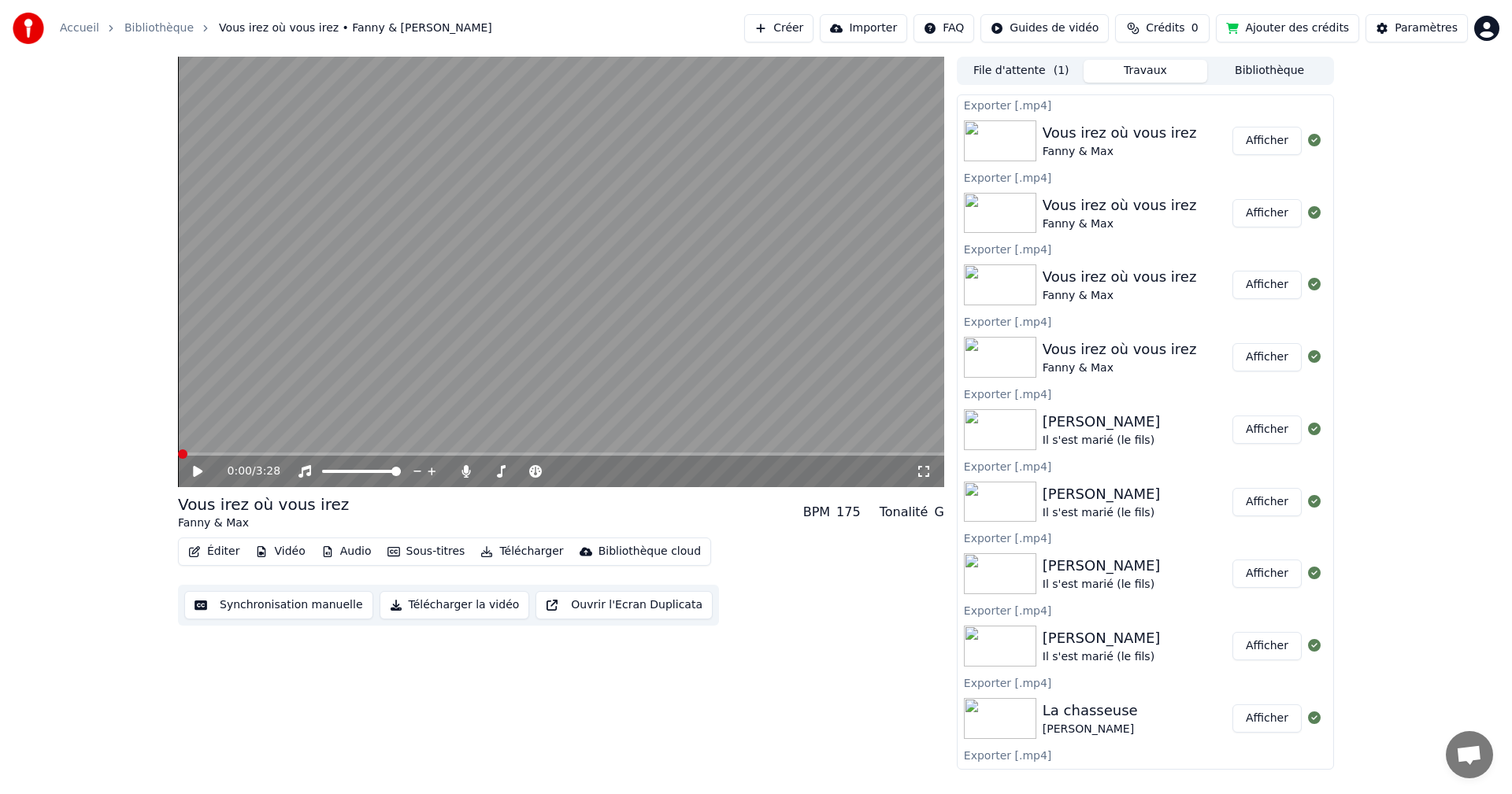
click at [152, 129] on div "0:00 / 3:28 Vous irez où vous irez Fanny & Max BPM 175 Tonalité G Éditer Vidéo …" at bounding box center [756, 414] width 1512 height 713
click at [73, 21] on link "Accueil" at bounding box center [80, 28] width 40 height 16
